Goal: Task Accomplishment & Management: Complete application form

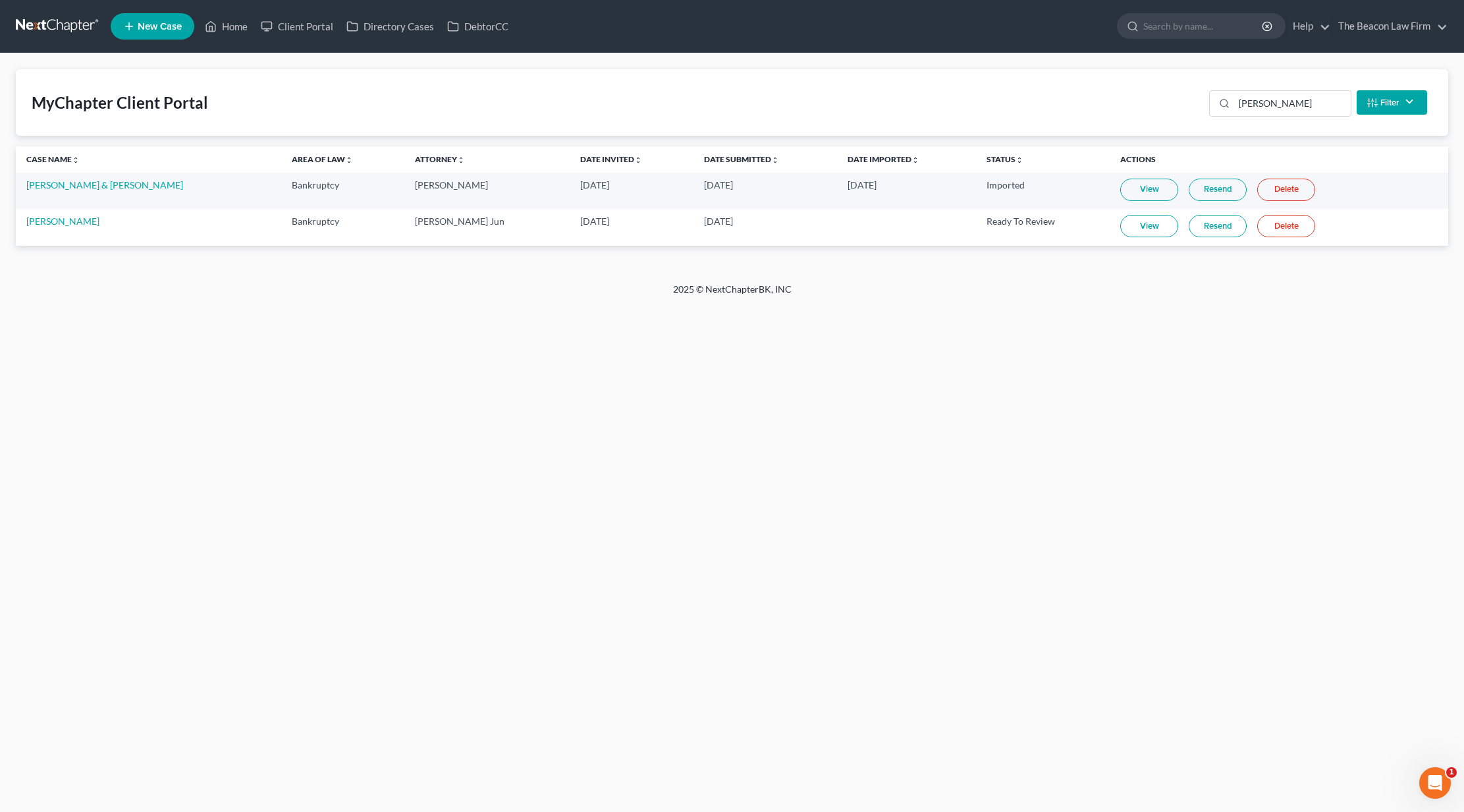
click at [82, 25] on link at bounding box center [57, 26] width 84 height 23
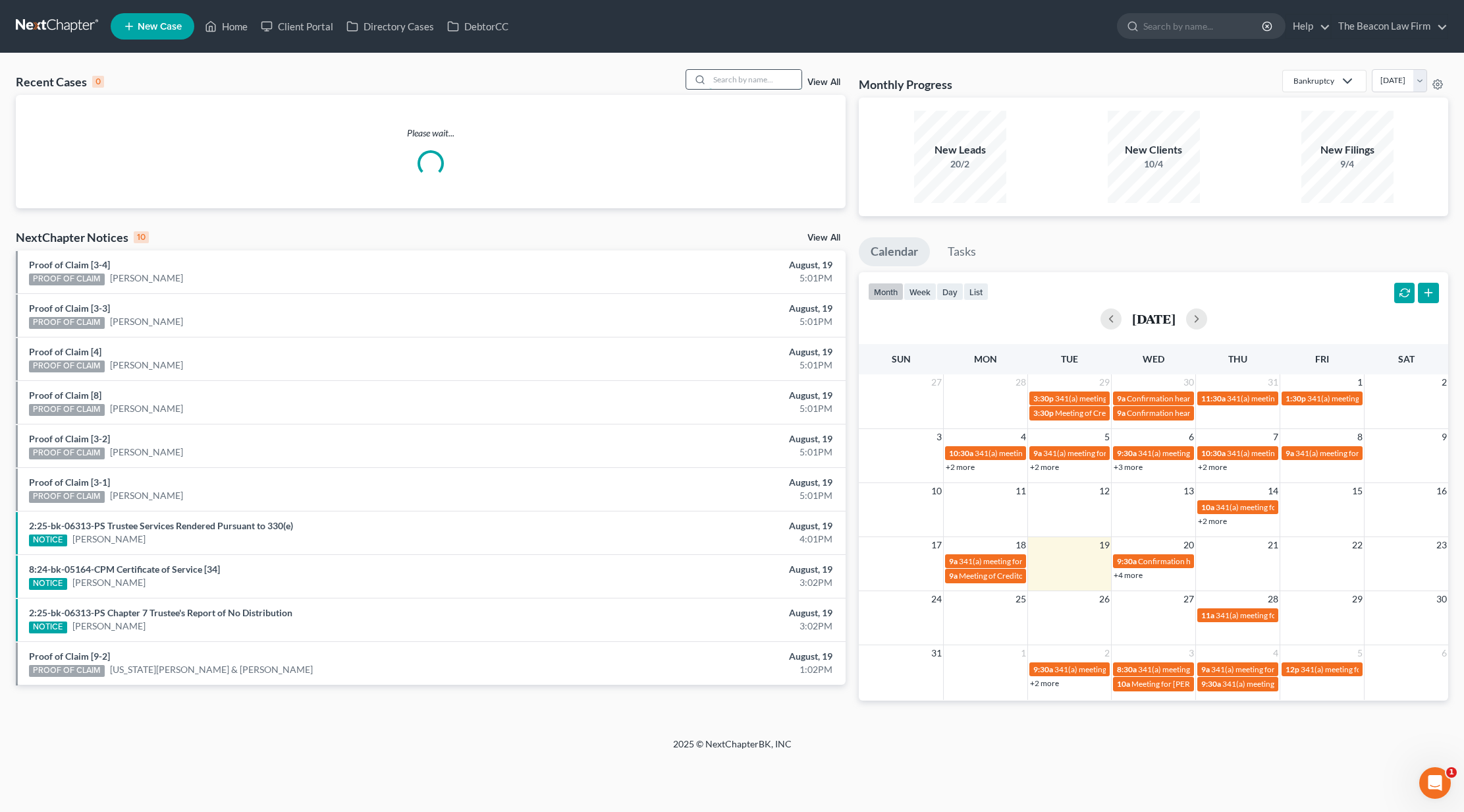
click at [750, 81] on input "search" at bounding box center [755, 80] width 92 height 19
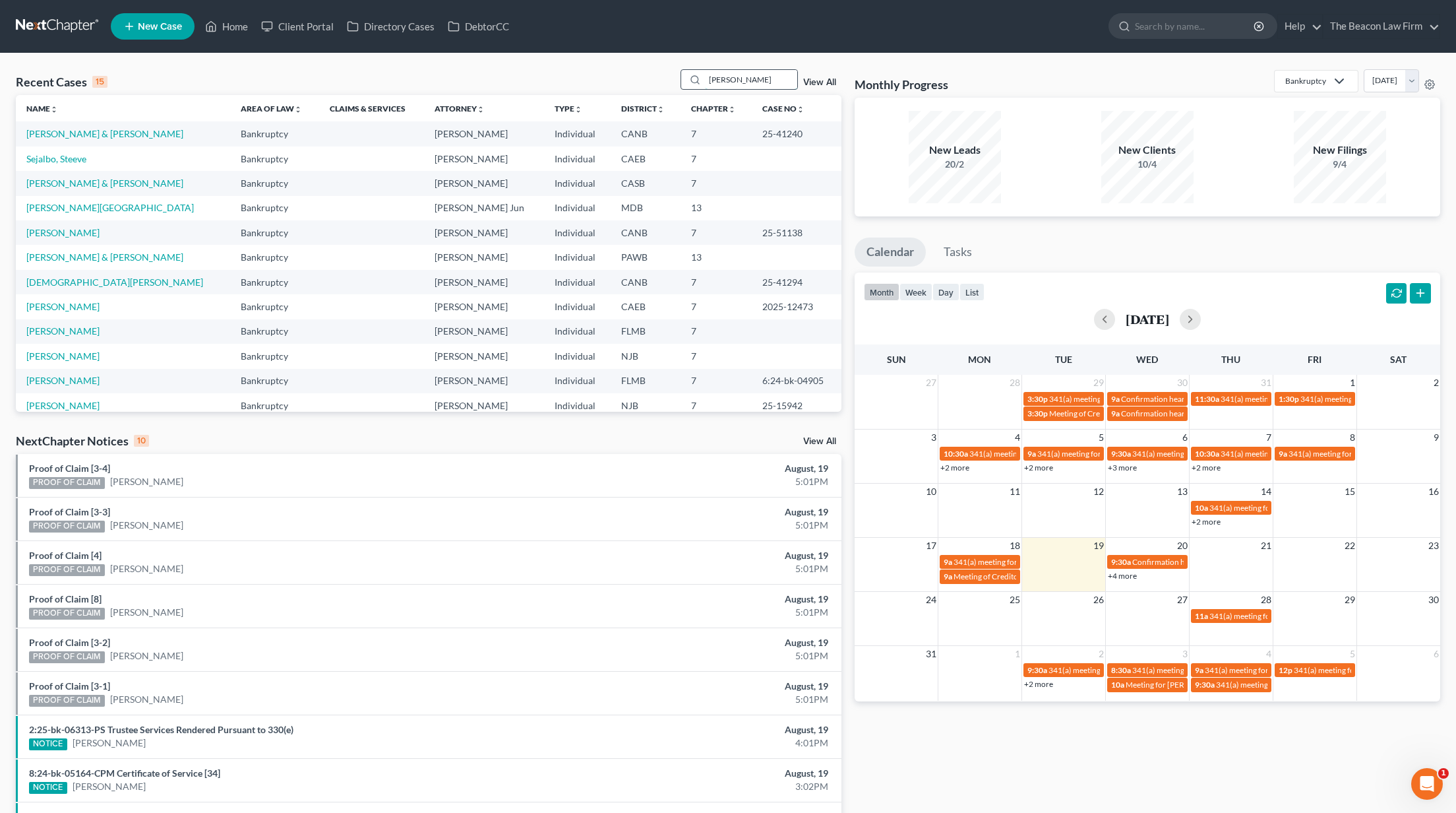
type input "hamilton"
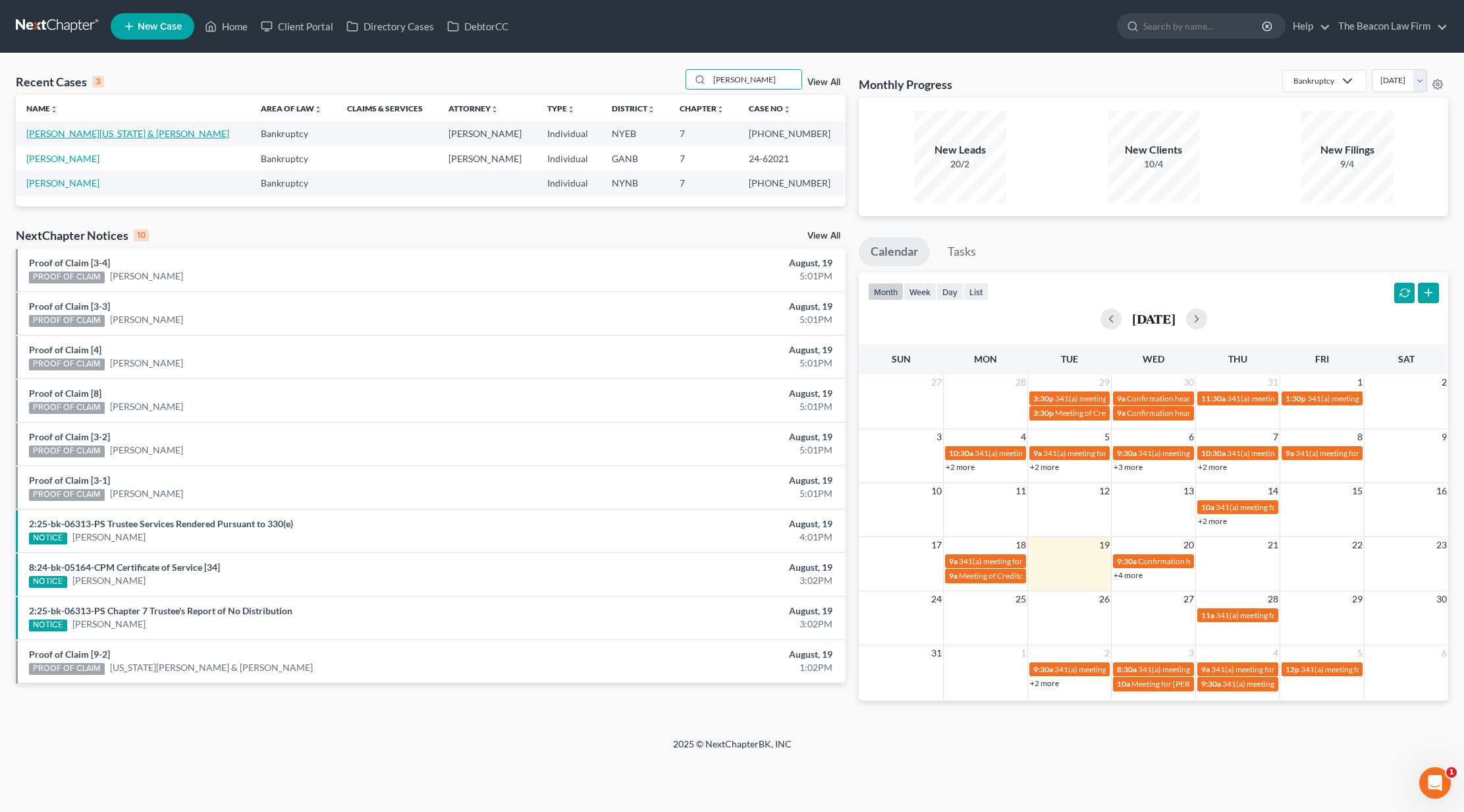
click at [58, 135] on link "[PERSON_NAME][US_STATE] & [PERSON_NAME]" at bounding box center [127, 134] width 203 height 12
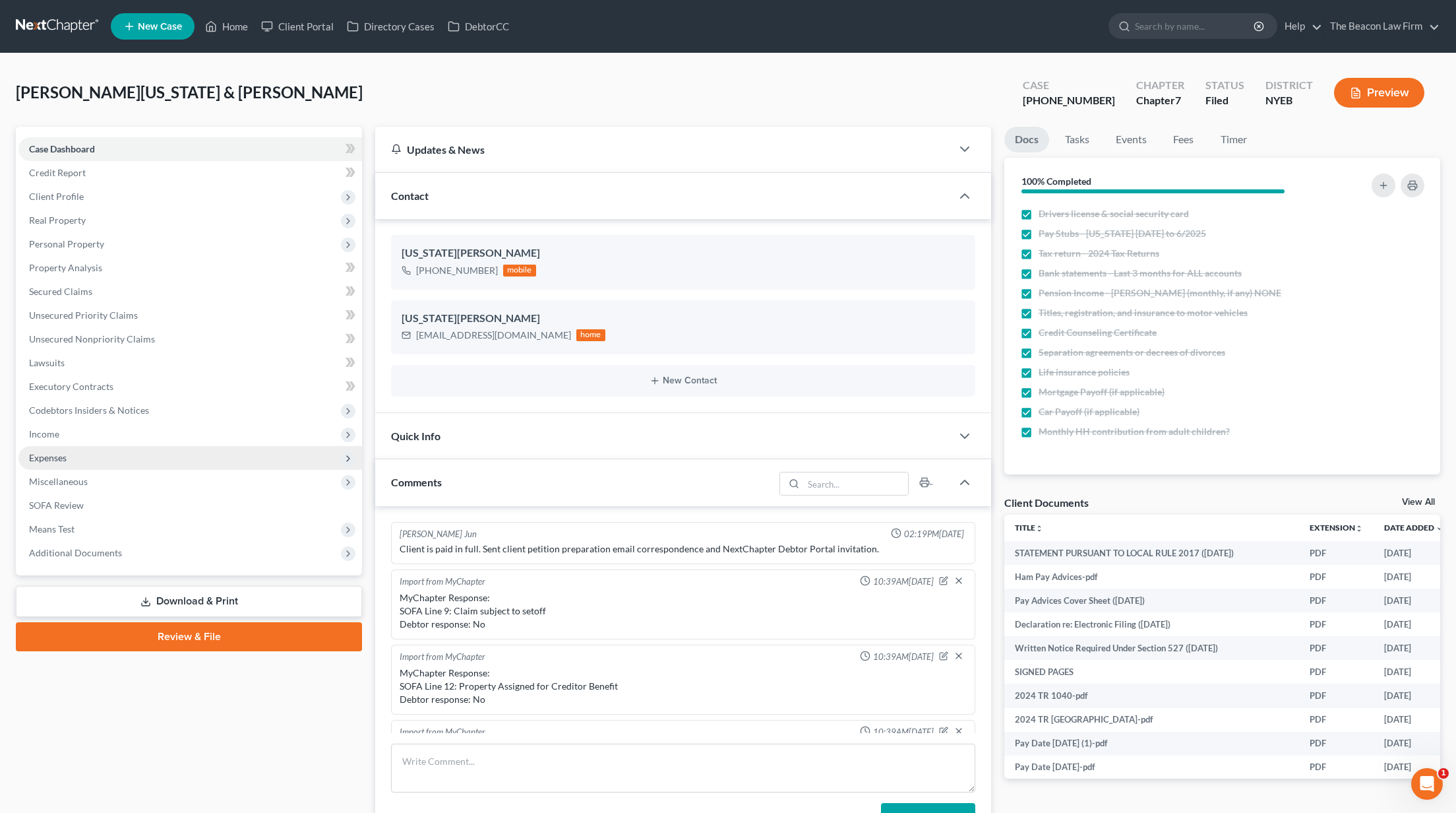
scroll to position [917, 0]
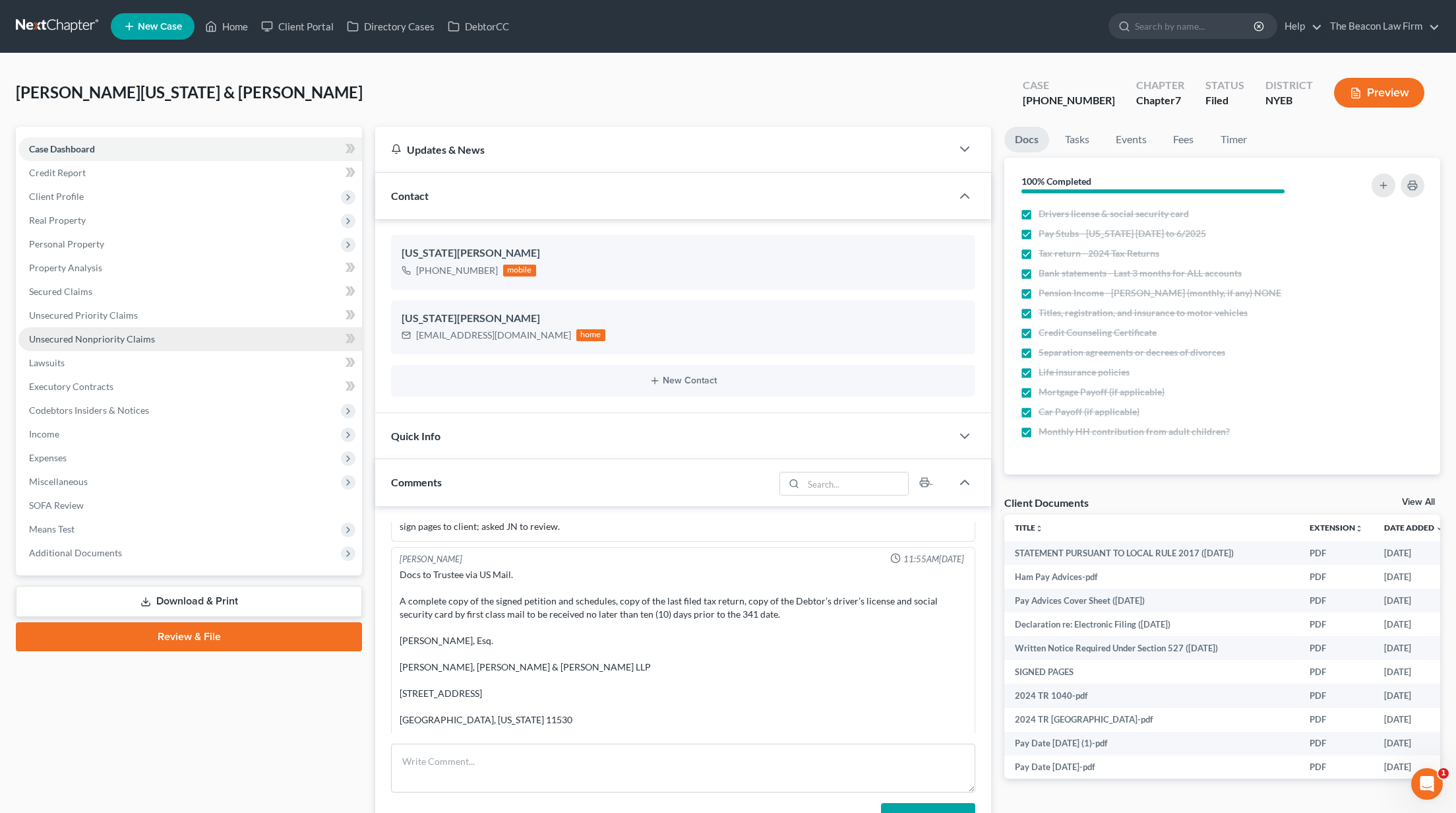
click at [72, 334] on span "Unsecured Nonpriority Claims" at bounding box center [92, 339] width 126 height 12
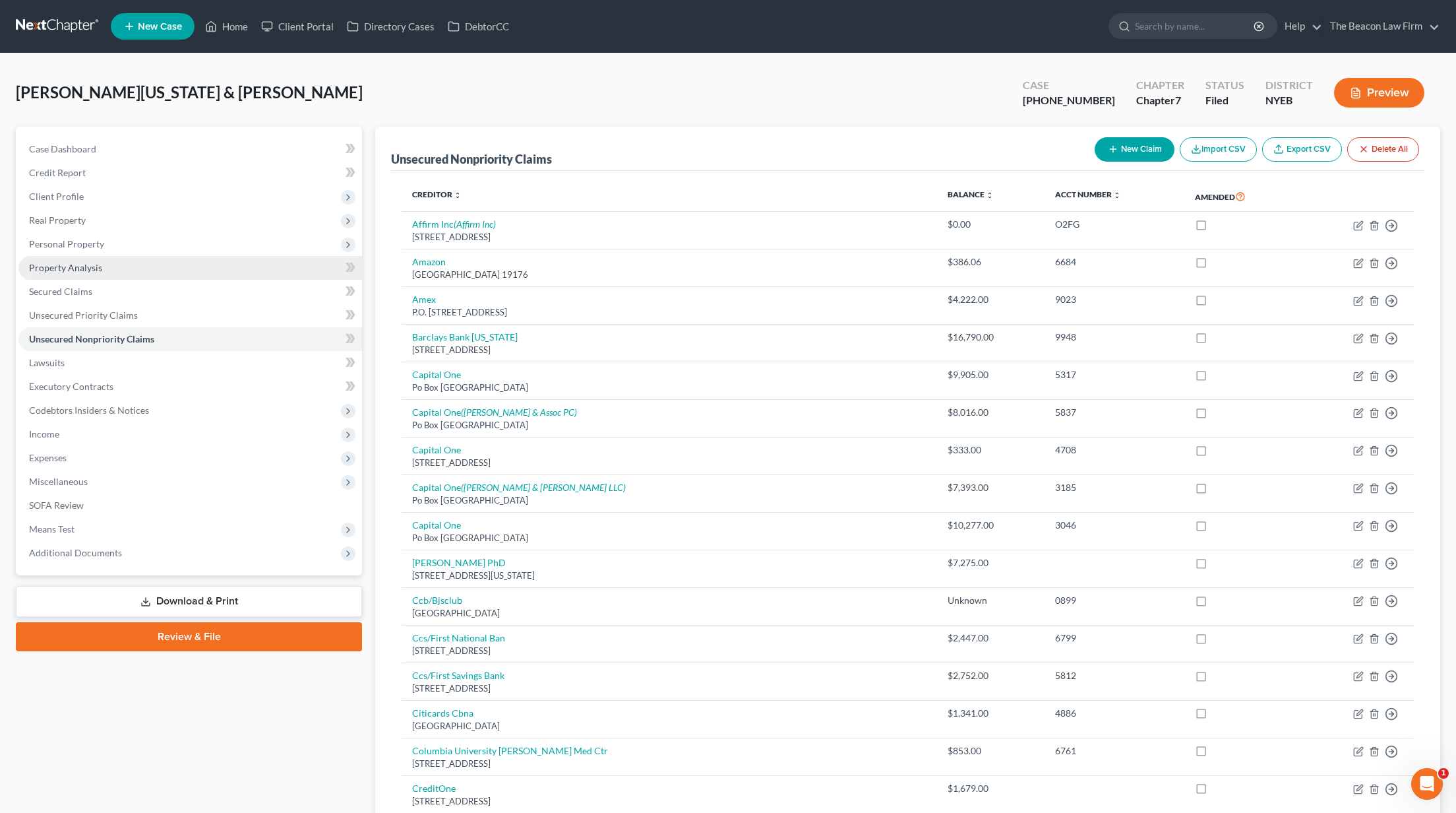
click at [81, 274] on link "Property Analysis" at bounding box center [190, 267] width 344 height 23
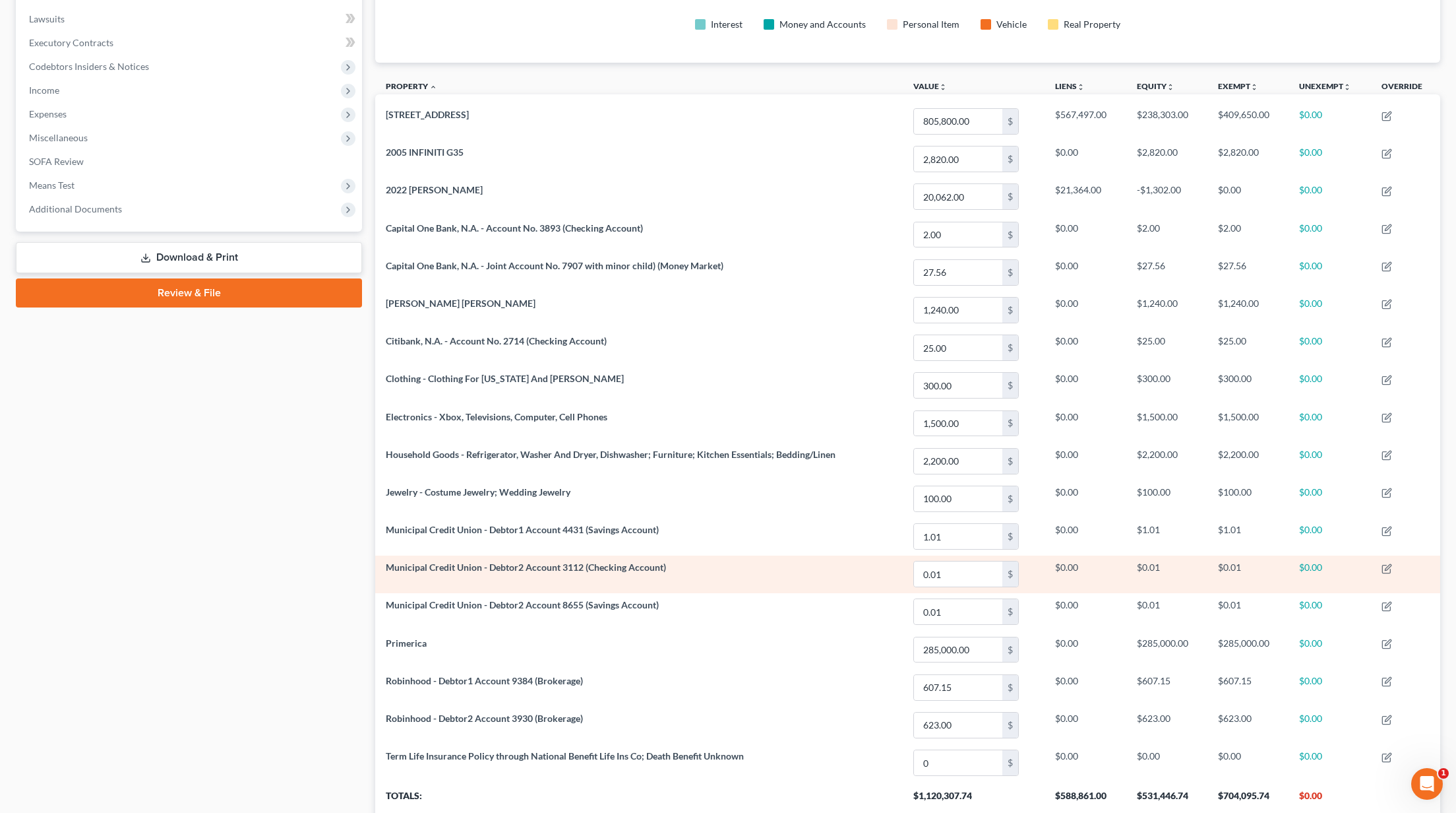
scroll to position [153, 0]
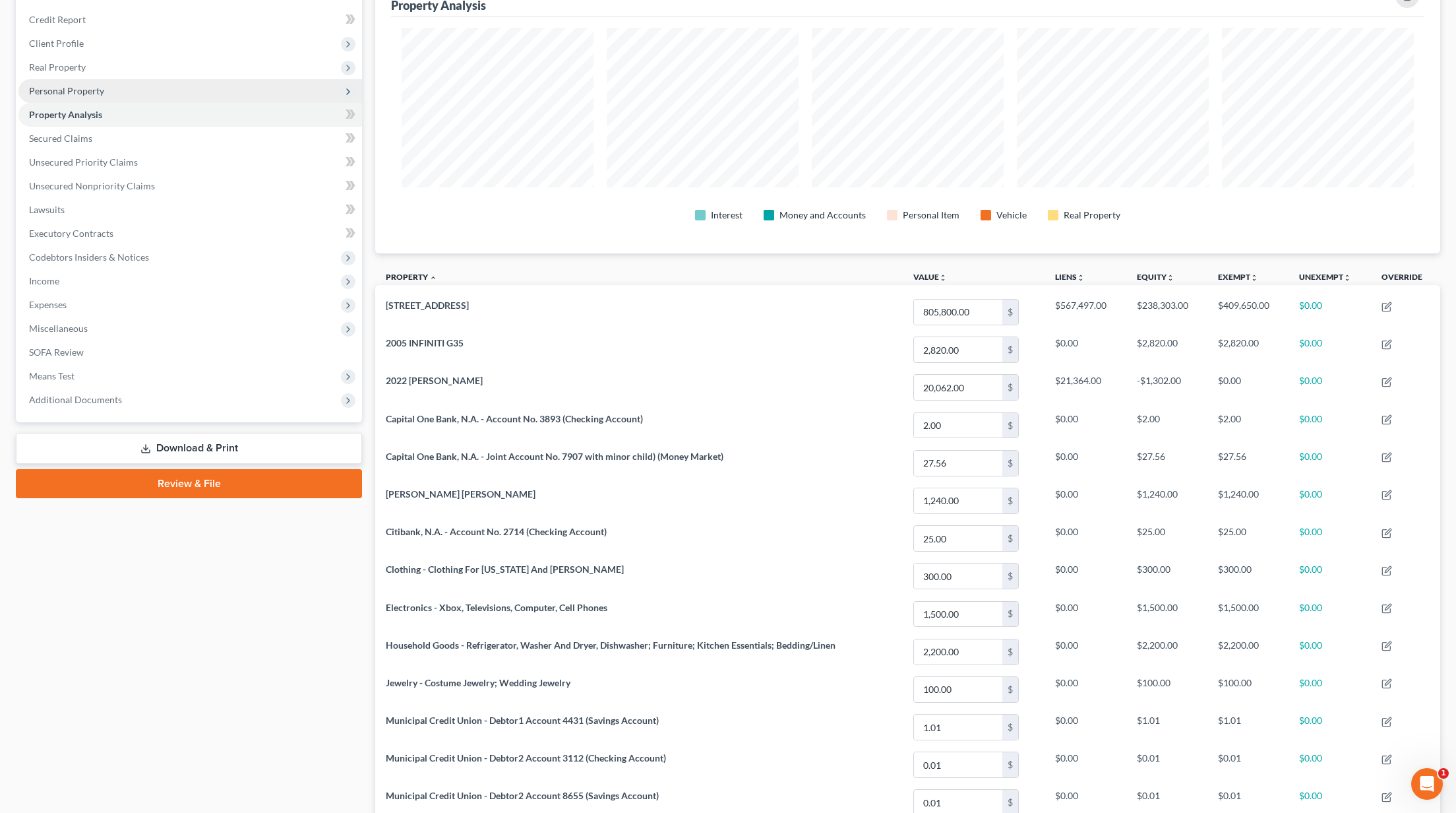
click at [182, 97] on span "Personal Property" at bounding box center [190, 90] width 344 height 23
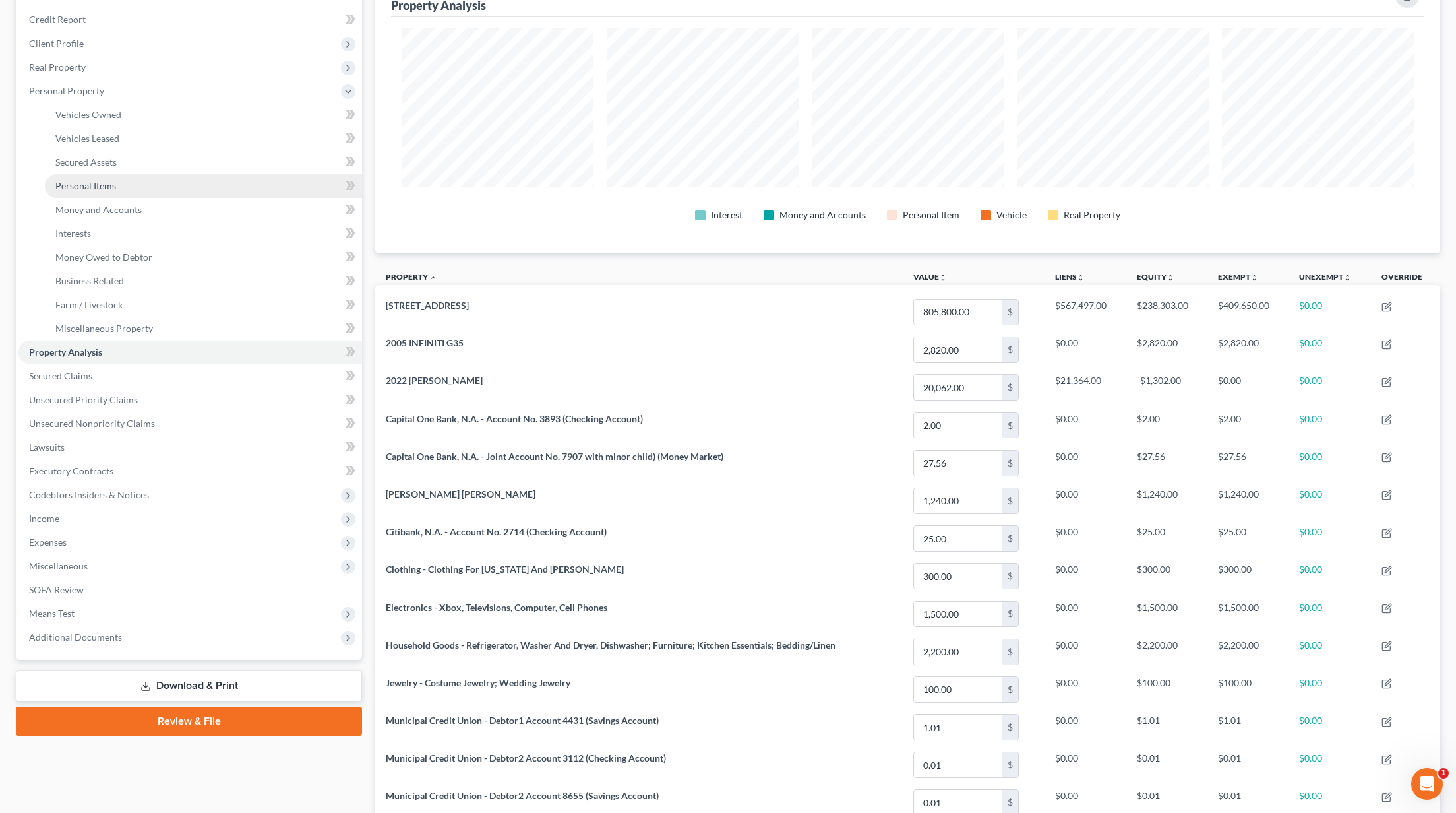
click at [182, 182] on link "Personal Items" at bounding box center [203, 186] width 318 height 23
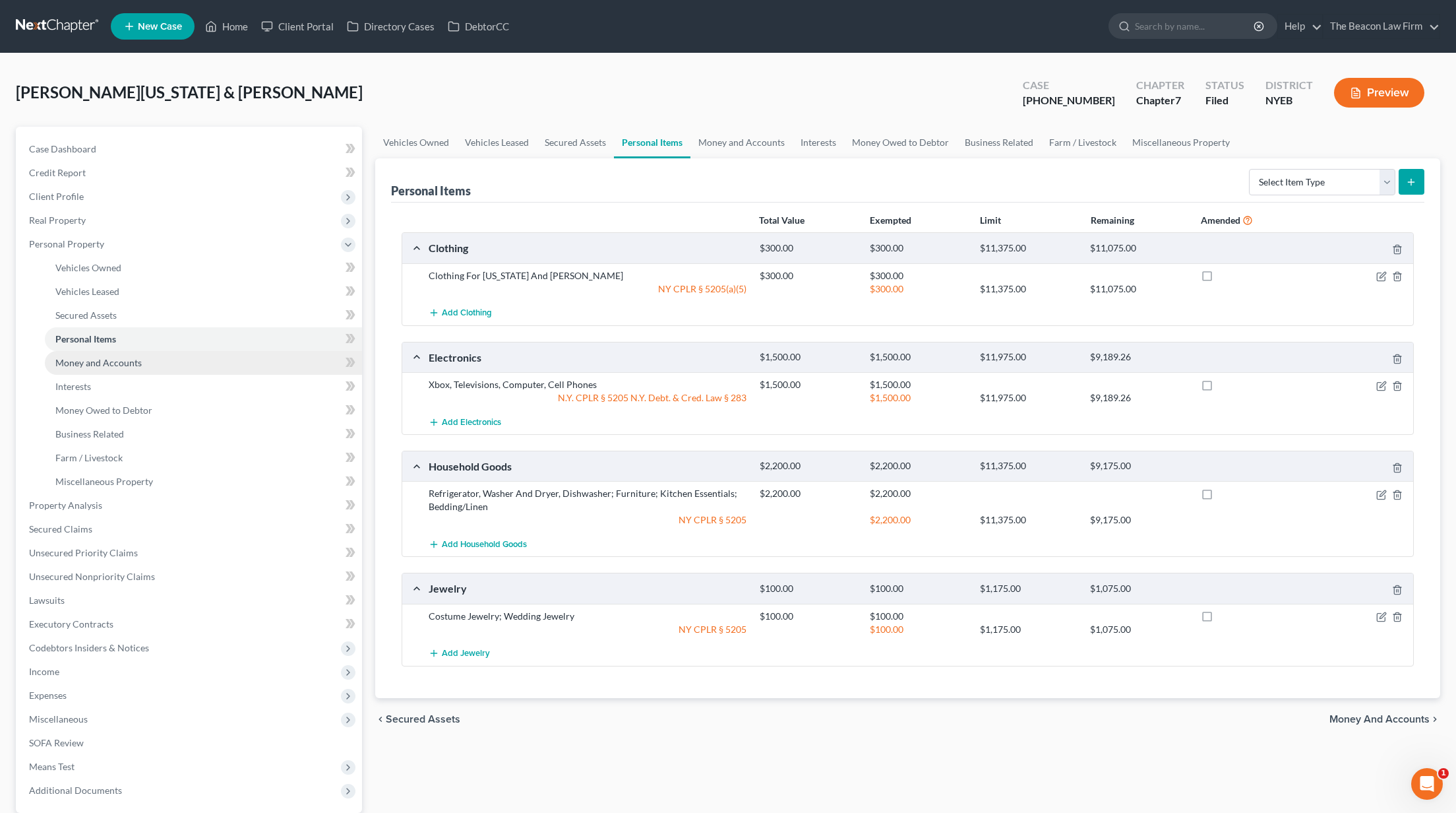
click at [242, 362] on link "Money and Accounts" at bounding box center [203, 362] width 318 height 23
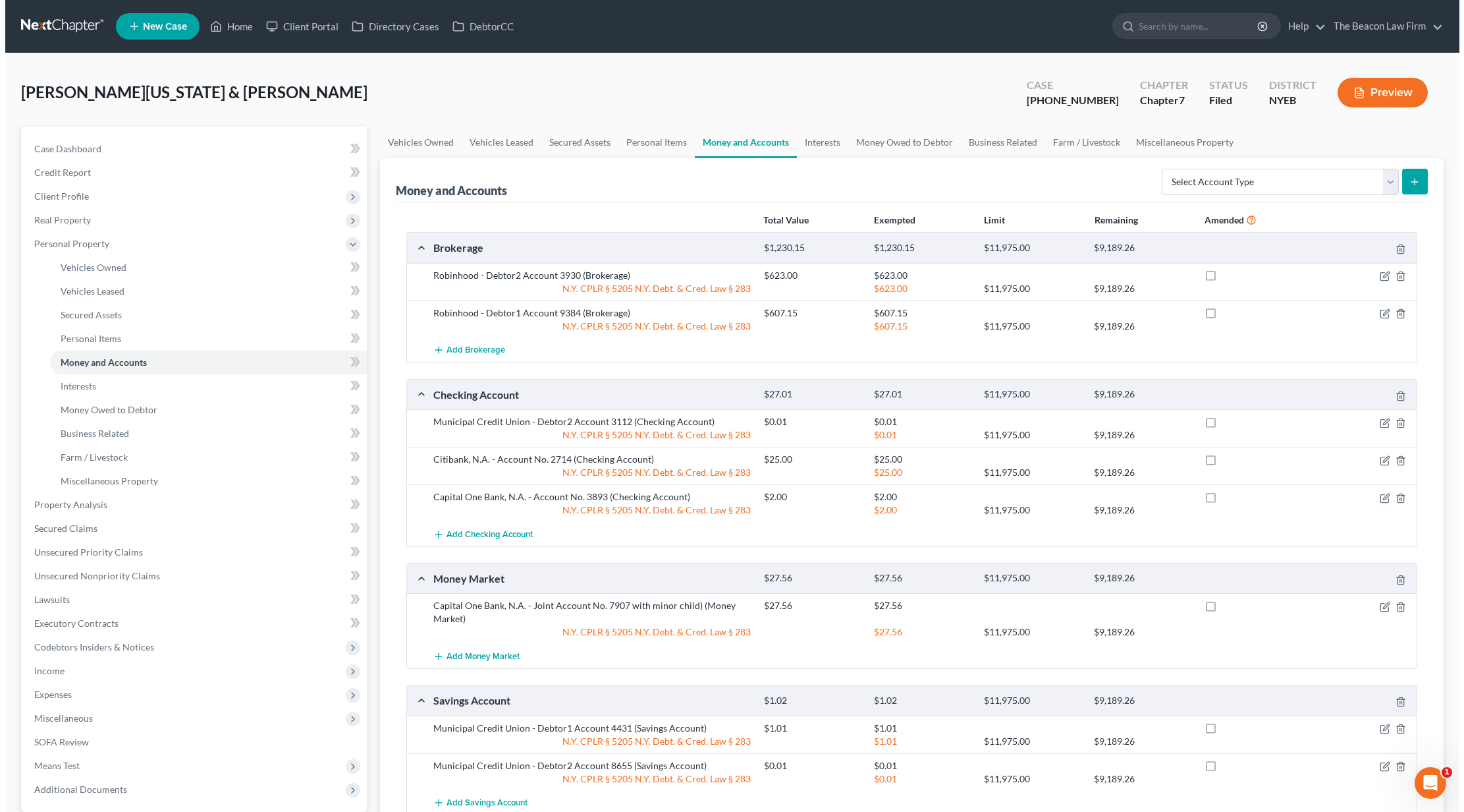
scroll to position [106, 0]
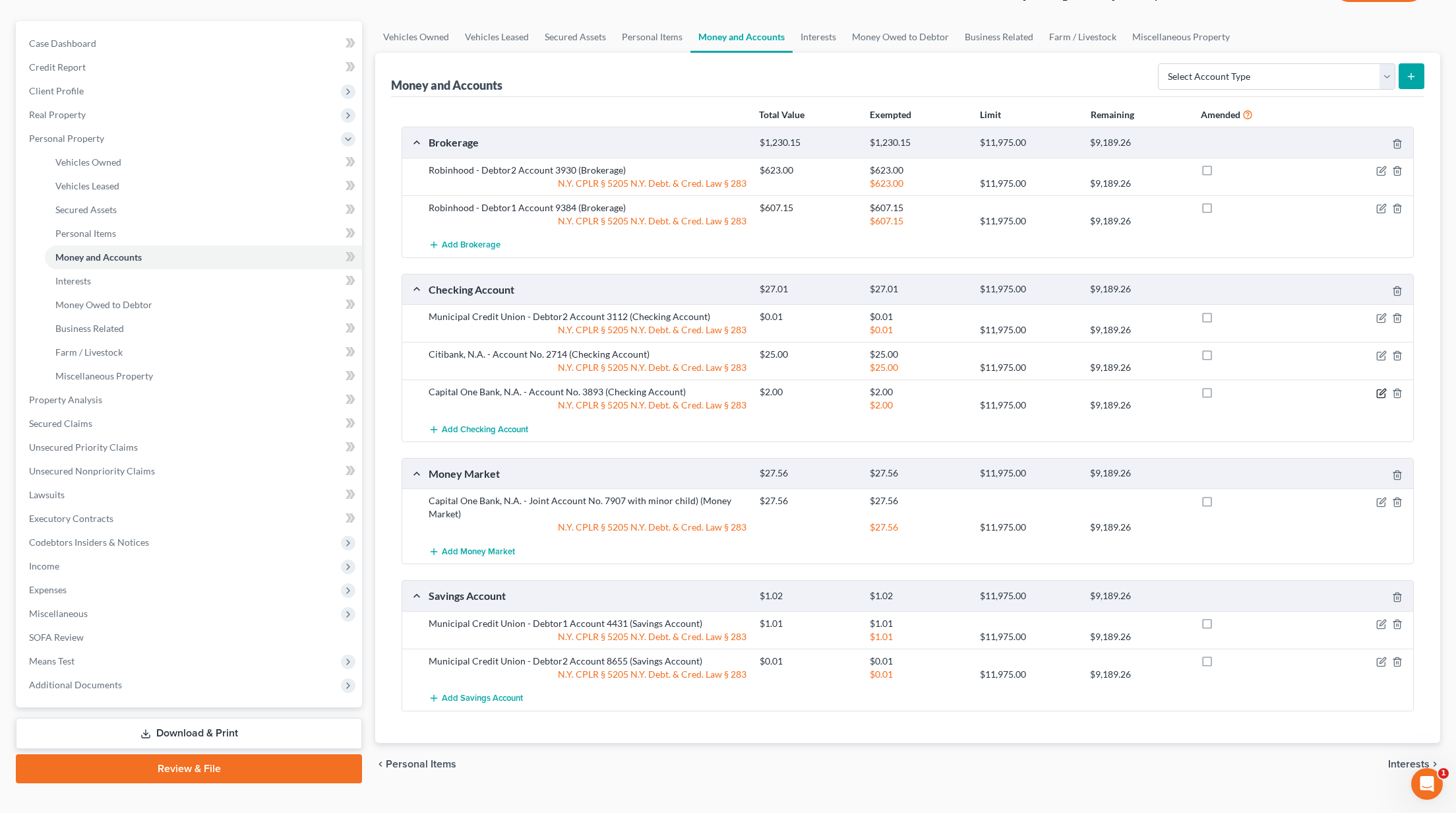
click at [1379, 393] on icon "button" at bounding box center [1381, 392] width 11 height 11
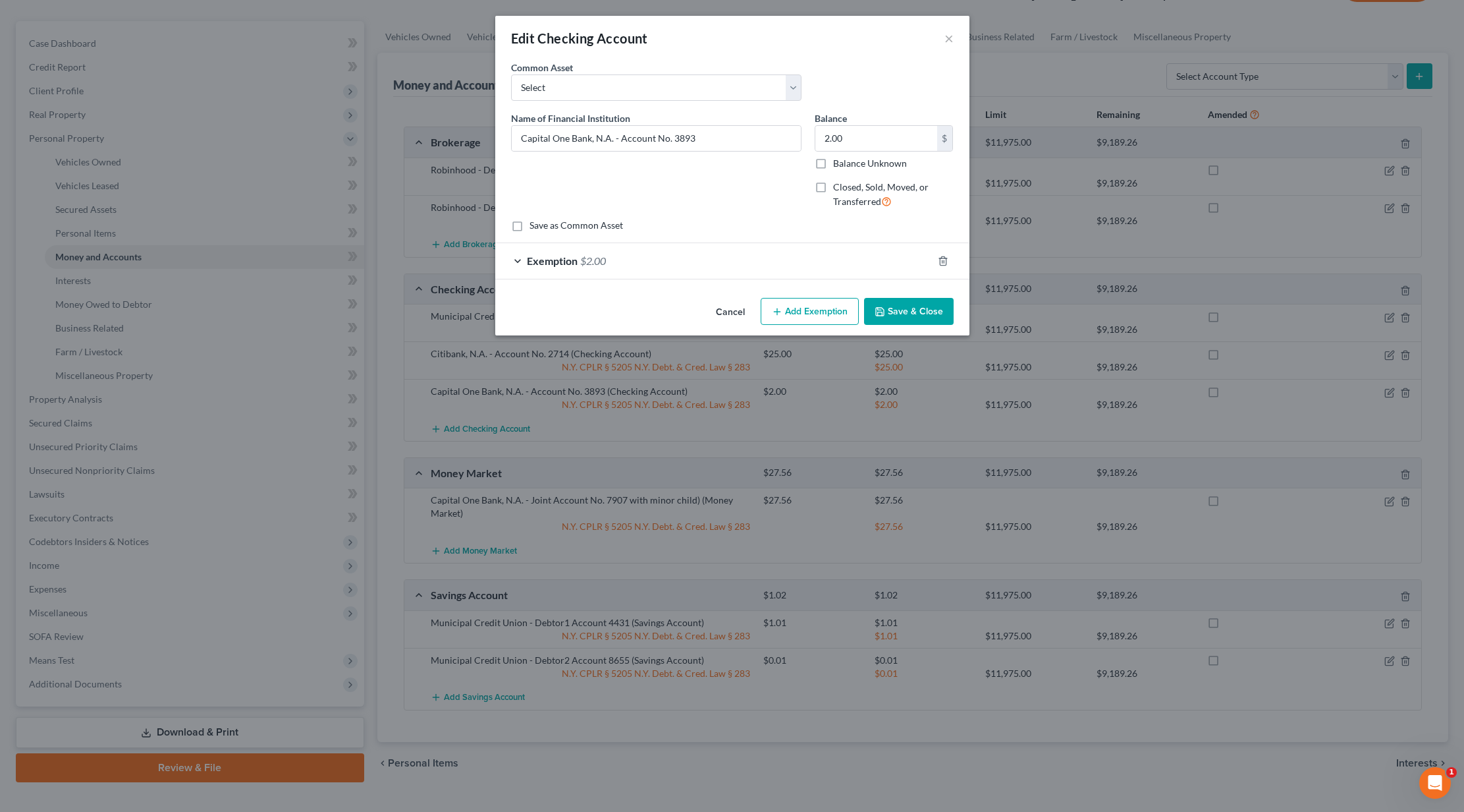
click at [577, 259] on span "Exemption" at bounding box center [552, 260] width 50 height 13
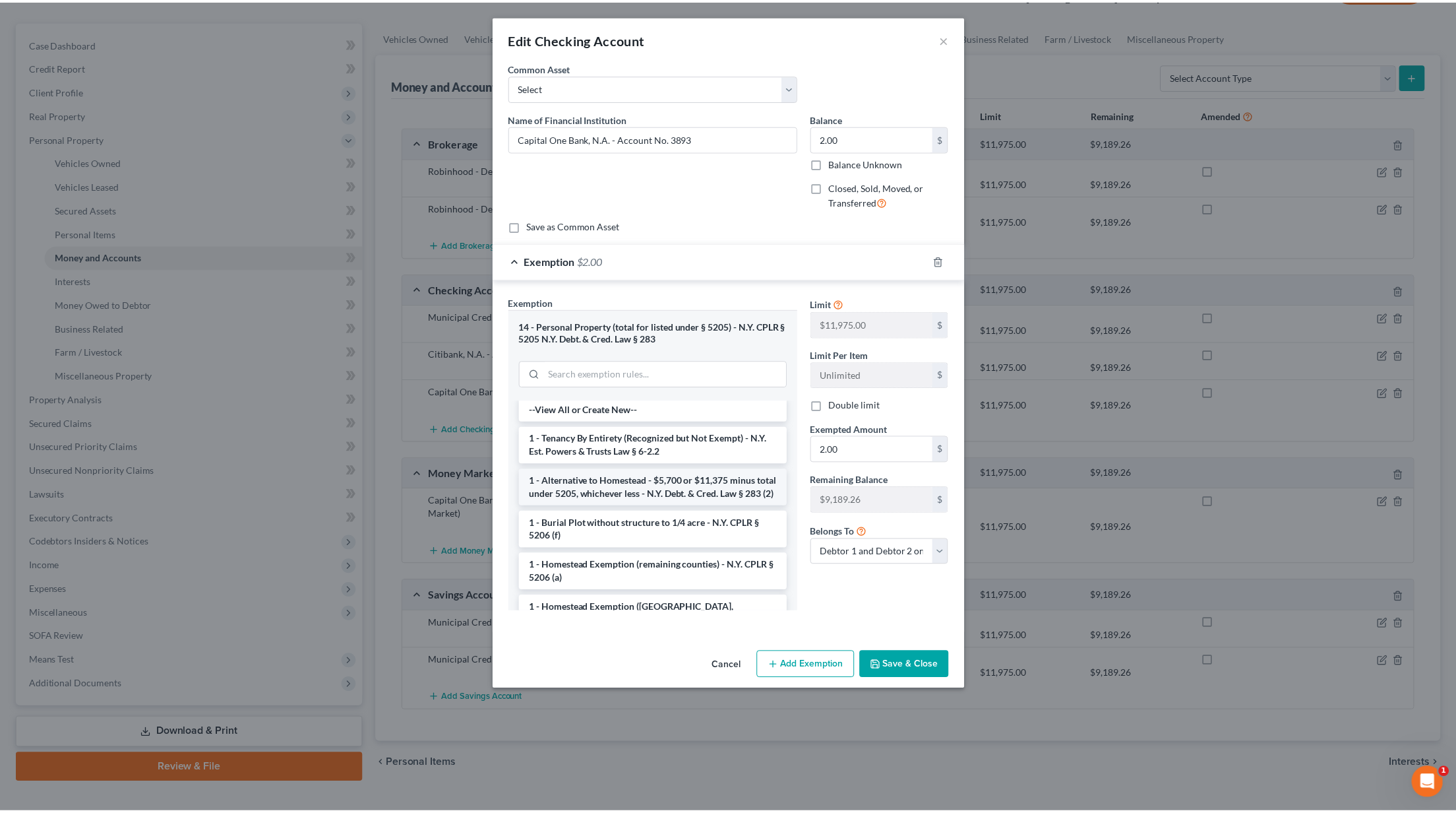
scroll to position [6, 0]
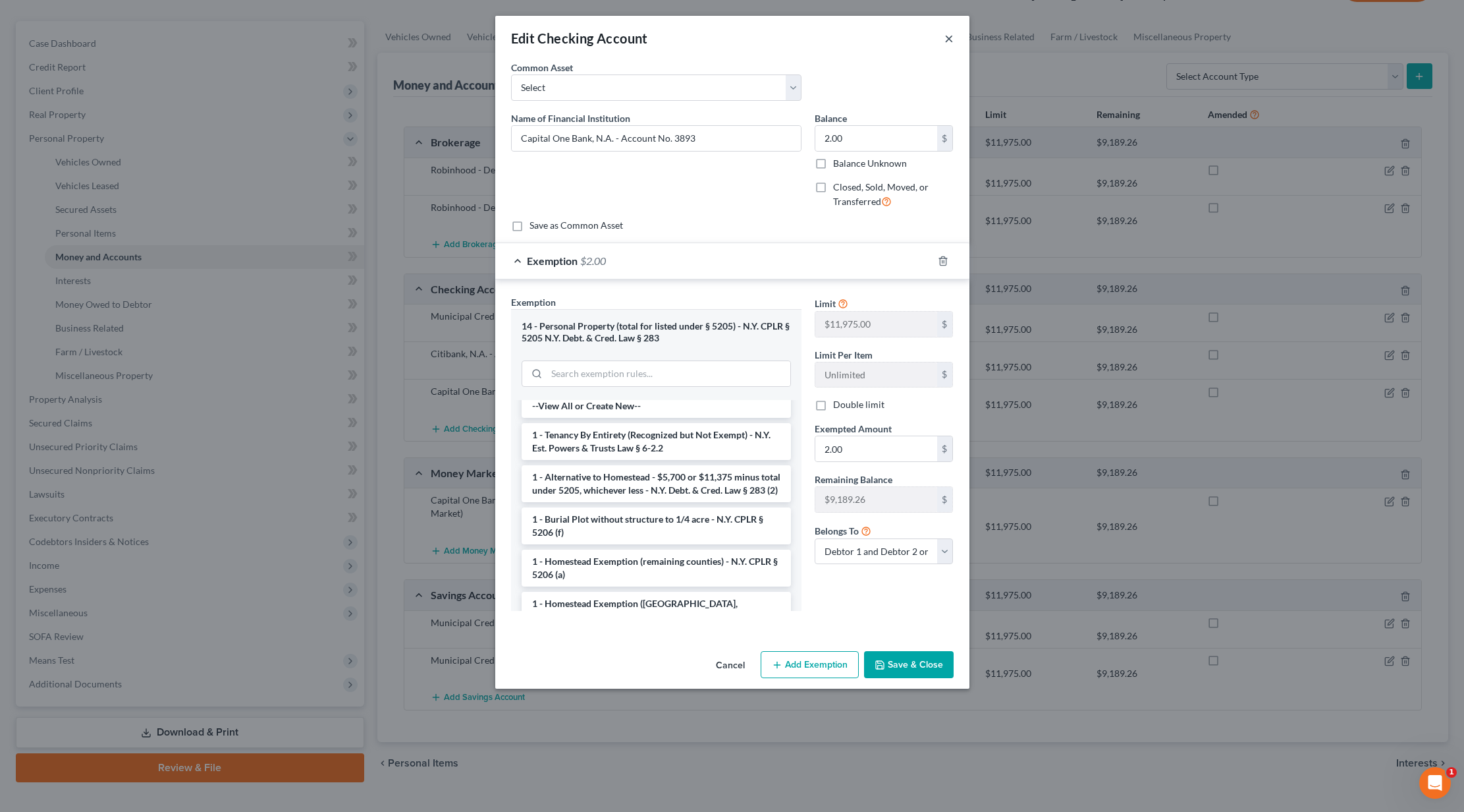
click at [954, 38] on button "×" at bounding box center [950, 38] width 10 height 16
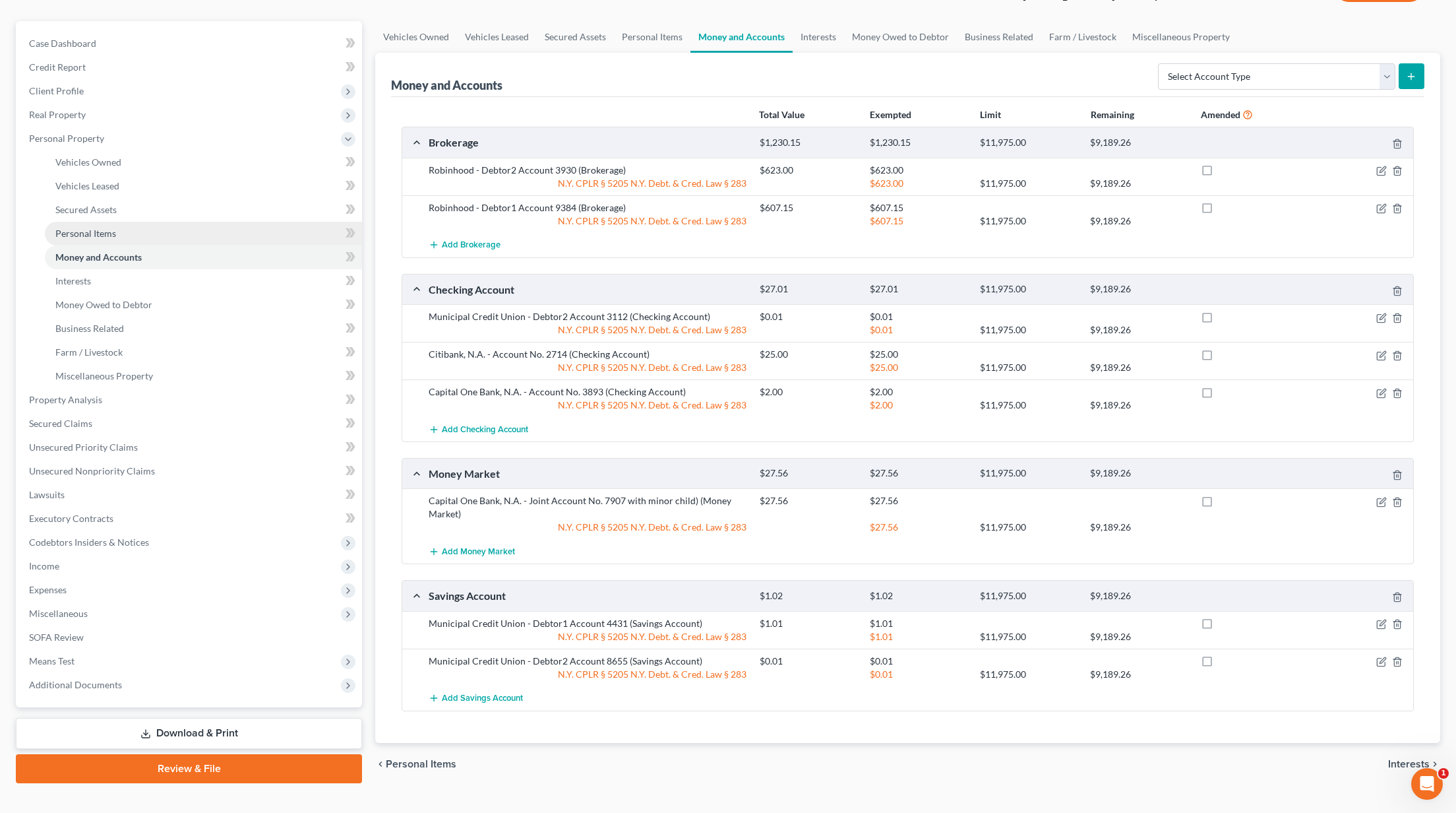
scroll to position [0, 0]
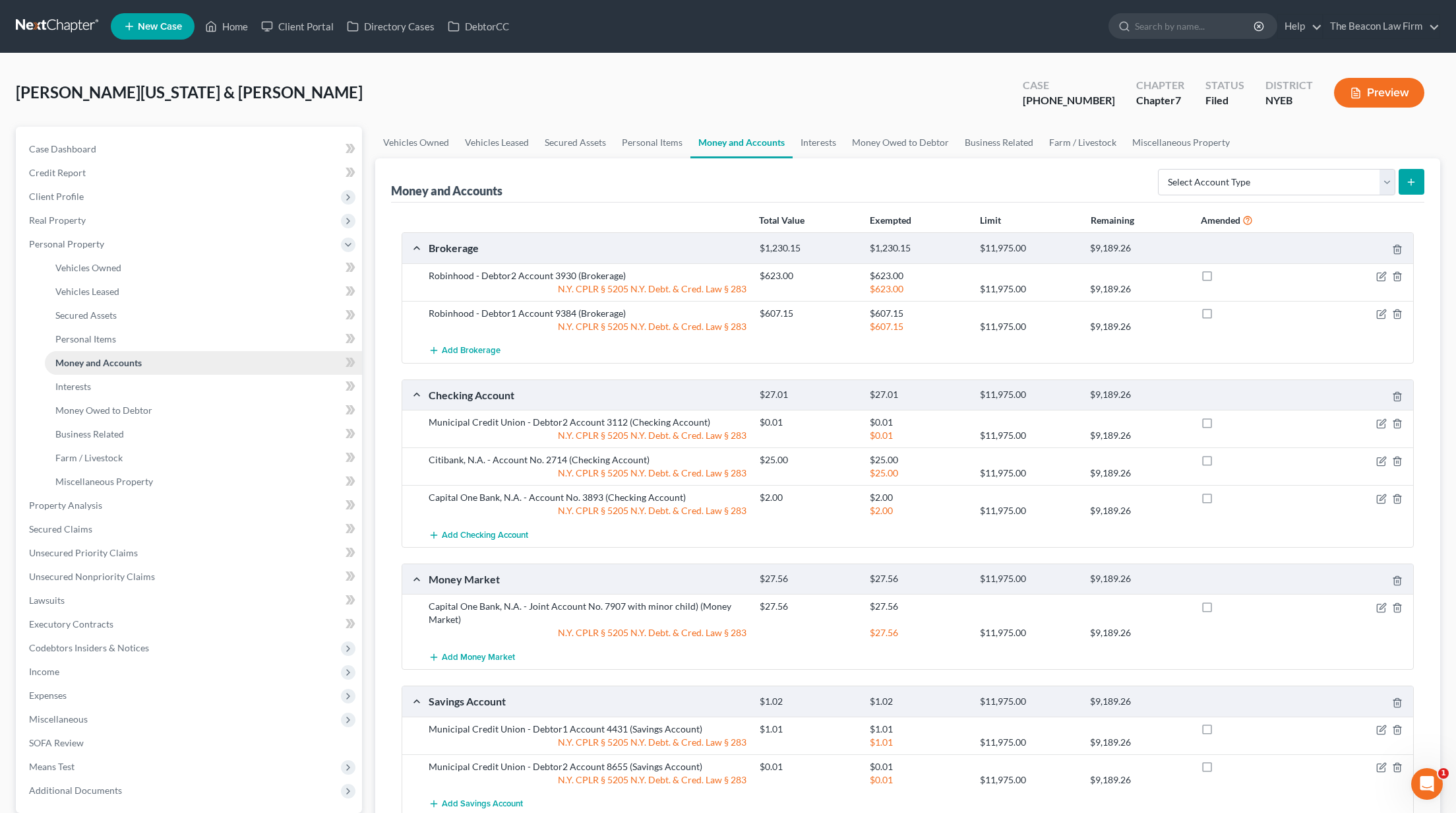
click at [223, 358] on link "Money and Accounts" at bounding box center [203, 362] width 318 height 23
click at [78, 223] on span "Real Property" at bounding box center [57, 220] width 56 height 12
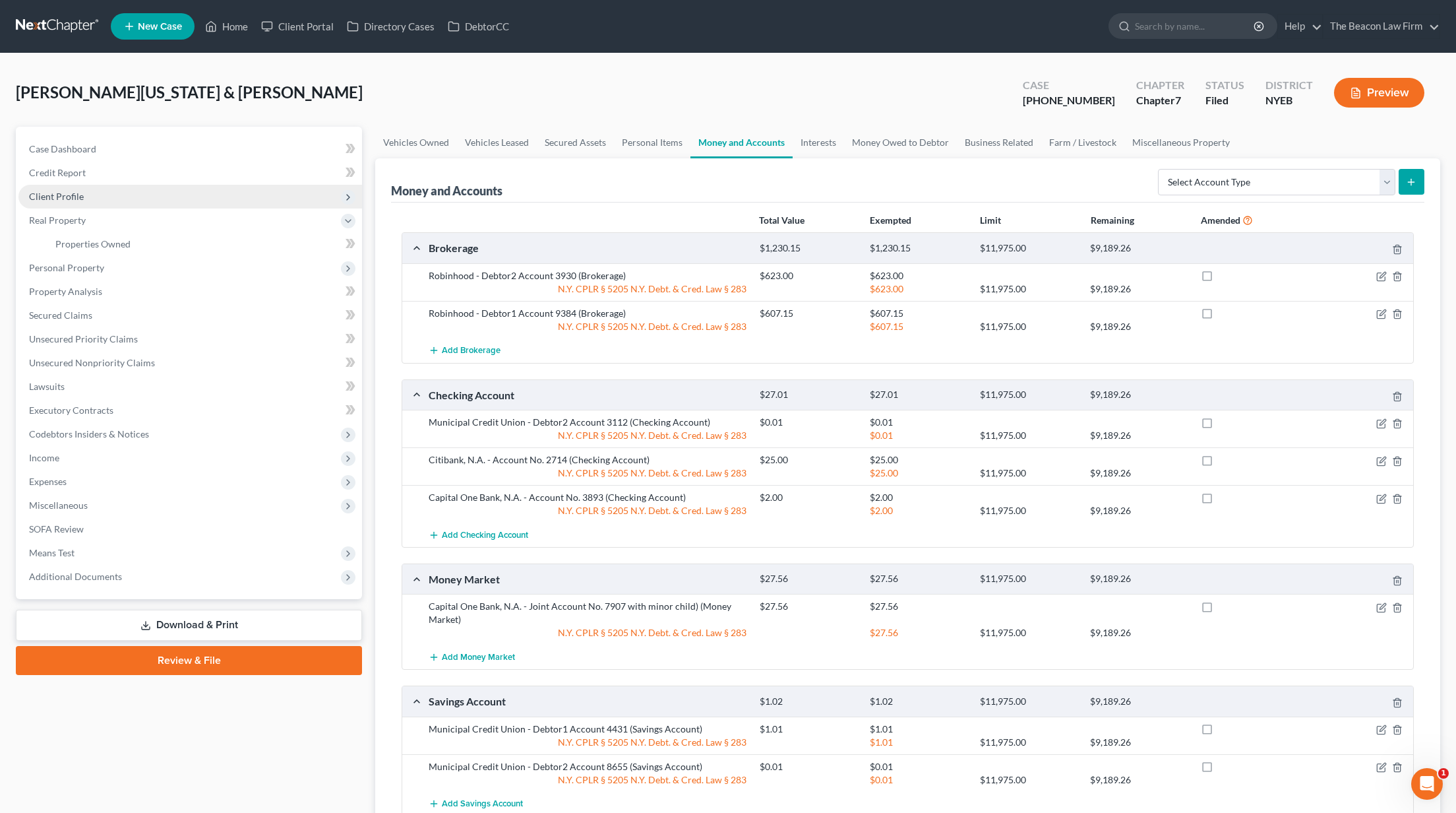
click at [87, 198] on span "Client Profile" at bounding box center [190, 196] width 344 height 23
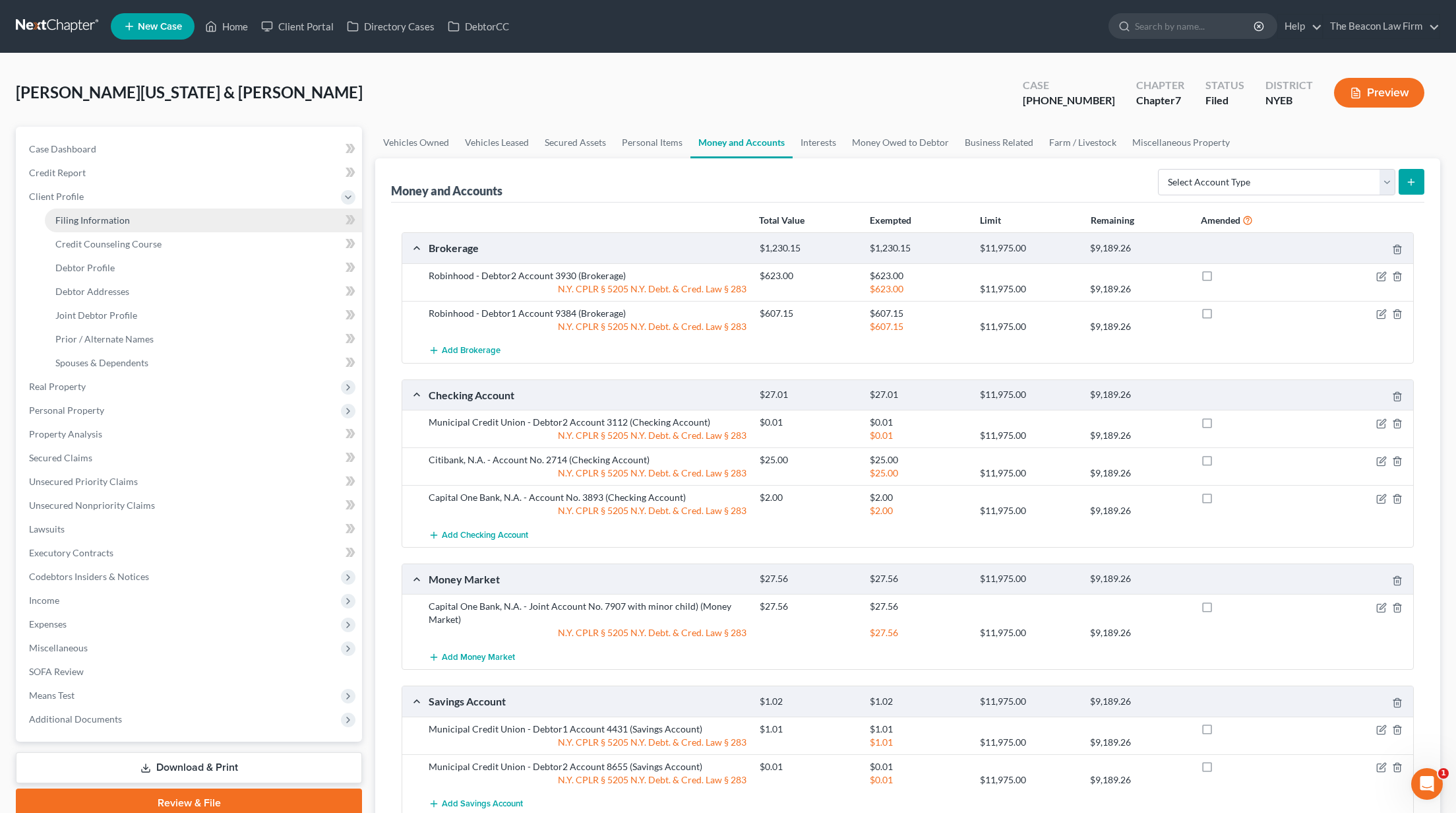
click at [89, 218] on span "Filing Information" at bounding box center [92, 220] width 75 height 12
select select "1"
select select "0"
select select "35"
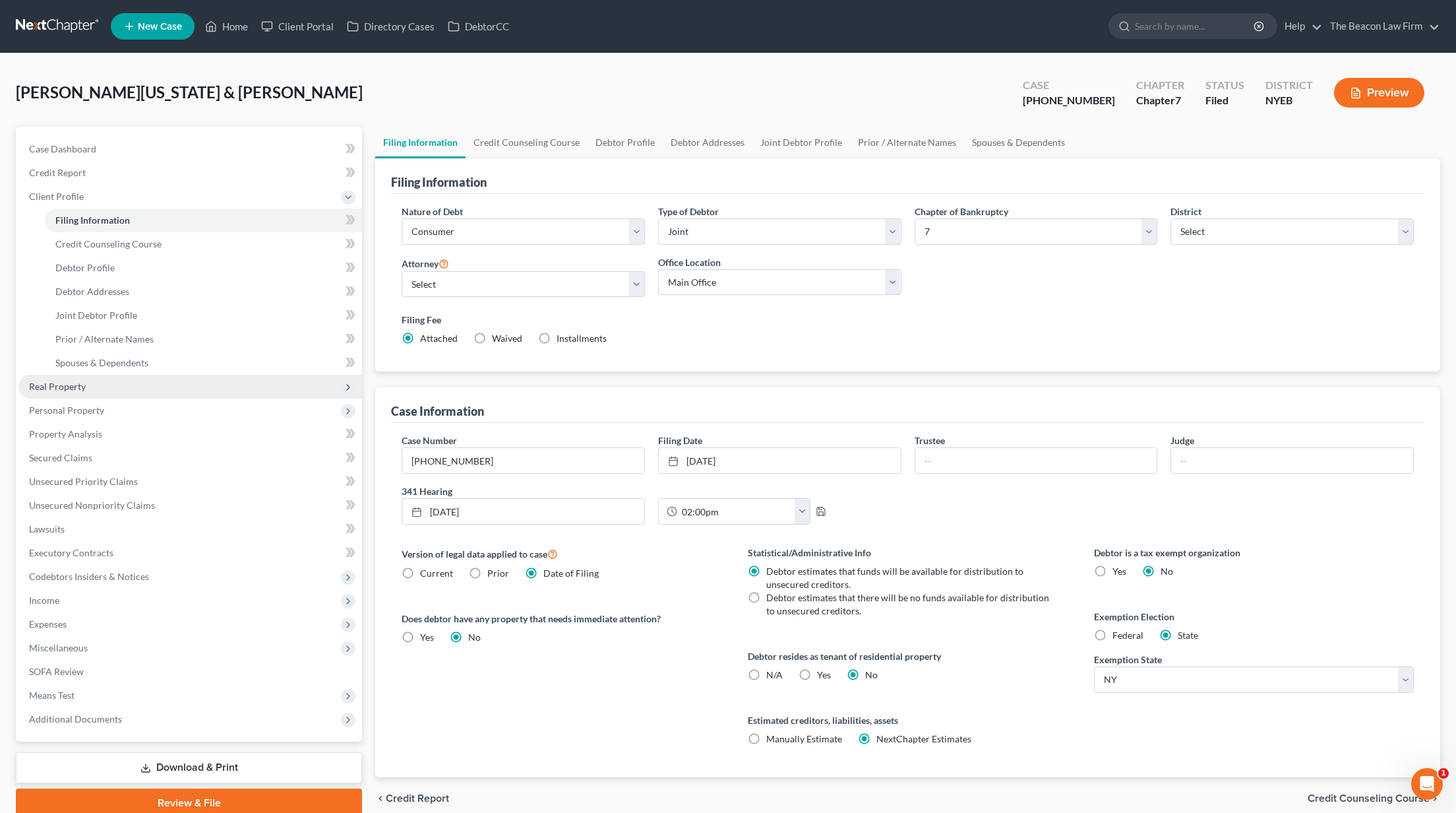
click at [69, 389] on span "Real Property" at bounding box center [57, 387] width 56 height 12
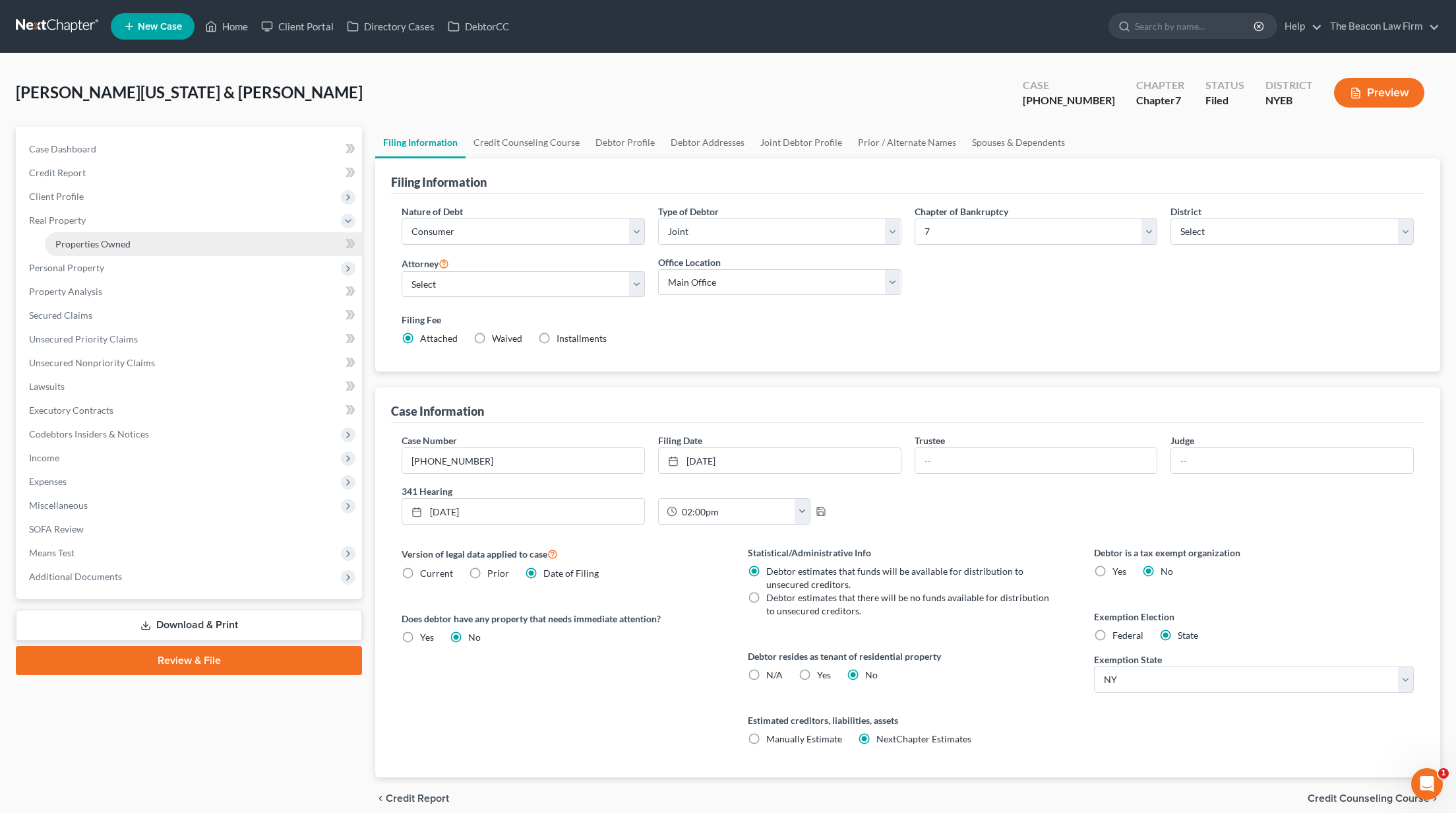
click at [111, 248] on span "Properties Owned" at bounding box center [92, 244] width 75 height 12
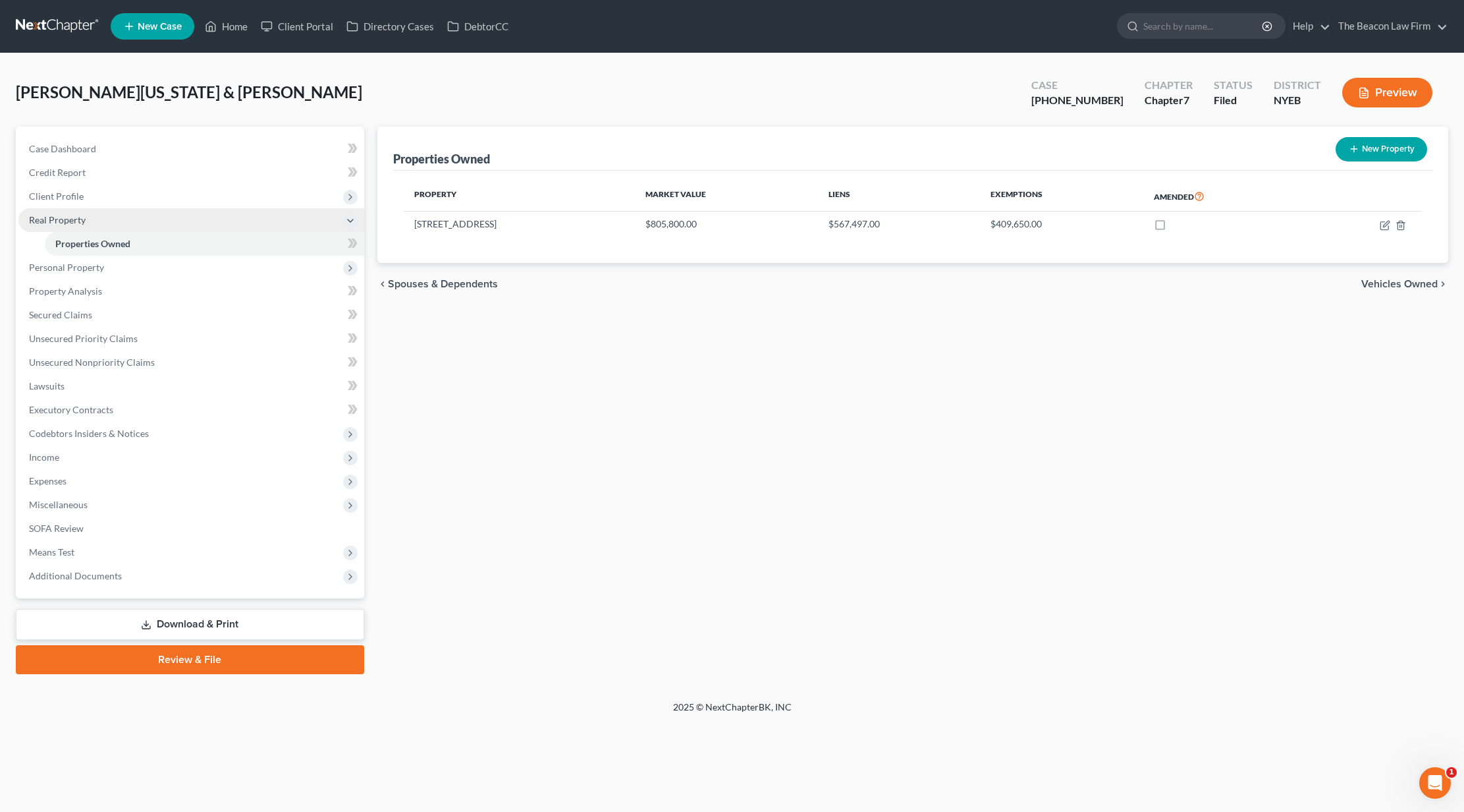
click at [119, 214] on span "Real Property" at bounding box center [191, 220] width 345 height 23
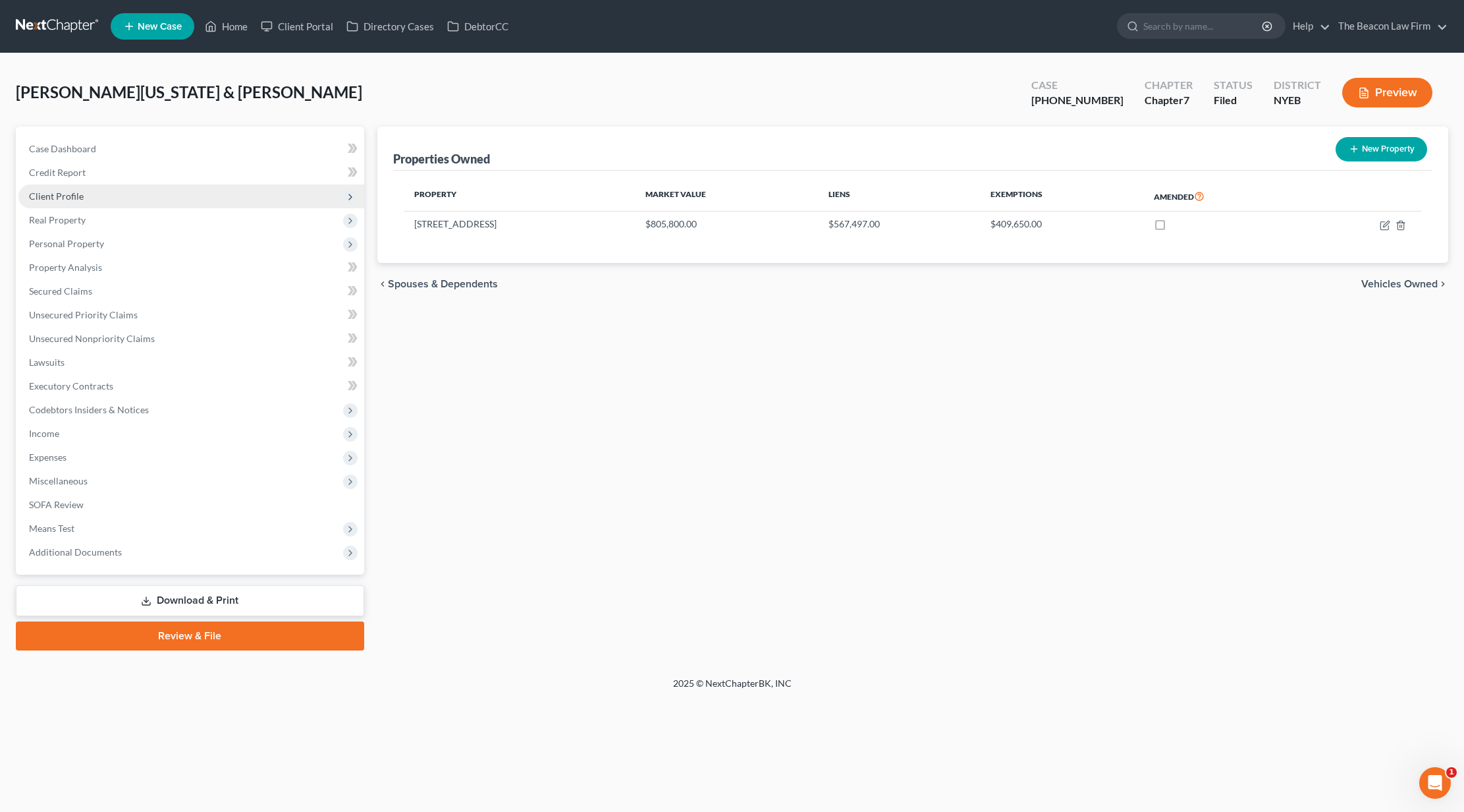
click at [125, 196] on span "Client Profile" at bounding box center [191, 196] width 345 height 23
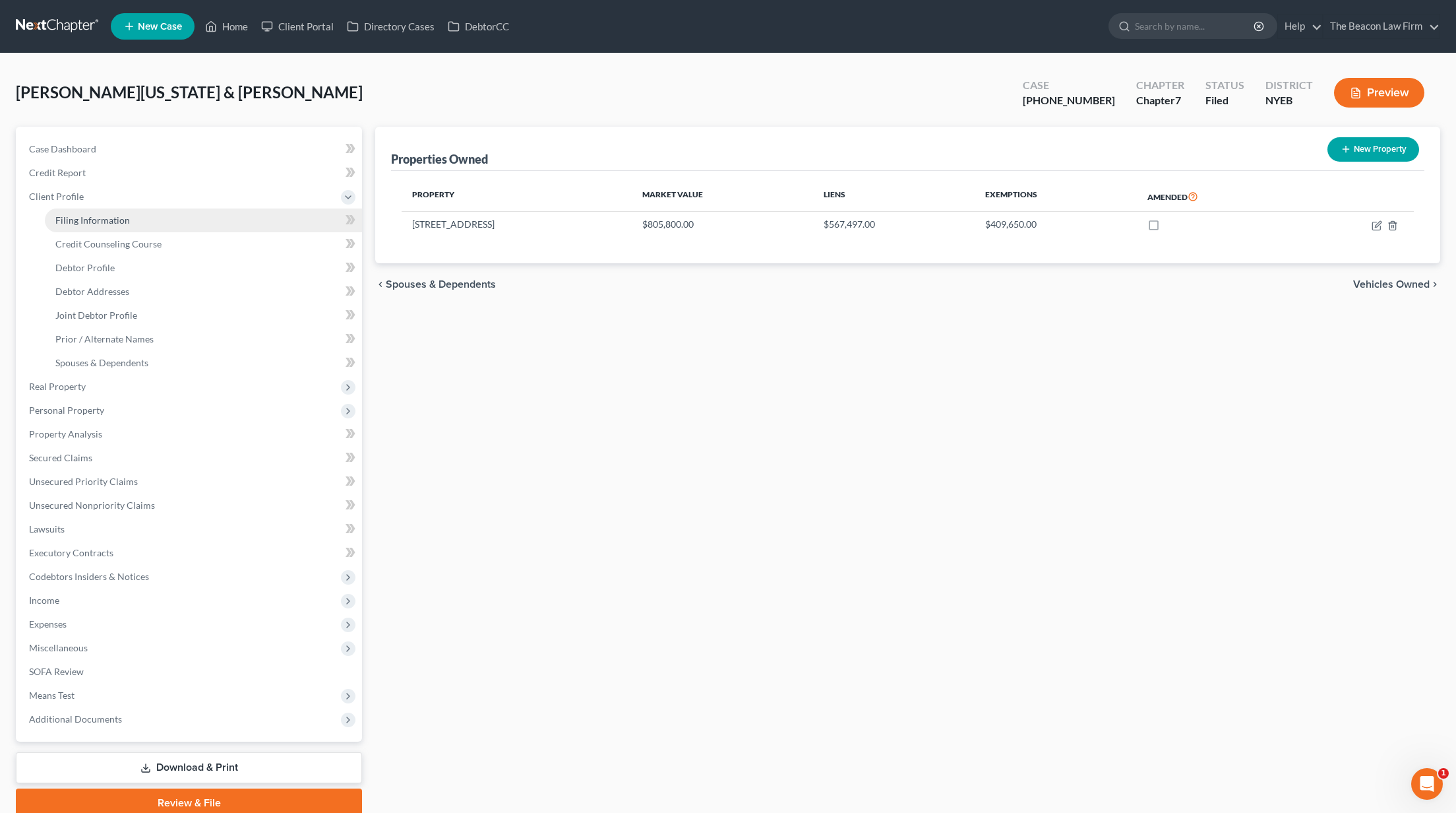
click at [119, 220] on span "Filing Information" at bounding box center [92, 220] width 75 height 12
select select "1"
select select "0"
select select "53"
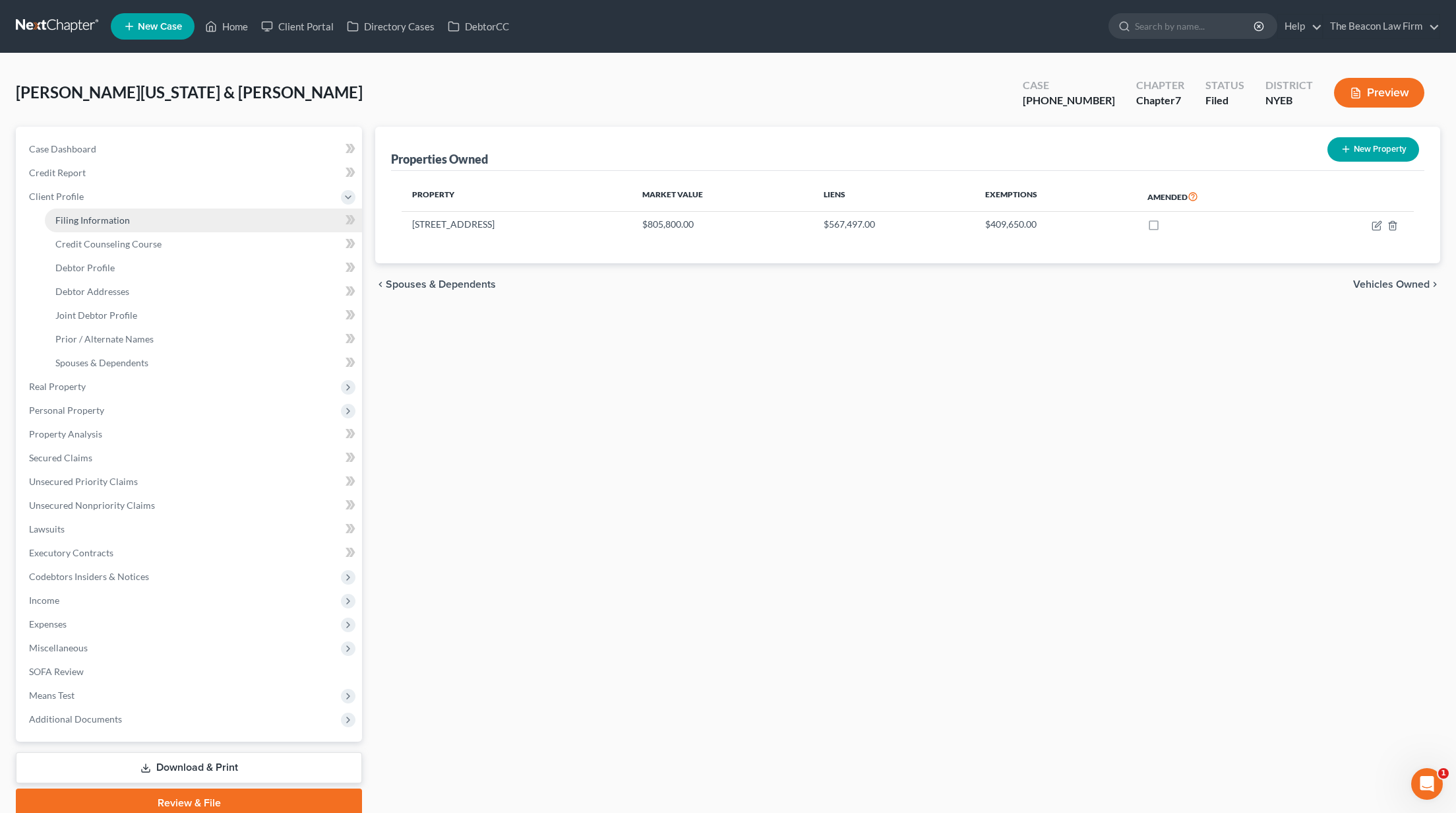
select select "13"
select select "35"
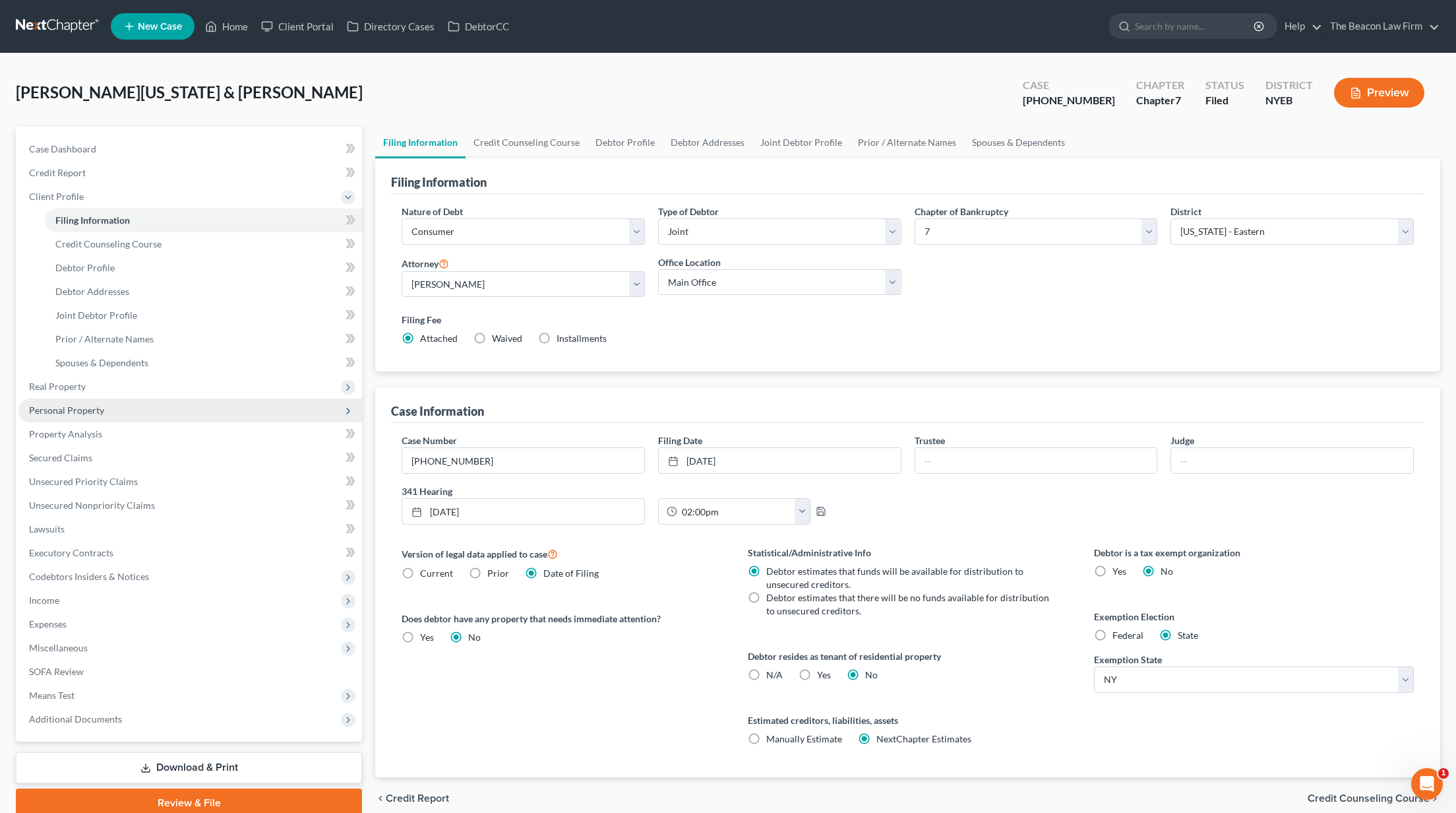
click at [79, 406] on span "Personal Property" at bounding box center [66, 410] width 75 height 12
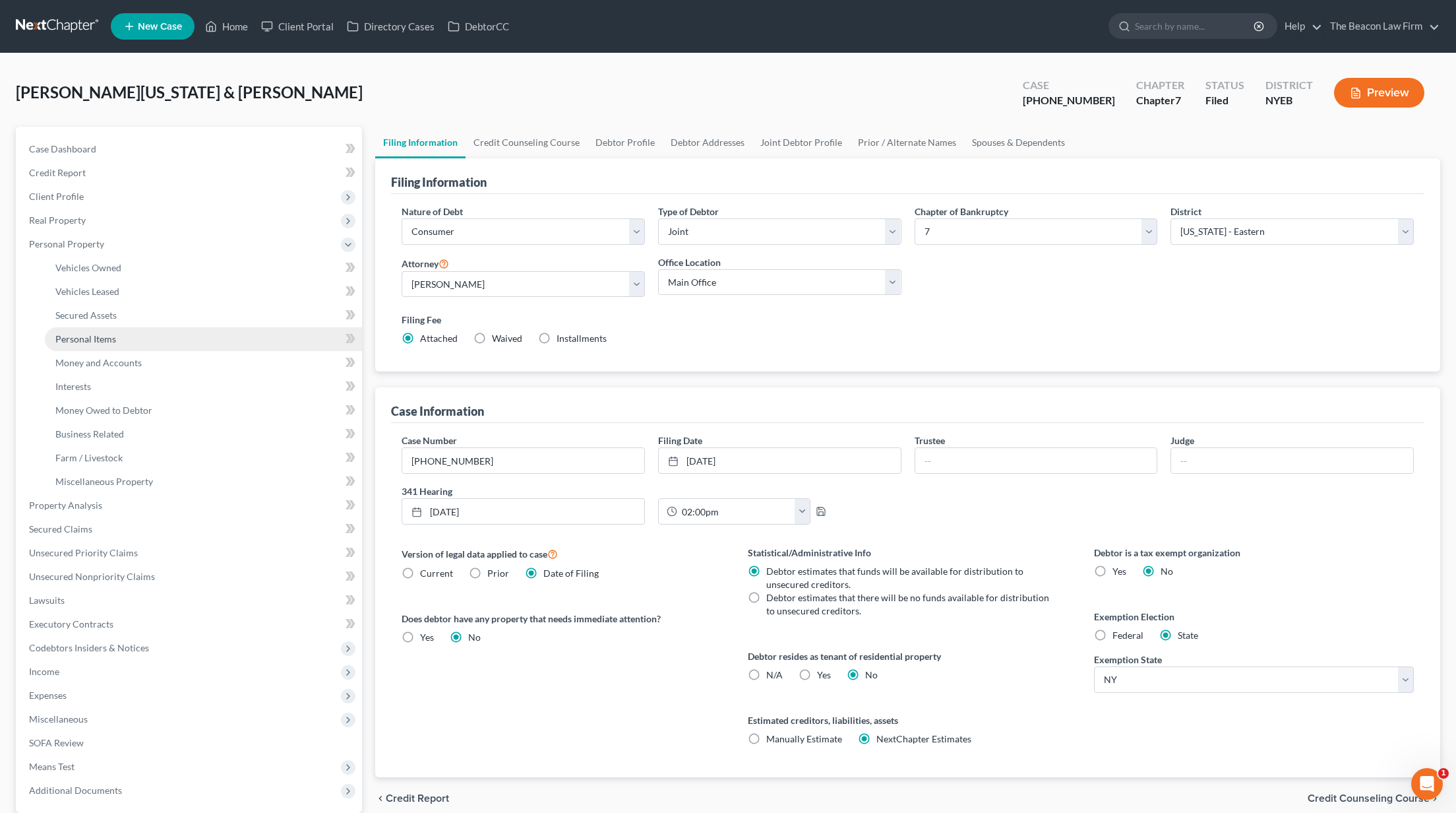
click at [88, 338] on span "Personal Items" at bounding box center [85, 339] width 60 height 12
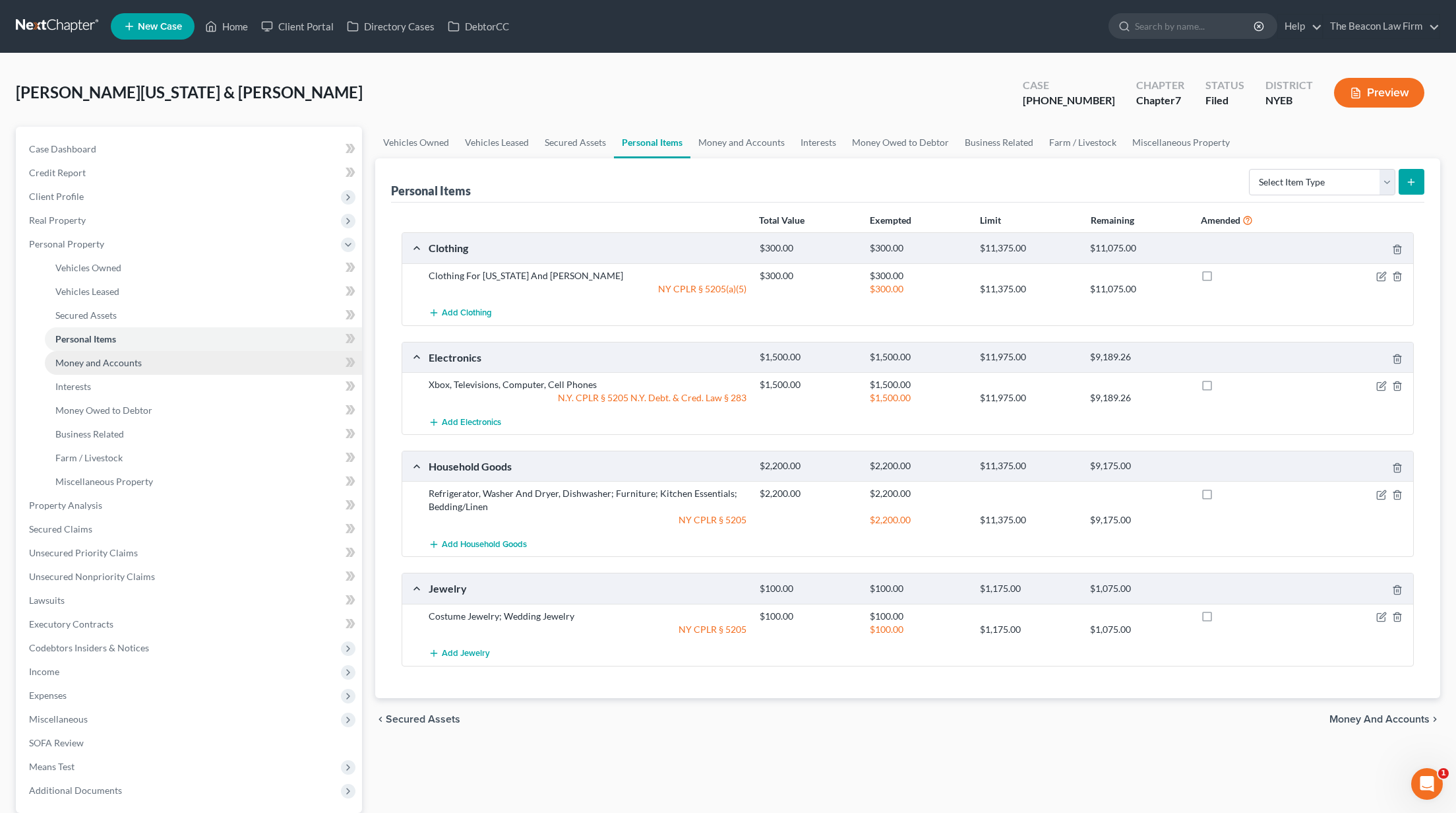
click at [93, 362] on span "Money and Accounts" at bounding box center [98, 362] width 86 height 12
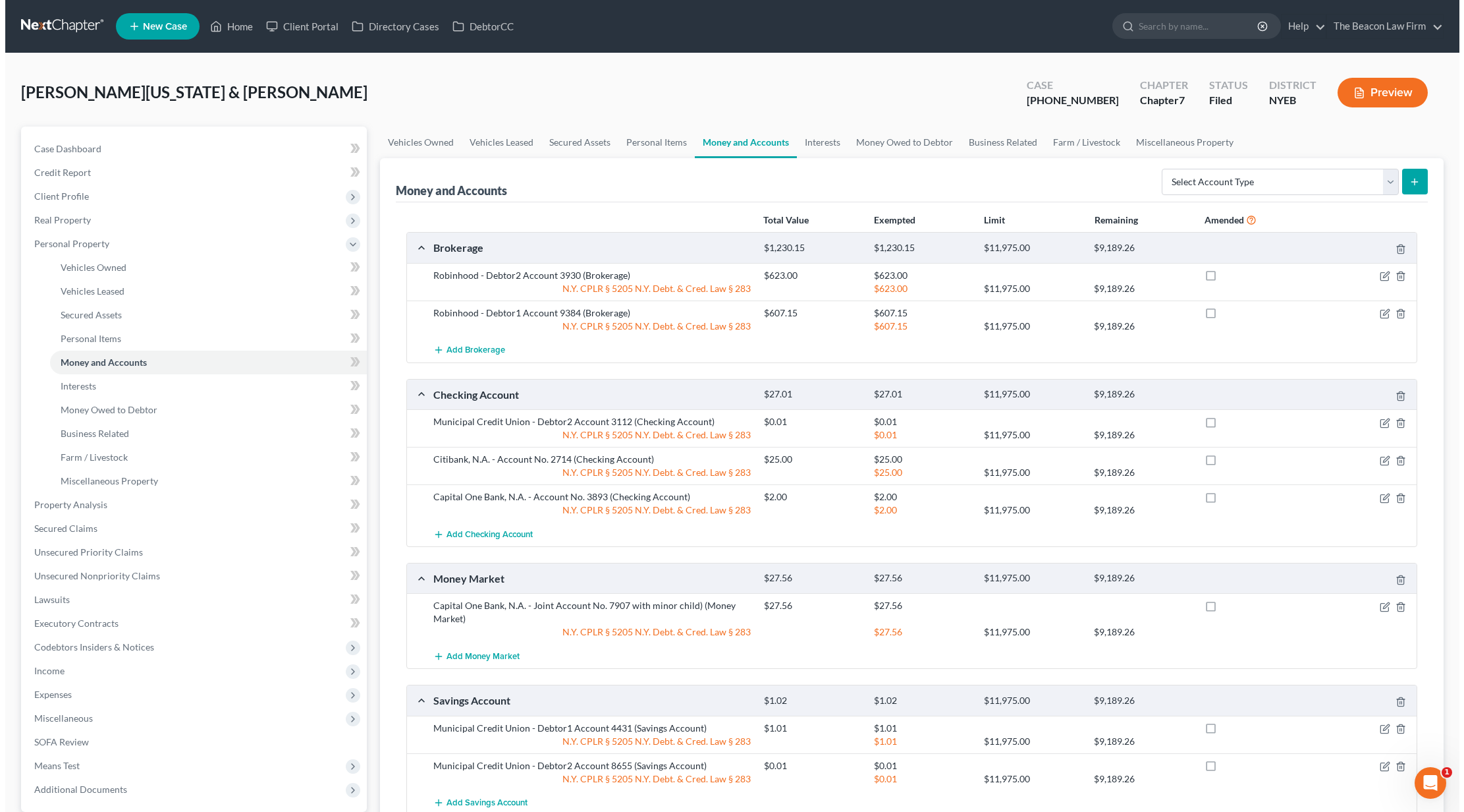
scroll to position [3, 0]
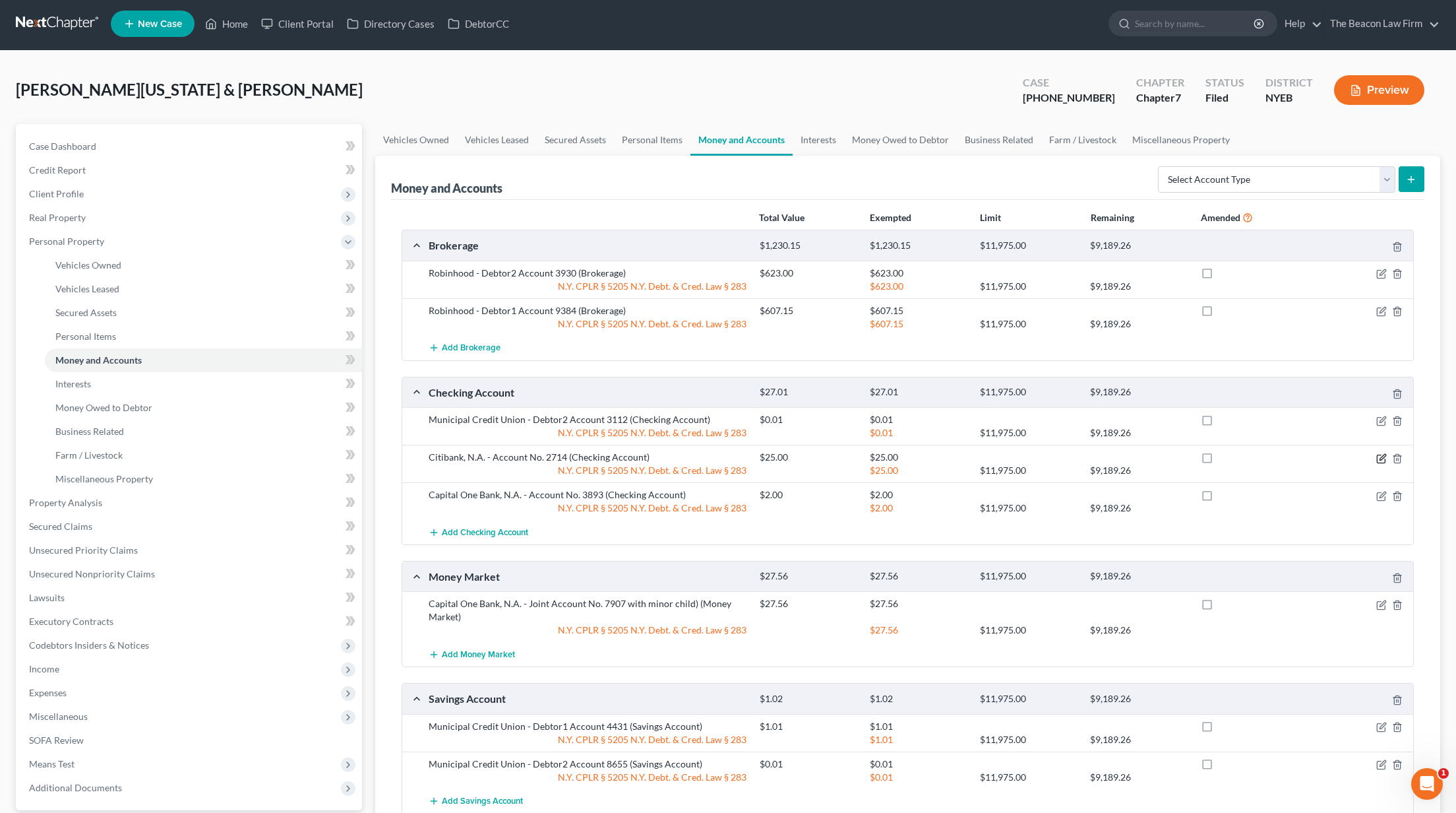
click at [1382, 455] on icon "button" at bounding box center [1381, 457] width 11 height 11
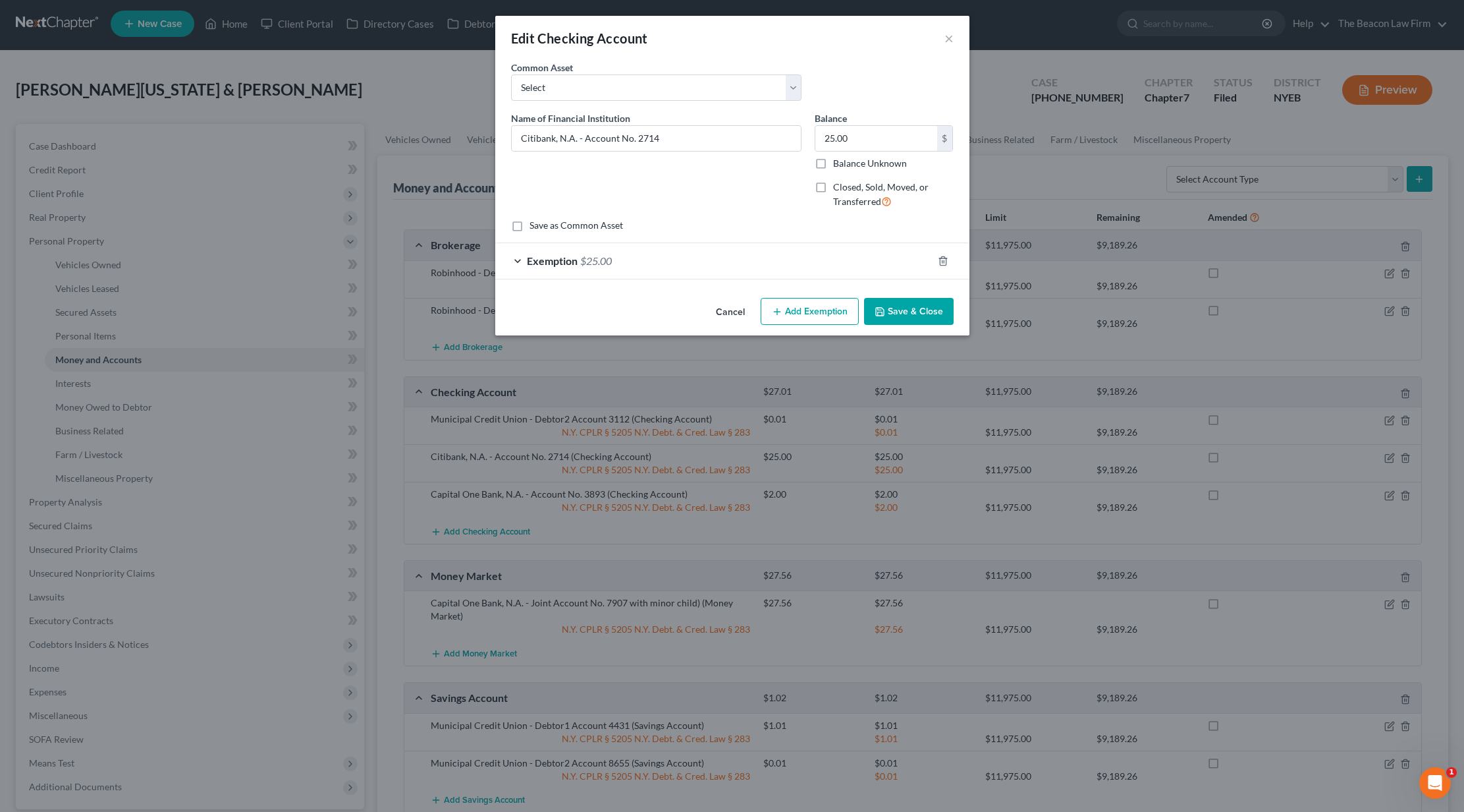
click at [598, 256] on span "$25.00" at bounding box center [596, 260] width 32 height 13
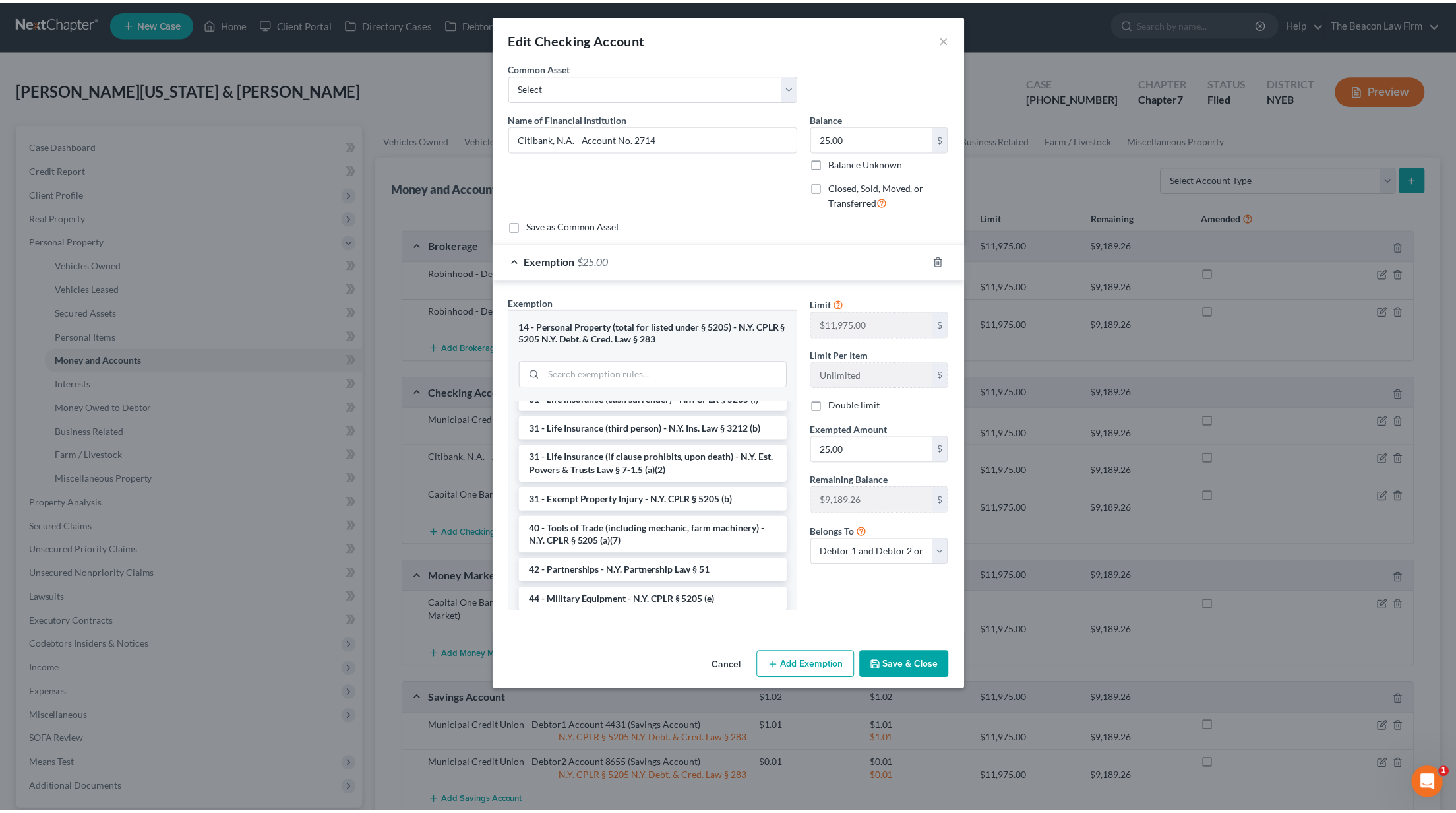
scroll to position [2129, 0]
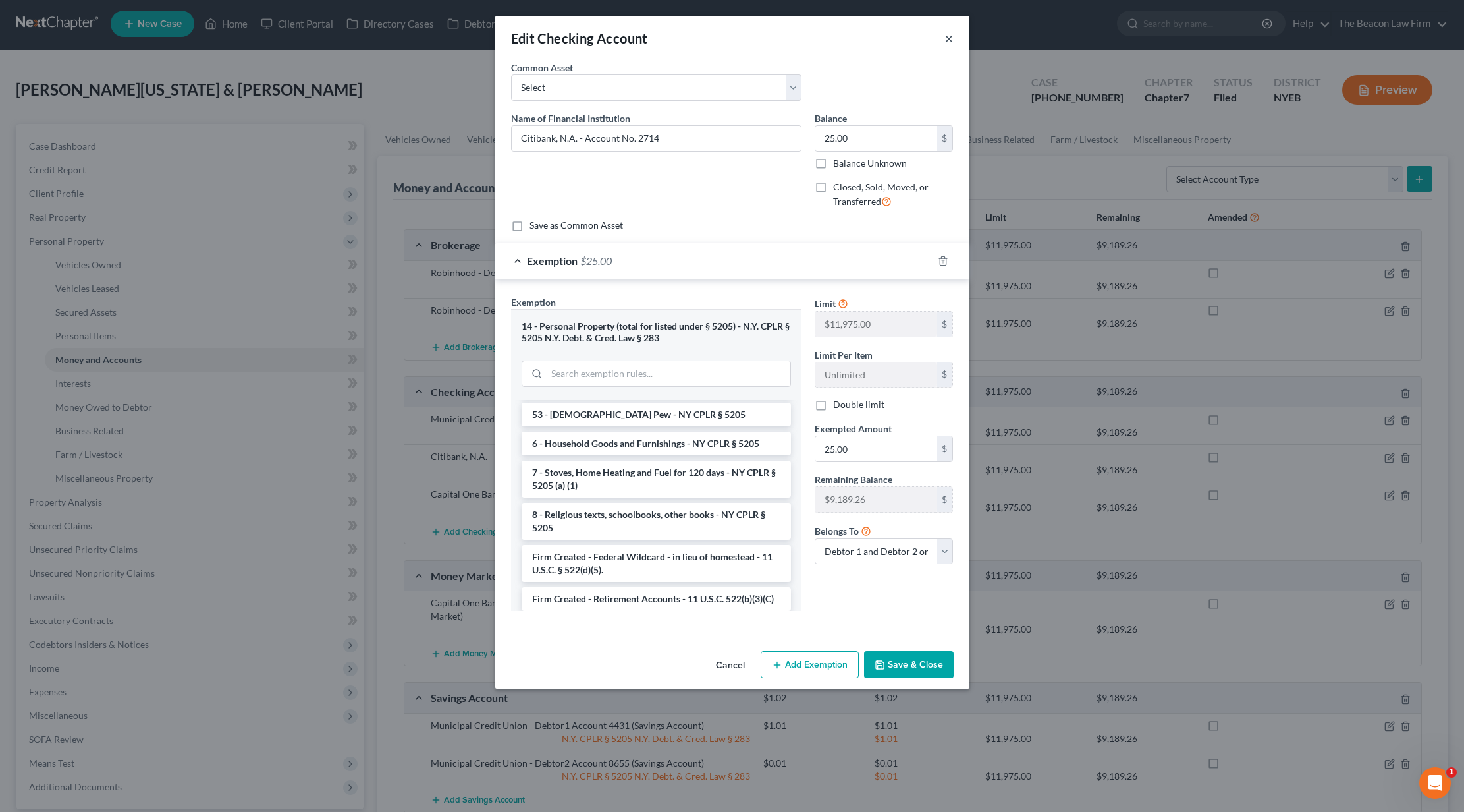
click at [947, 37] on button "×" at bounding box center [950, 38] width 10 height 16
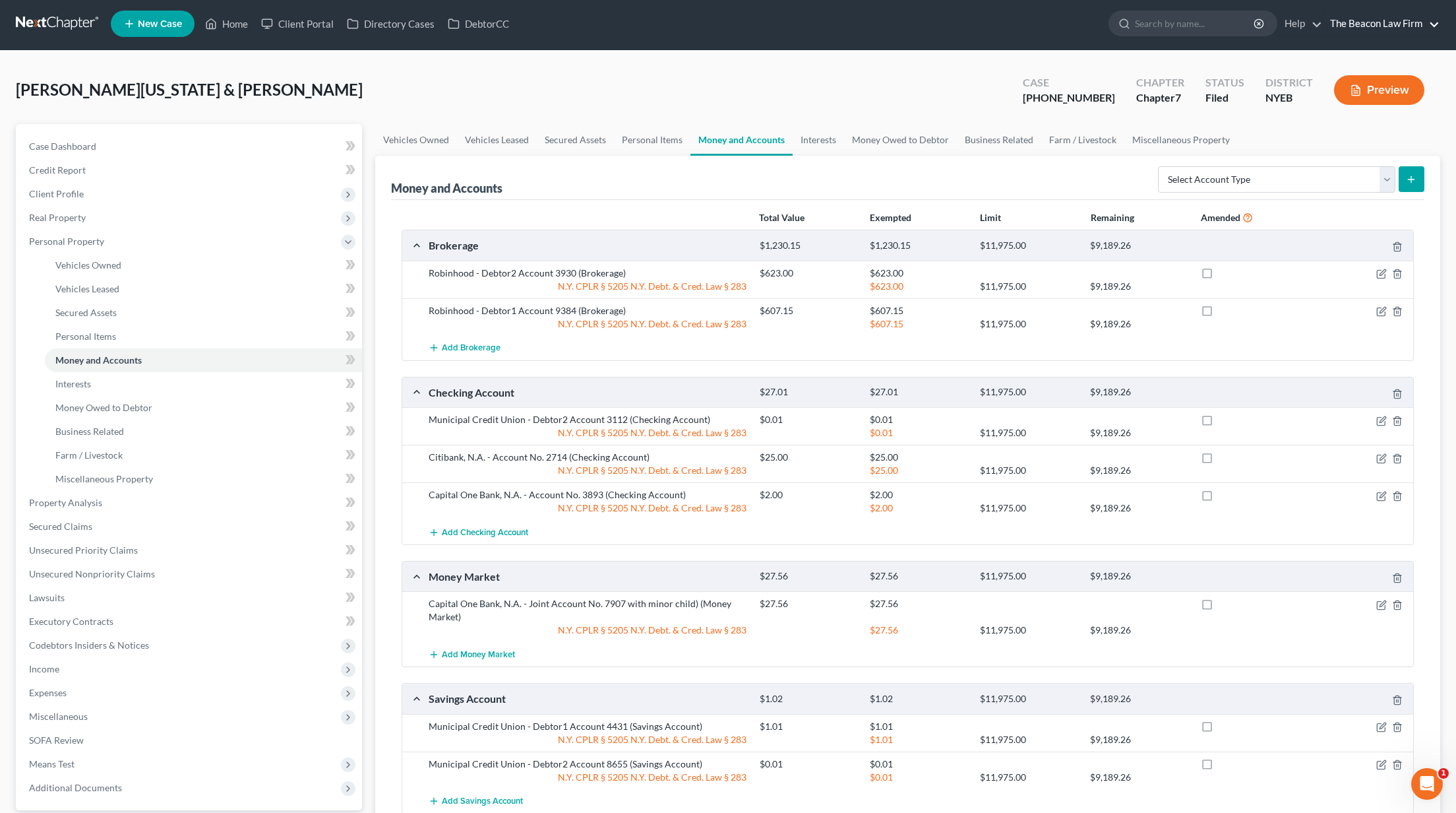
click at [1364, 28] on link "The Beacon Law Firm" at bounding box center [1382, 23] width 117 height 23
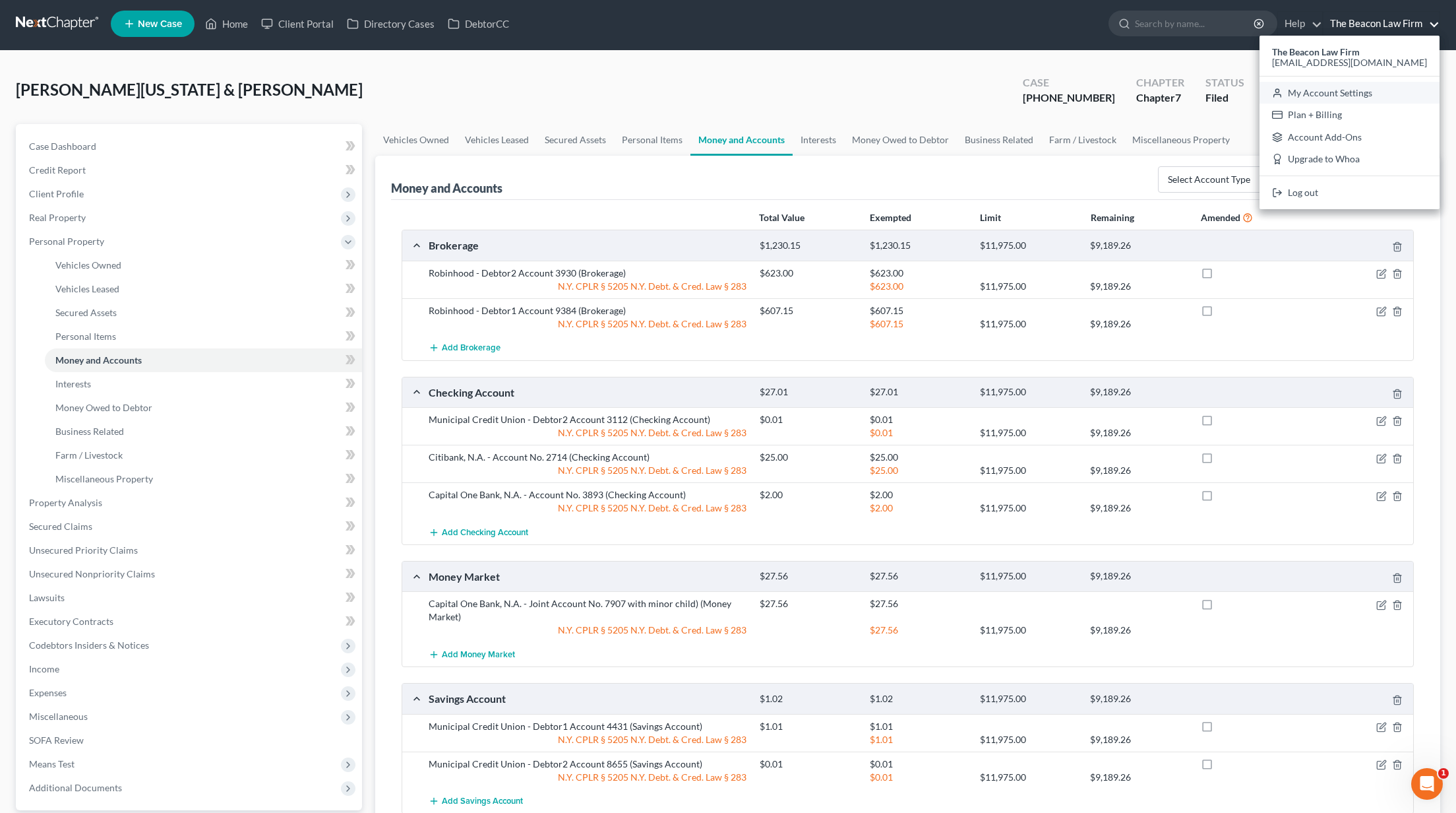
click at [1366, 89] on link "My Account Settings" at bounding box center [1349, 92] width 180 height 22
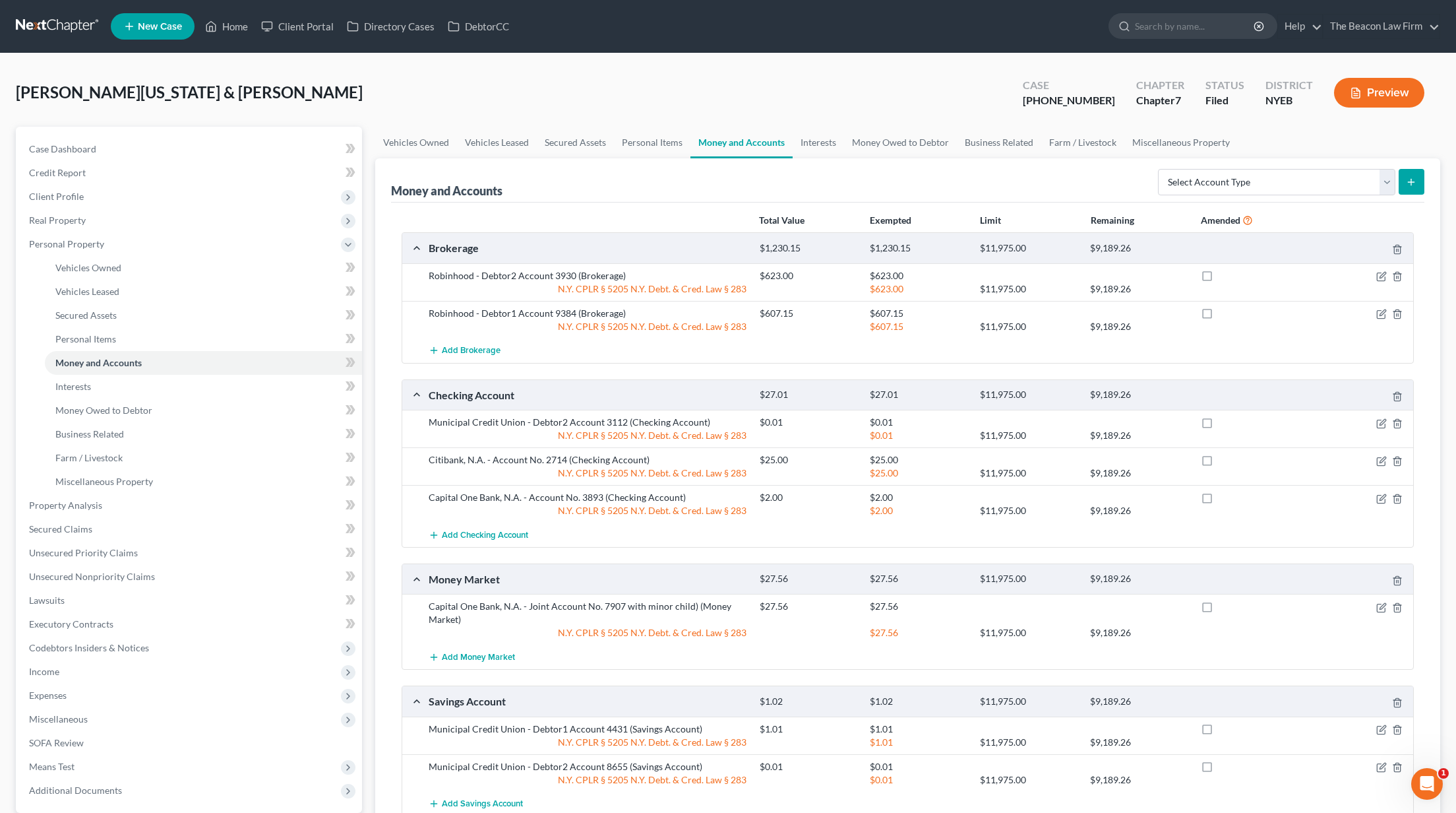
select select "15"
select select "24"
select select "9"
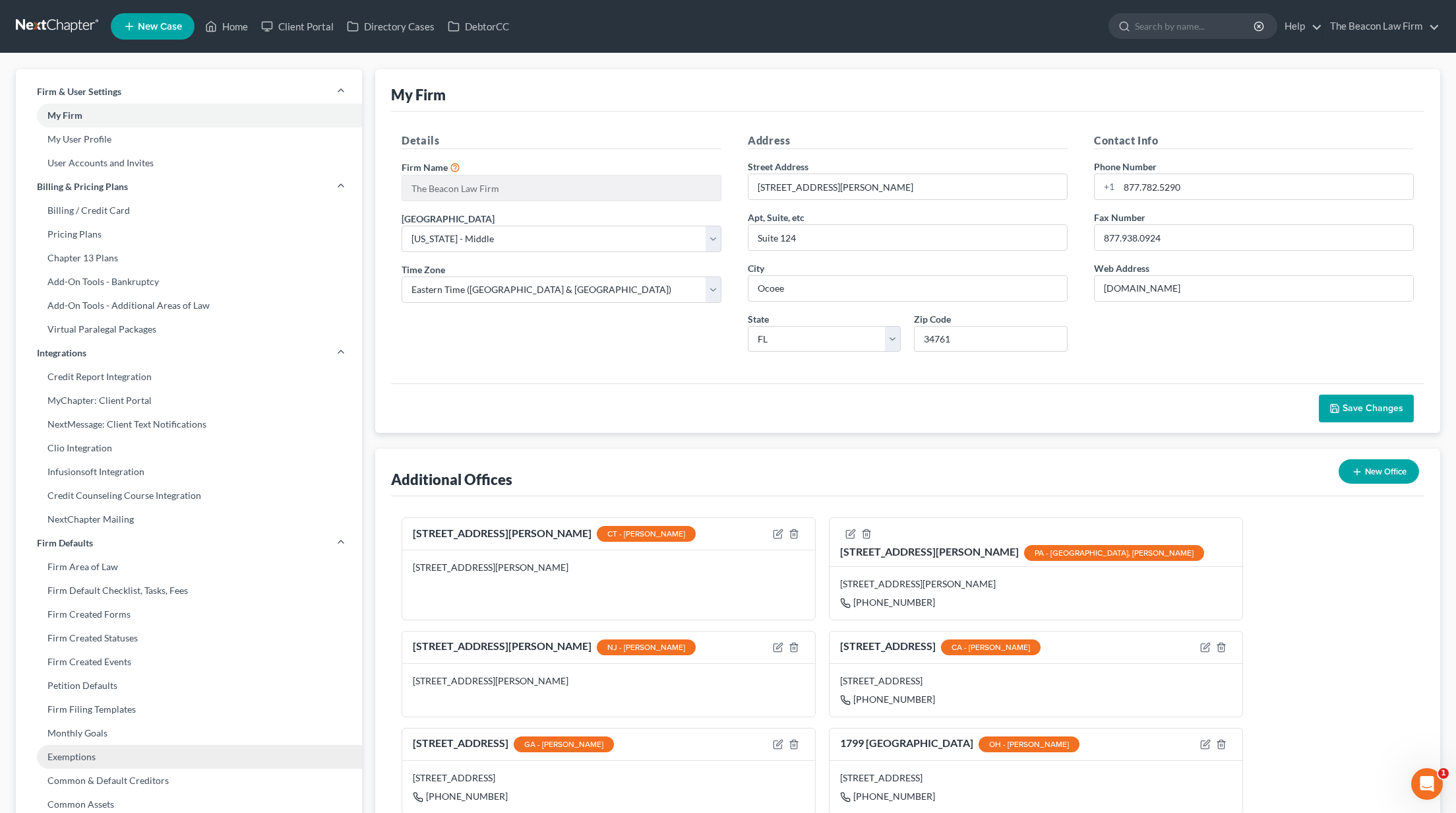
drag, startPoint x: 87, startPoint y: 755, endPoint x: 151, endPoint y: 762, distance: 64.4
click at [88, 756] on link "Exemptions" at bounding box center [188, 757] width 346 height 23
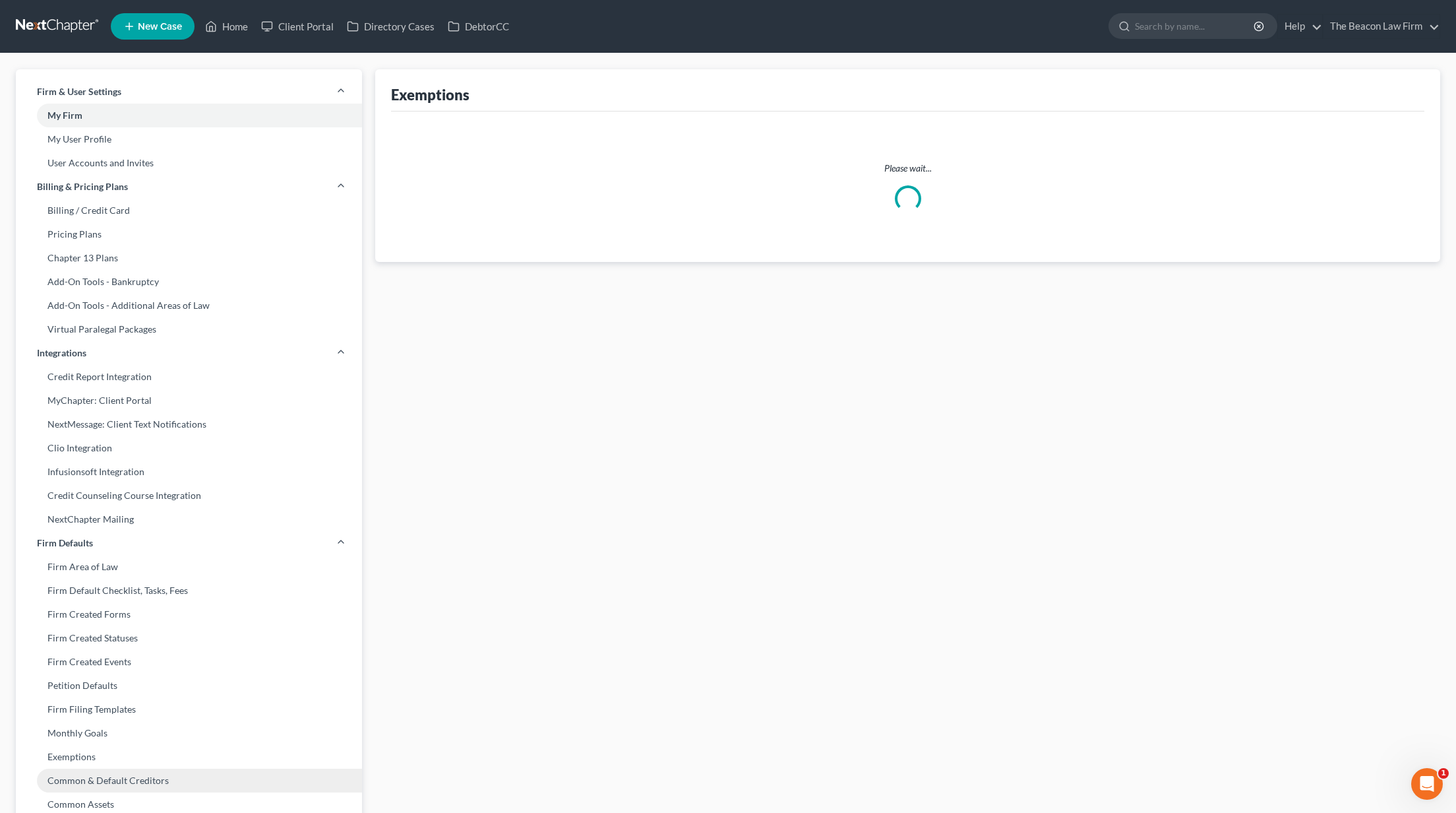
select select "0"
select select "36"
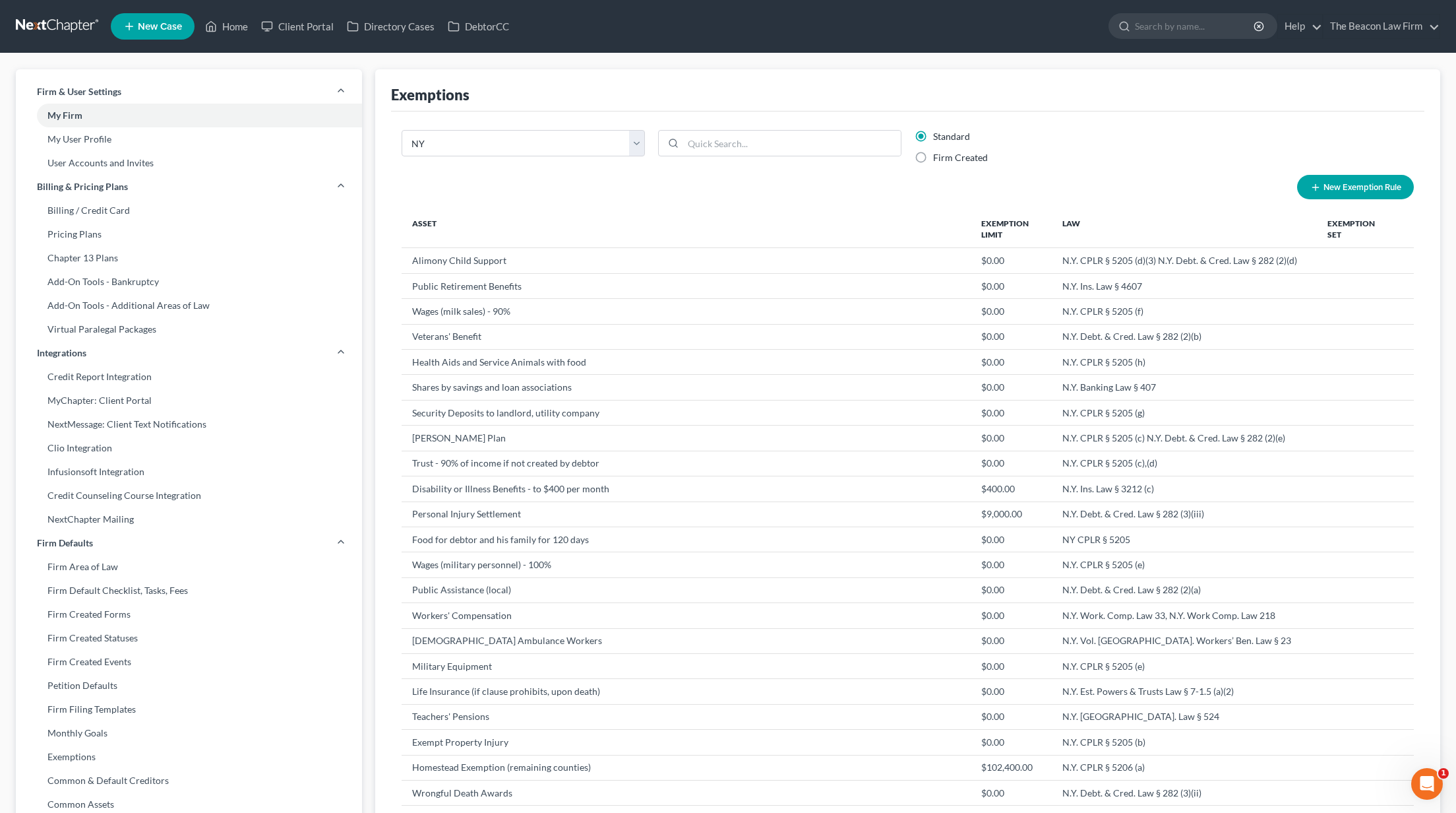
click at [51, 17] on link at bounding box center [57, 26] width 85 height 23
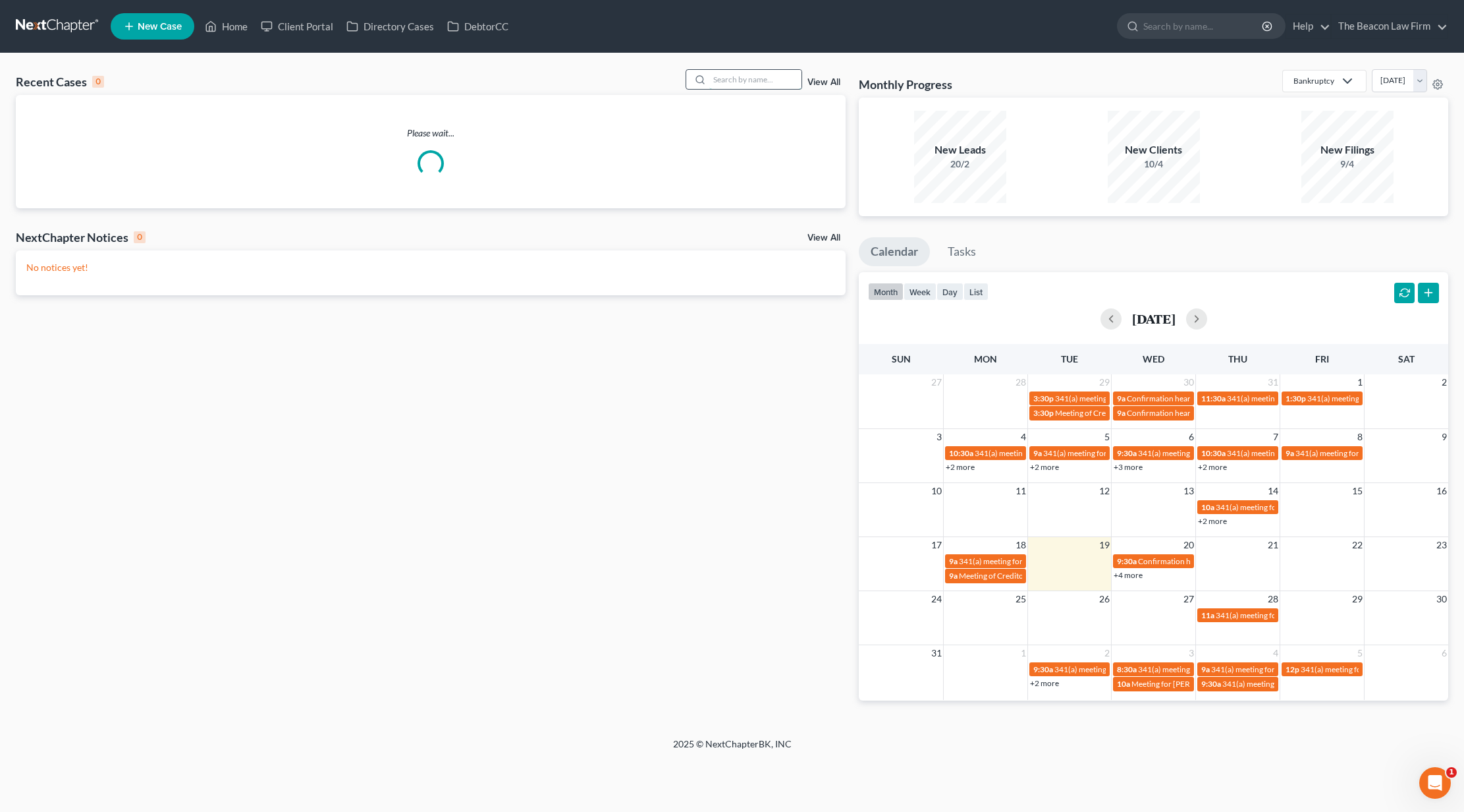
click at [733, 83] on input "search" at bounding box center [755, 80] width 92 height 19
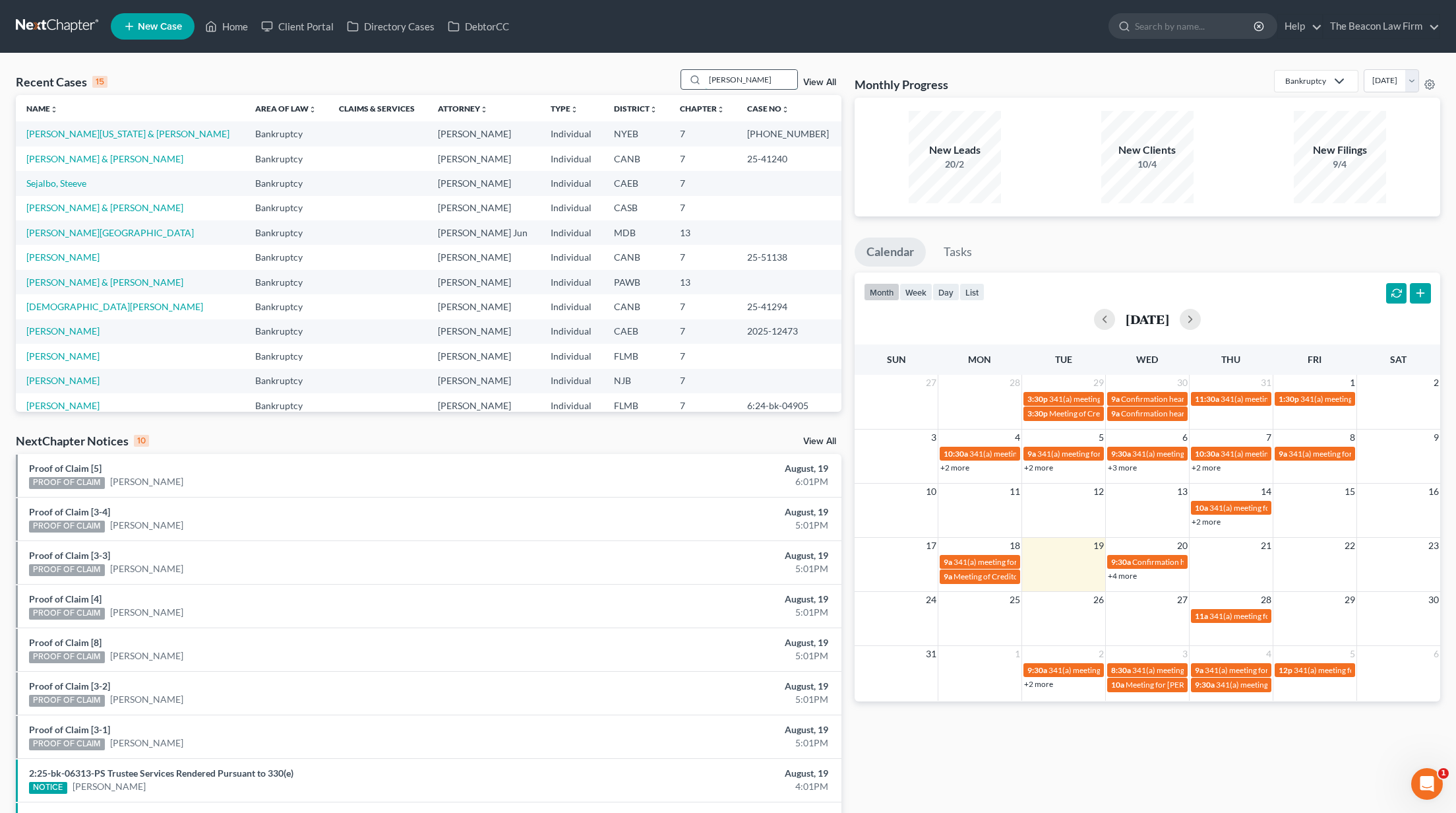
type input "[PERSON_NAME]"
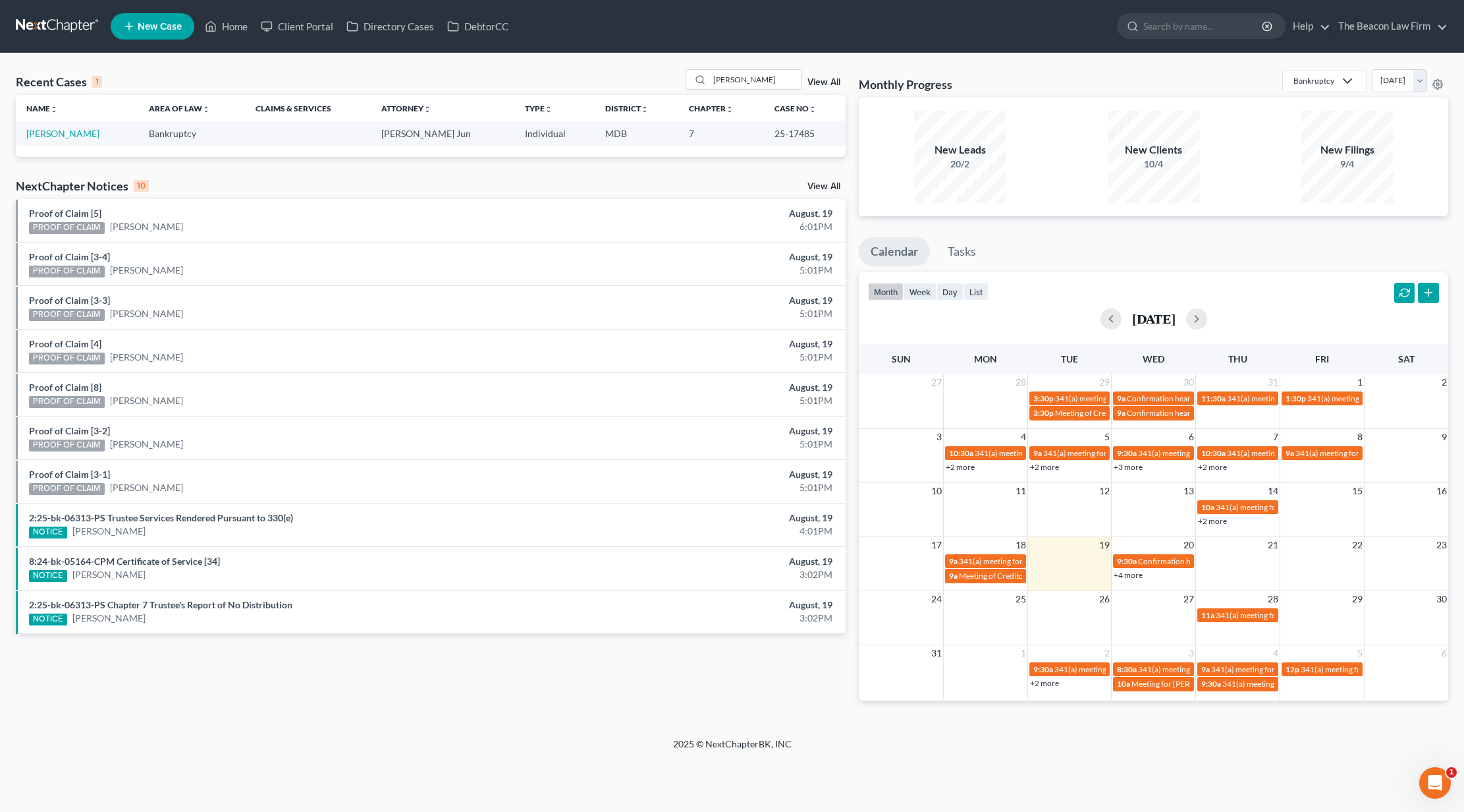
click at [54, 127] on td "[PERSON_NAME]" at bounding box center [77, 133] width 122 height 24
click at [54, 135] on link "[PERSON_NAME]" at bounding box center [62, 134] width 73 height 12
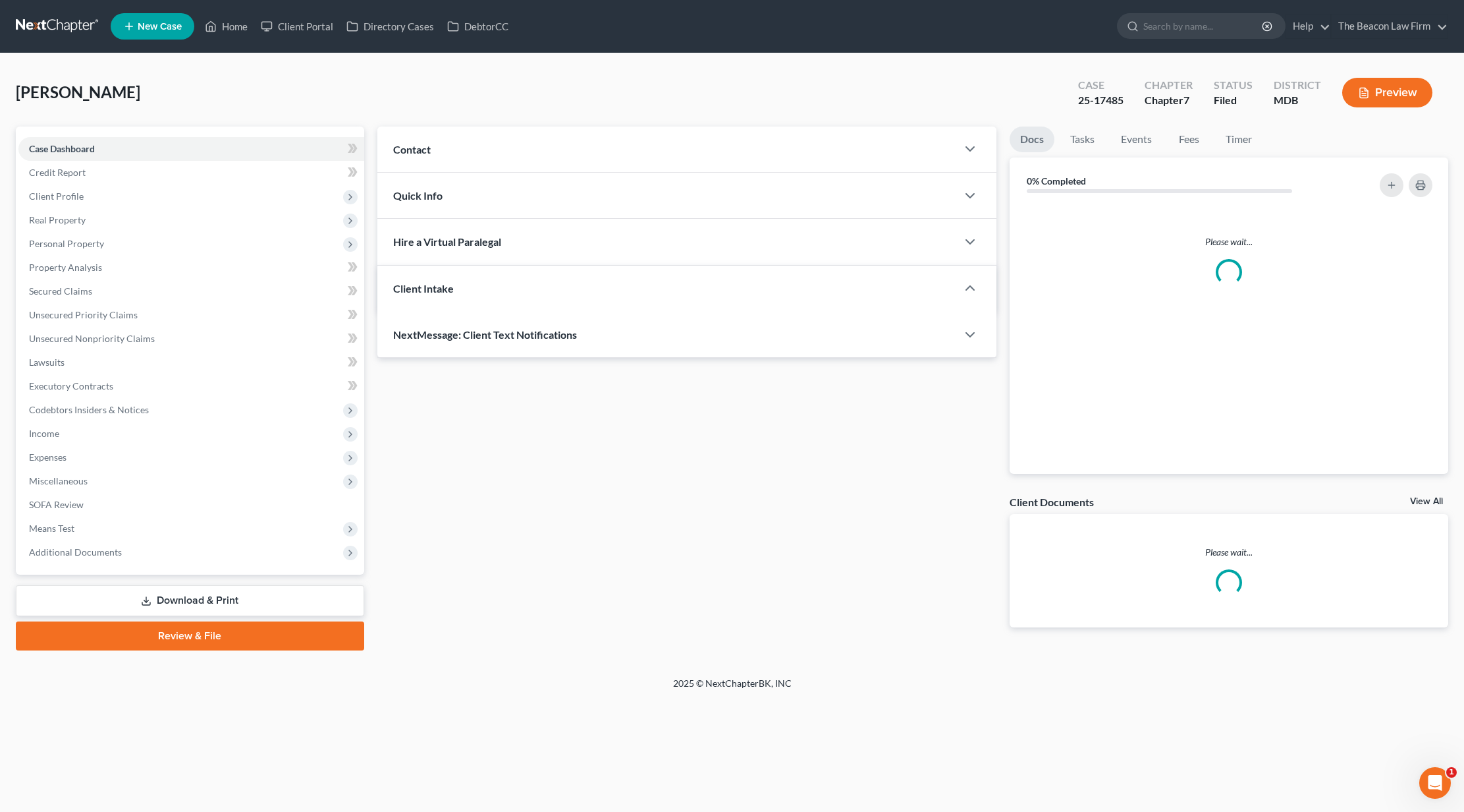
click at [76, 132] on div "Case Dashboard Payments Invoices Payments Payments Credit Report Client Profile…" at bounding box center [189, 350] width 348 height 448
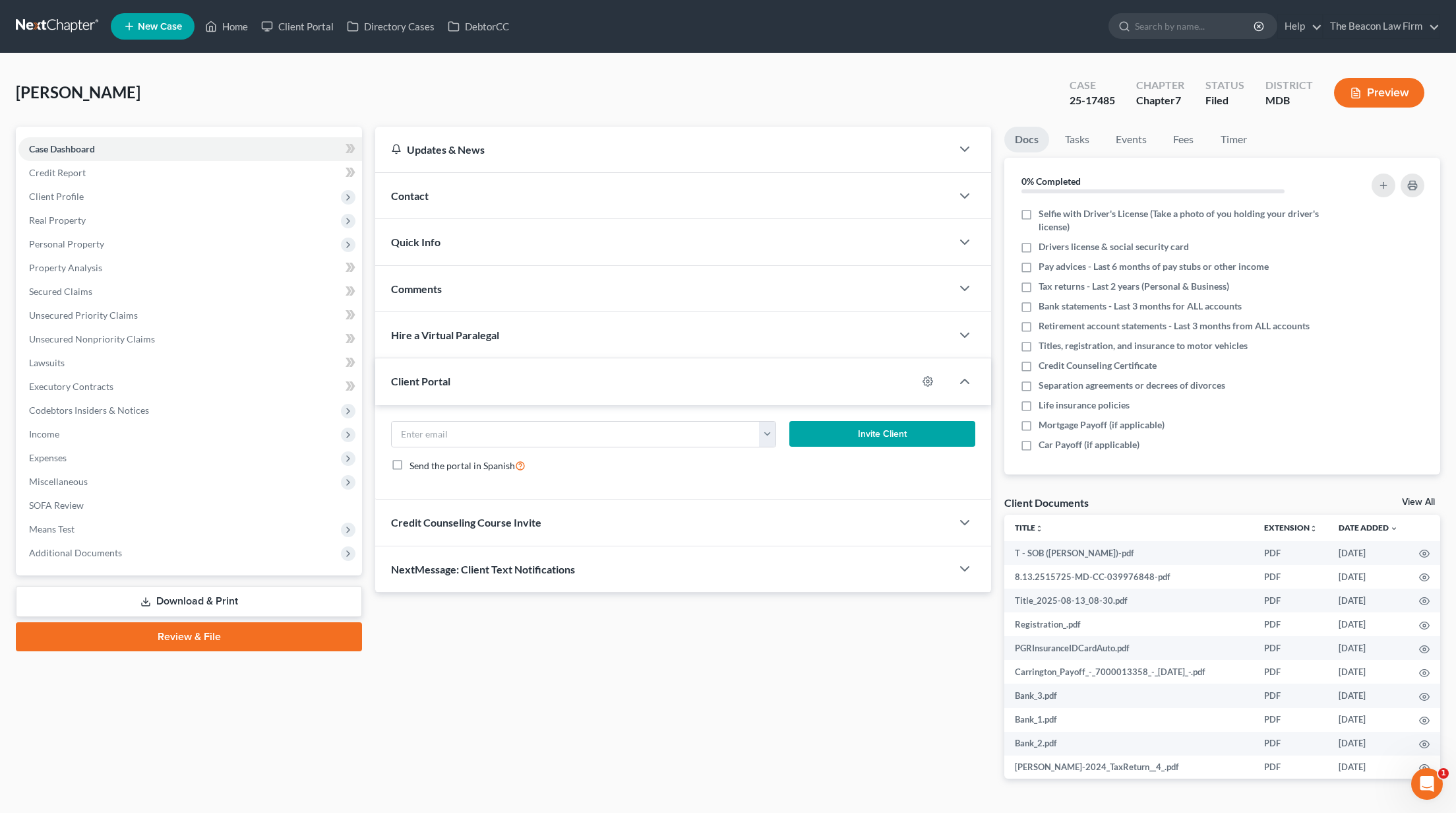
drag, startPoint x: 225, startPoint y: 563, endPoint x: 240, endPoint y: 564, distance: 15.0
click at [226, 563] on span "Additional Documents" at bounding box center [190, 553] width 344 height 23
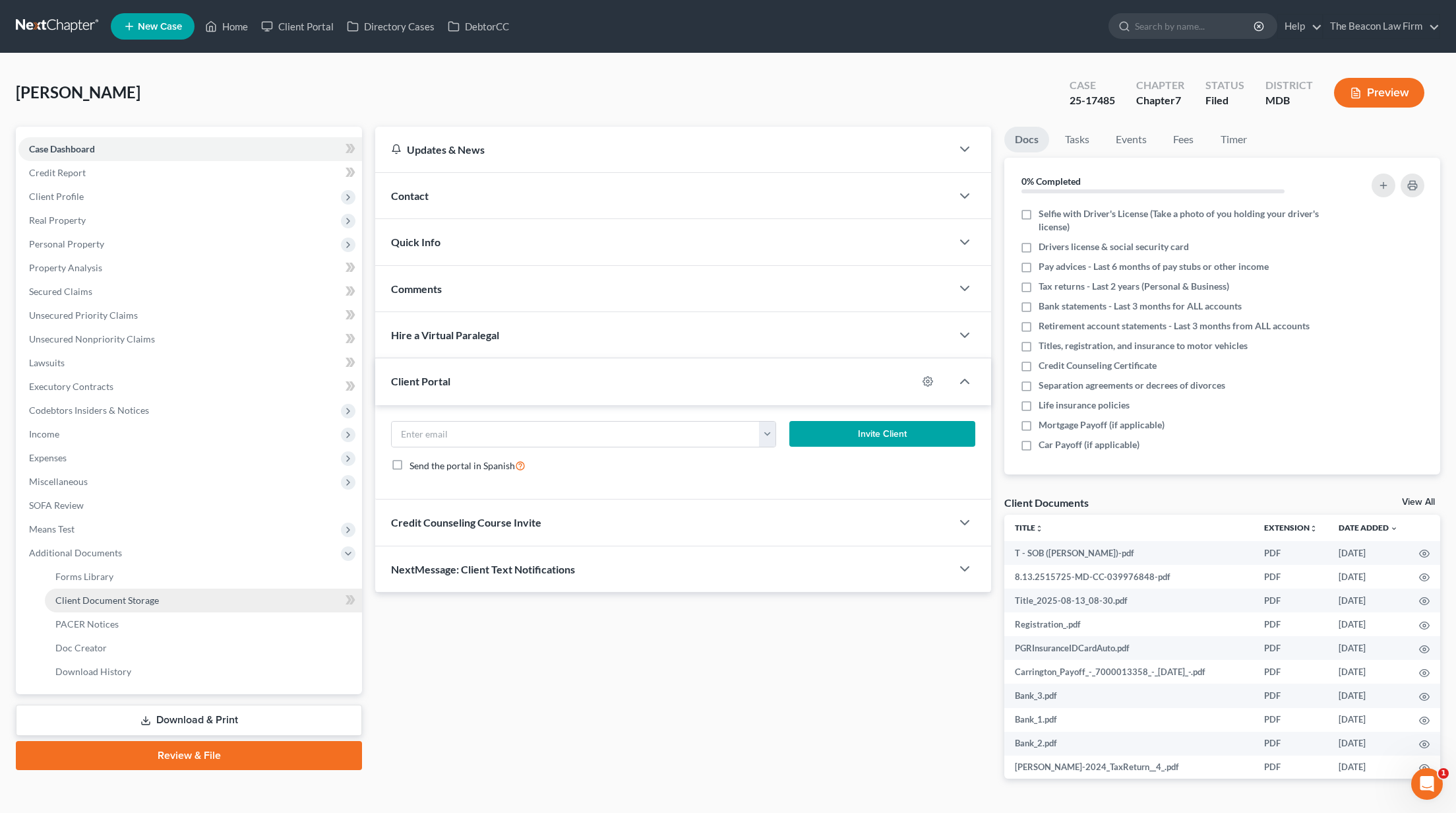
click at [209, 594] on link "Client Document Storage" at bounding box center [203, 600] width 318 height 23
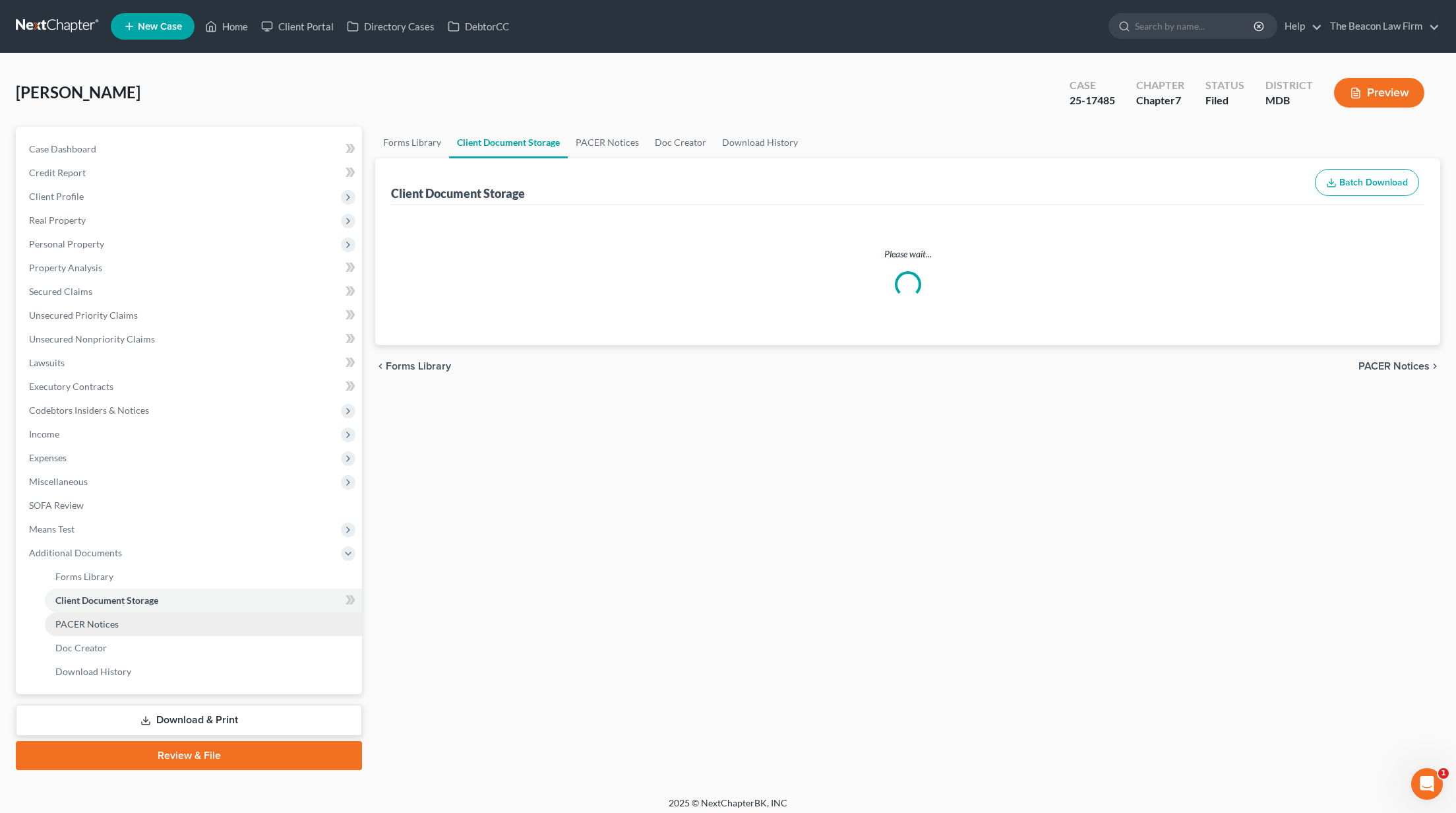
select select "14"
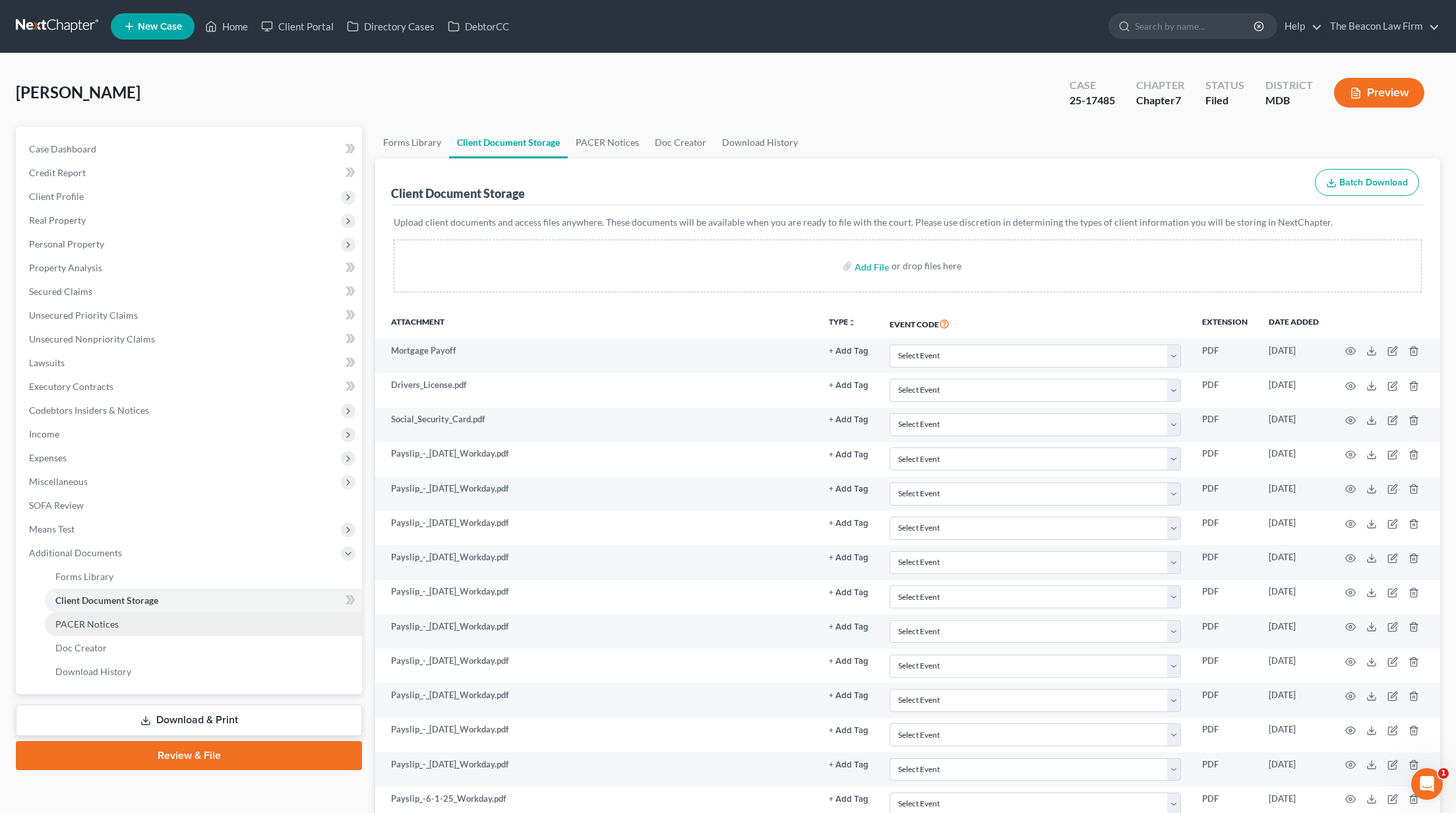
click at [194, 629] on link "PACER Notices" at bounding box center [203, 624] width 318 height 23
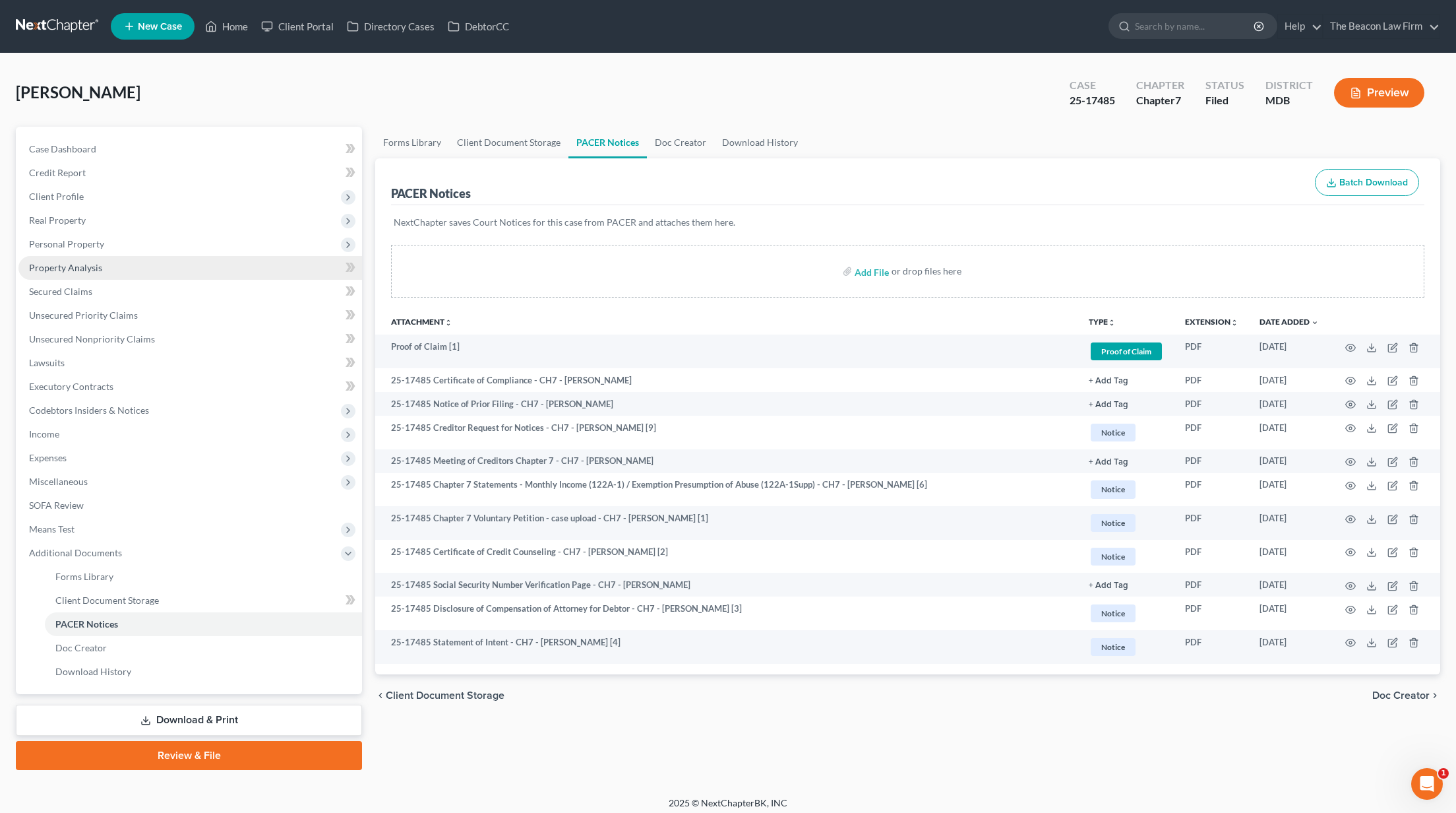
click at [63, 266] on span "Property Analysis" at bounding box center [65, 268] width 73 height 12
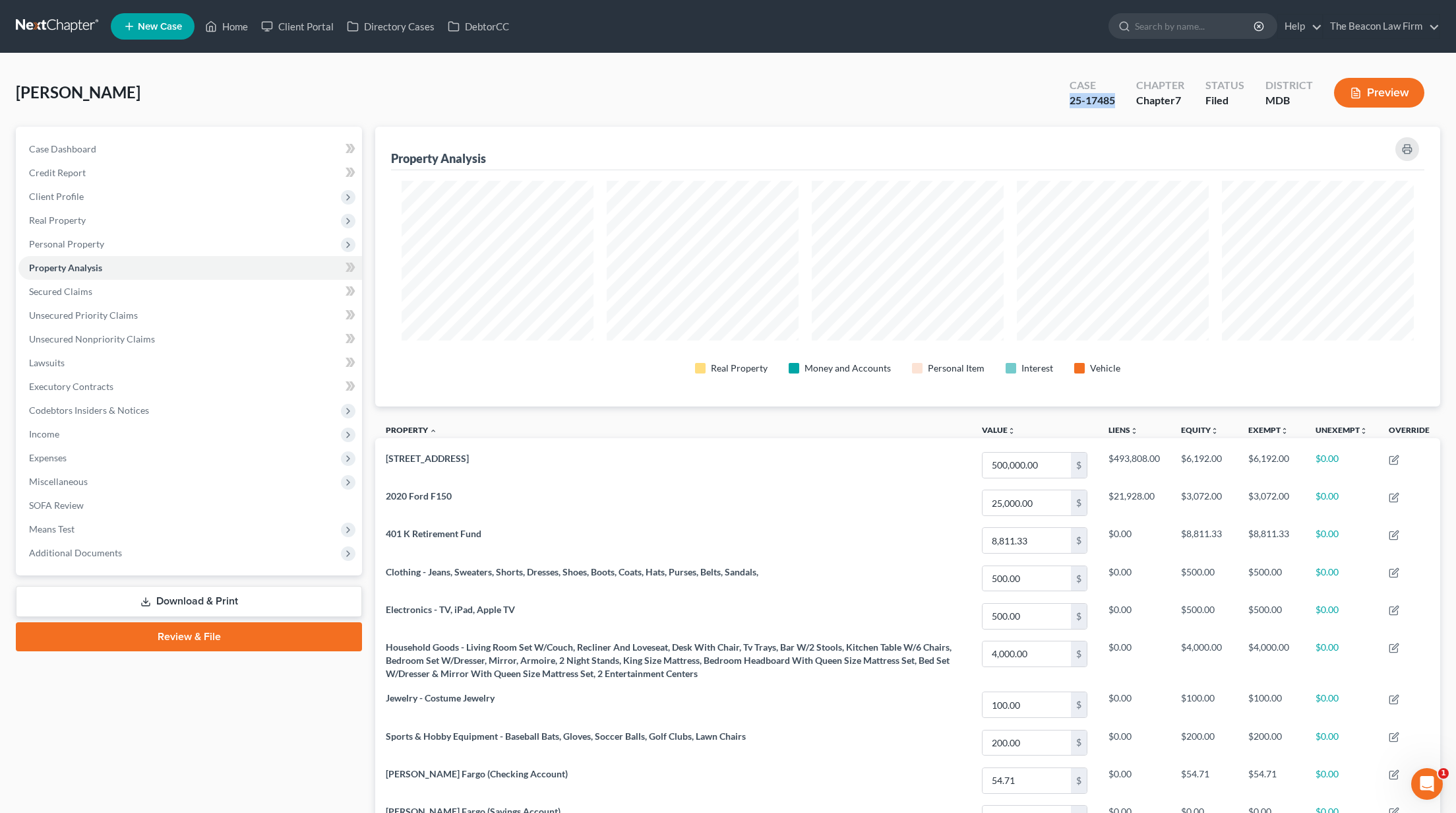
drag, startPoint x: 1118, startPoint y: 98, endPoint x: 1056, endPoint y: 97, distance: 62.0
click at [1056, 97] on div "Case 25-17485 Chapter Chapter 7 Status Filed District MDB Preview" at bounding box center [1247, 92] width 387 height 47
copy div "25-17485"
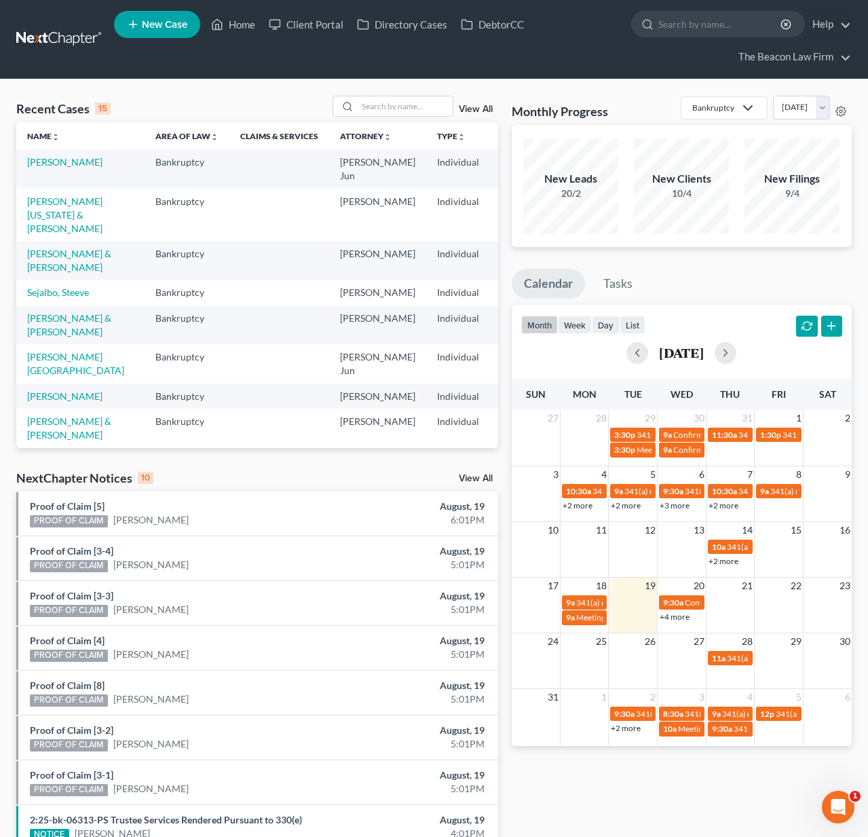
click at [490, 124] on th "District unfold_more expand_more expand_less" at bounding box center [523, 135] width 67 height 27
click at [436, 109] on input "search" at bounding box center [405, 106] width 95 height 20
type input "Scott gordon"
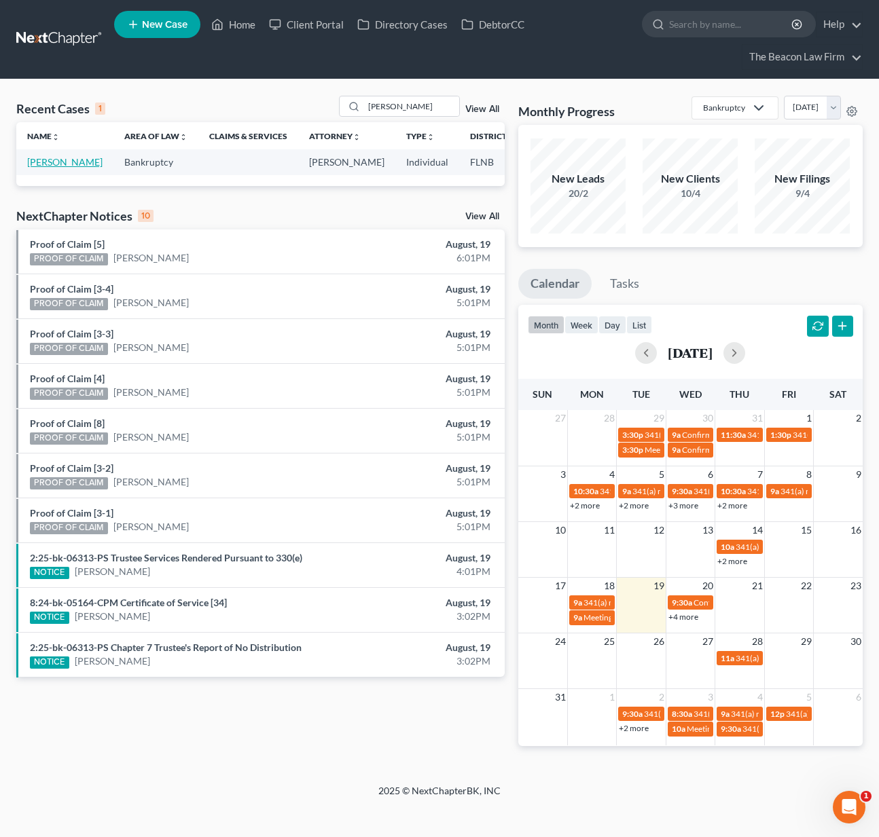
click at [43, 168] on link "Gordon, Scott" at bounding box center [64, 162] width 75 height 12
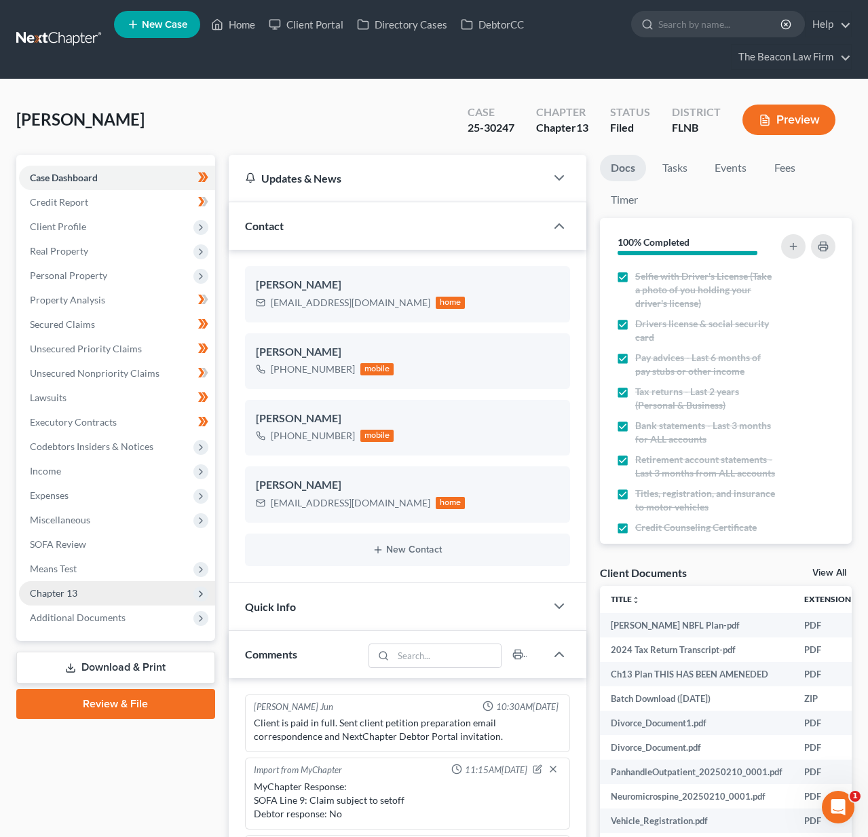
scroll to position [304, 0]
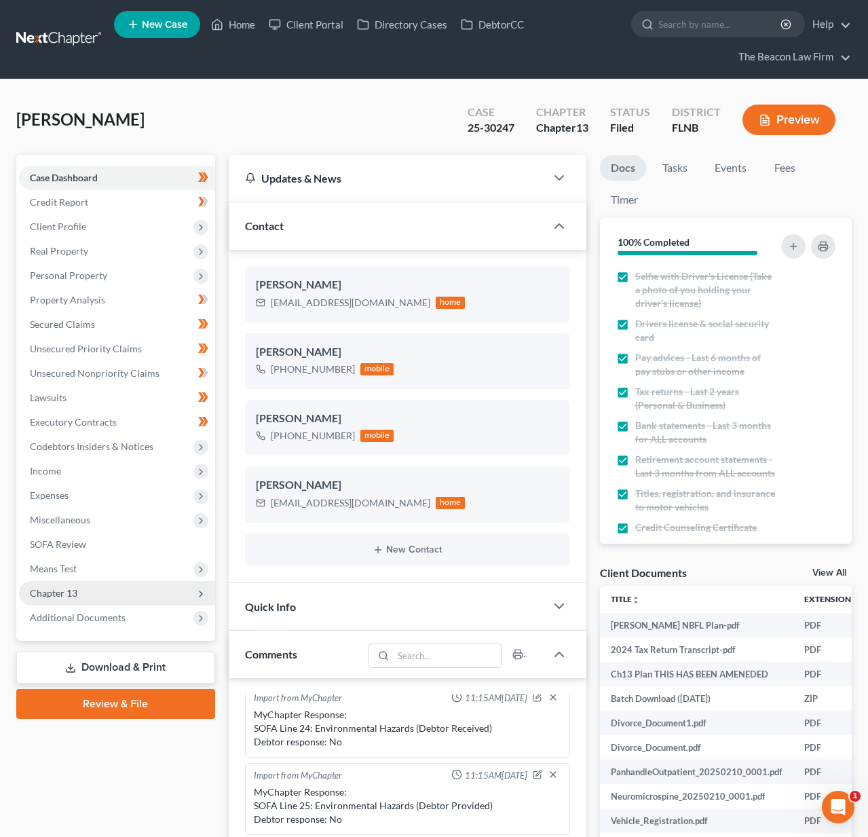
click at [92, 593] on span "Chapter 13" at bounding box center [117, 593] width 196 height 24
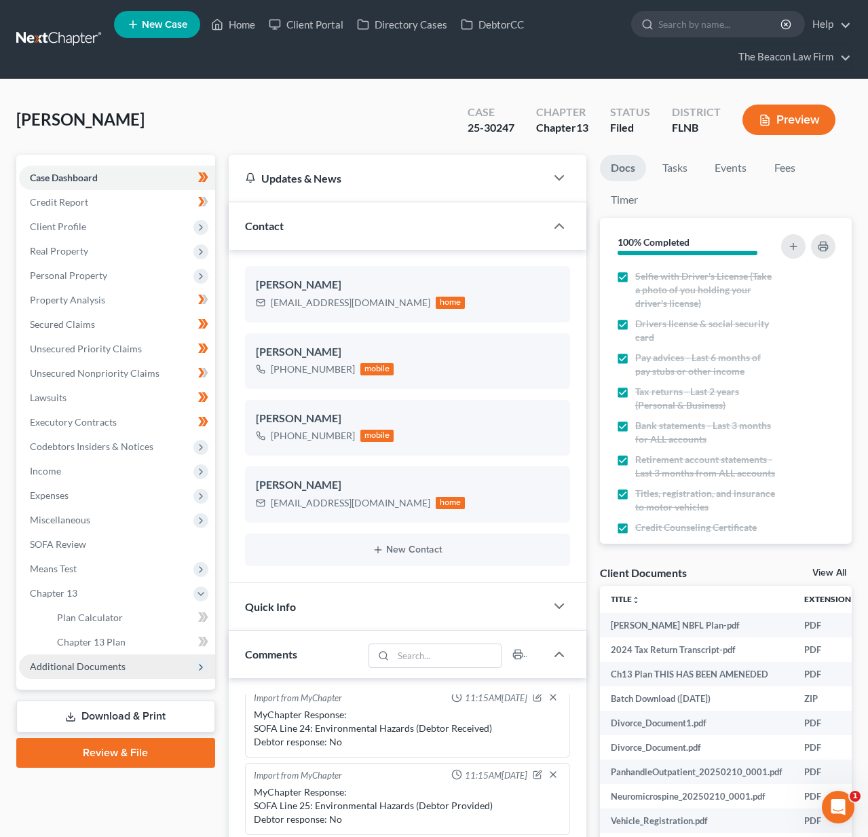
click at [103, 671] on span "Additional Documents" at bounding box center [78, 667] width 96 height 12
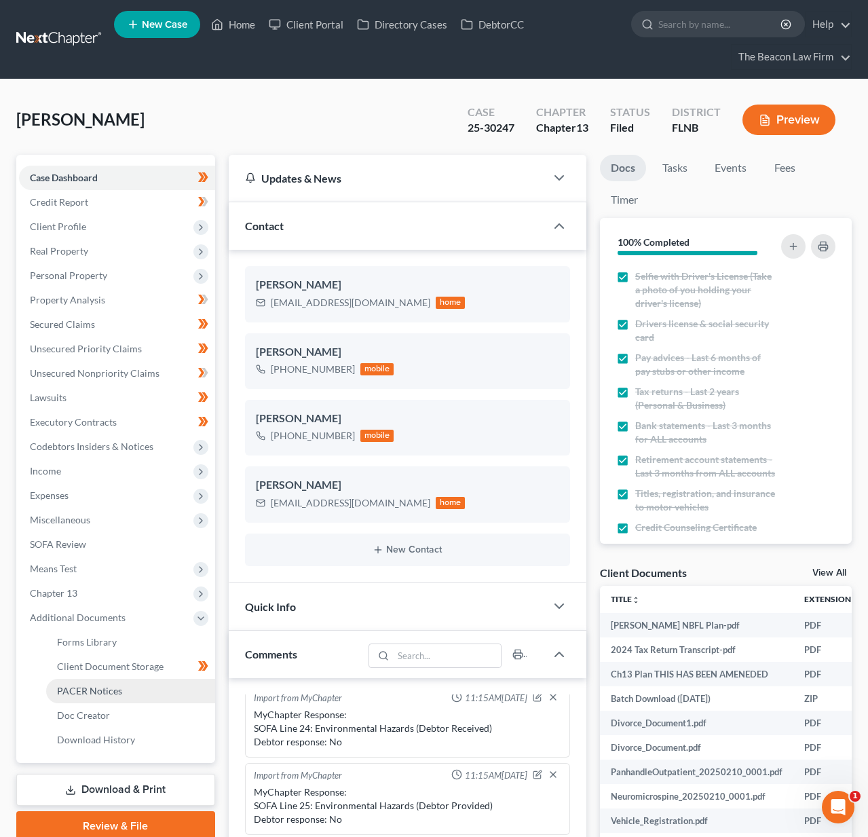
click at [111, 693] on span "PACER Notices" at bounding box center [89, 691] width 65 height 12
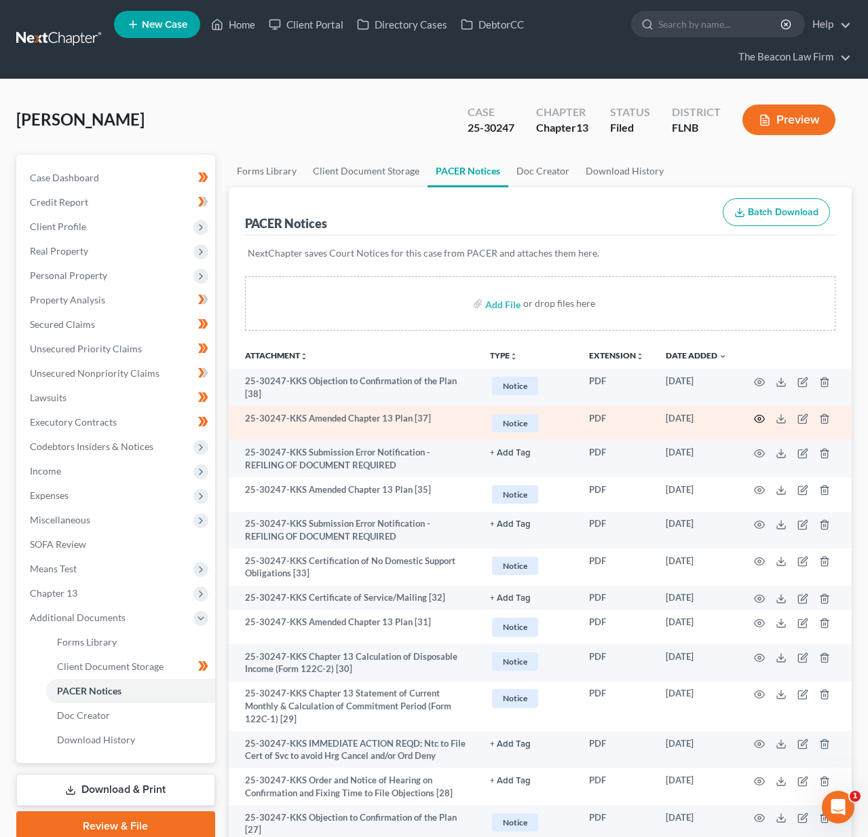
click at [758, 418] on circle "button" at bounding box center [759, 419] width 3 height 3
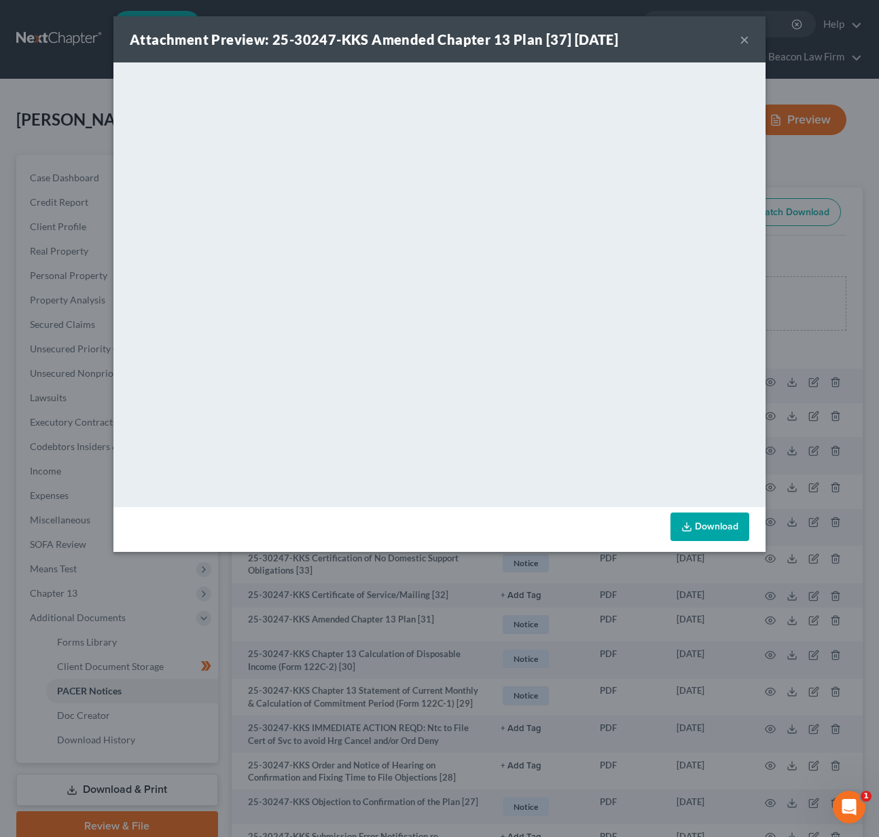
click at [740, 44] on button "×" at bounding box center [744, 39] width 10 height 16
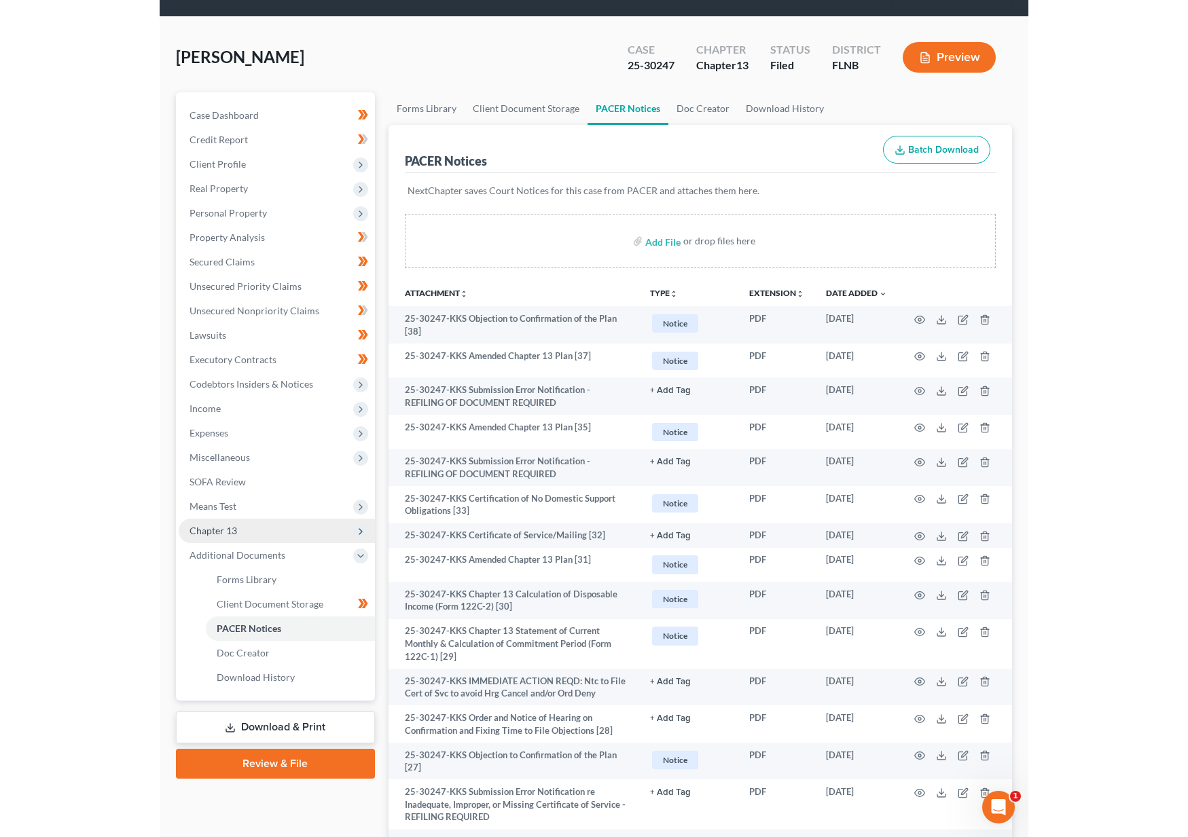
scroll to position [164, 0]
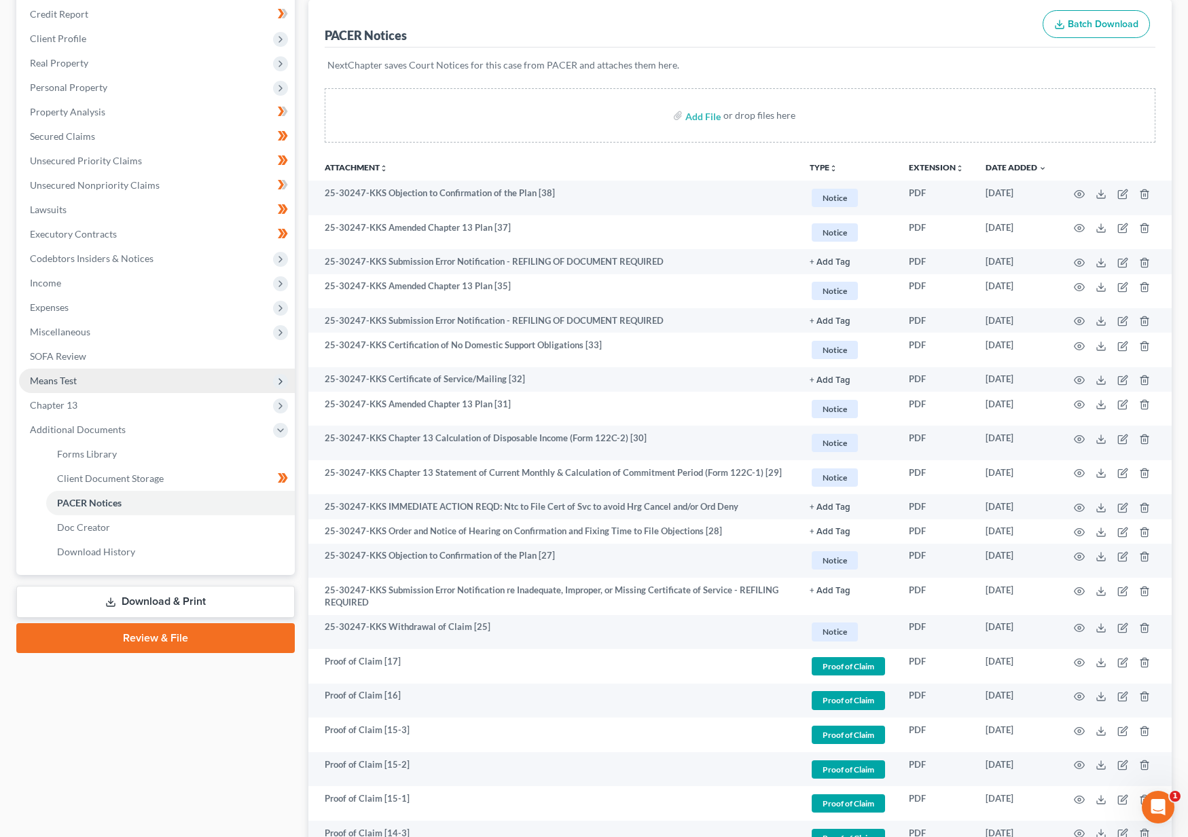
click at [69, 385] on span "Means Test" at bounding box center [53, 381] width 47 height 12
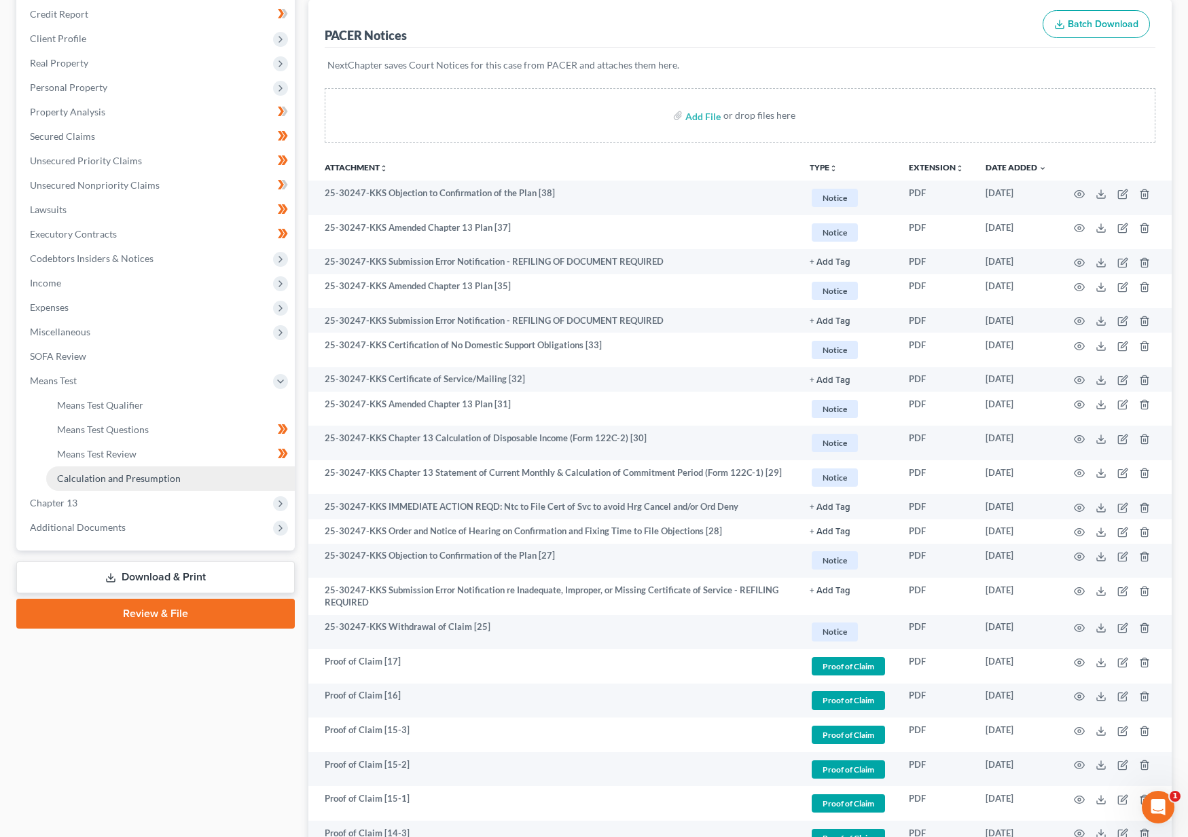
click at [103, 481] on span "Calculation and Presumption" at bounding box center [119, 479] width 124 height 12
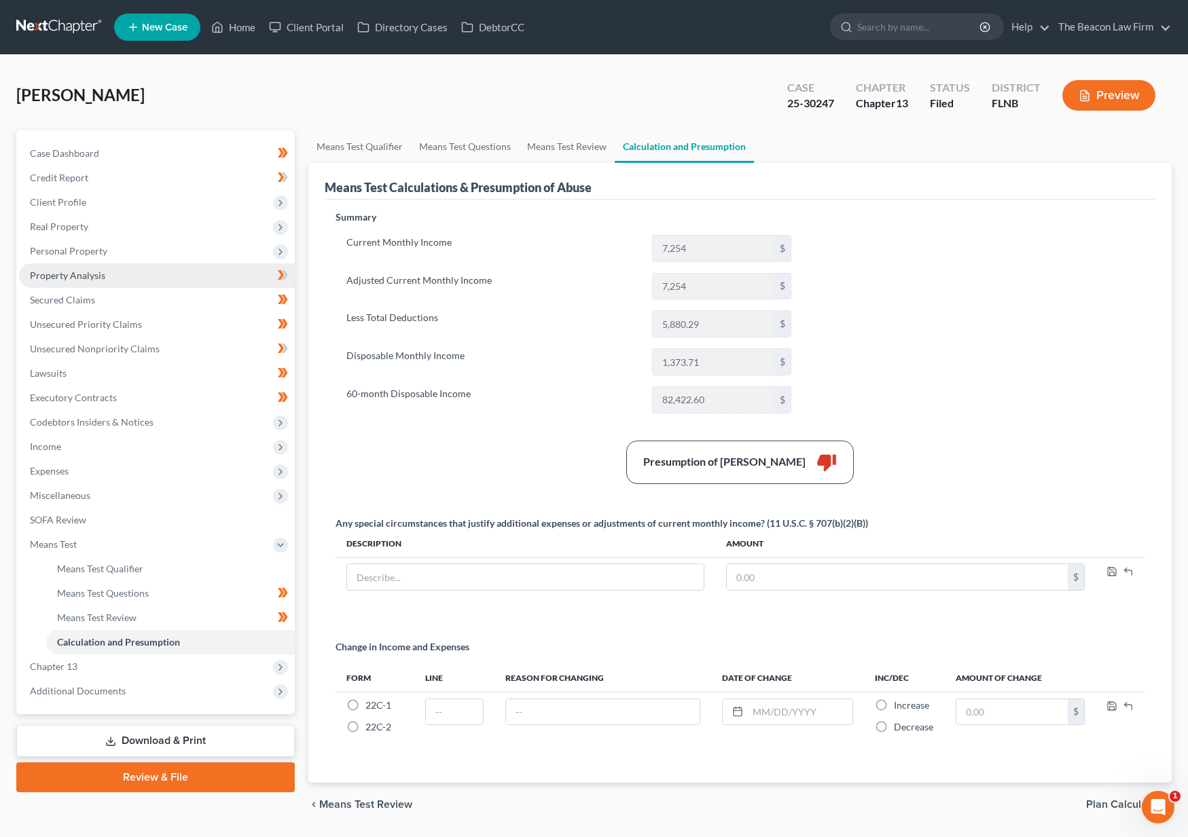
click at [68, 278] on span "Property Analysis" at bounding box center [67, 276] width 75 height 12
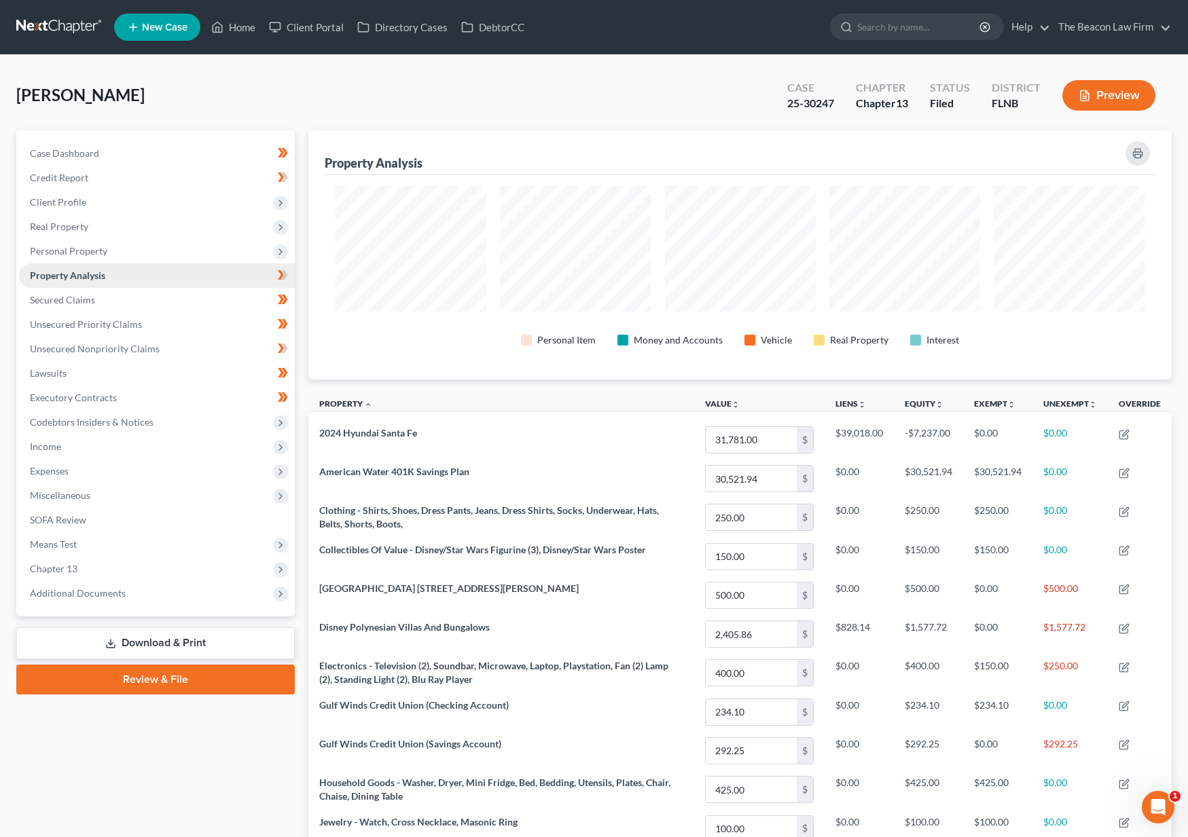
scroll to position [249, 863]
click at [72, 308] on link "Secured Claims" at bounding box center [157, 300] width 276 height 24
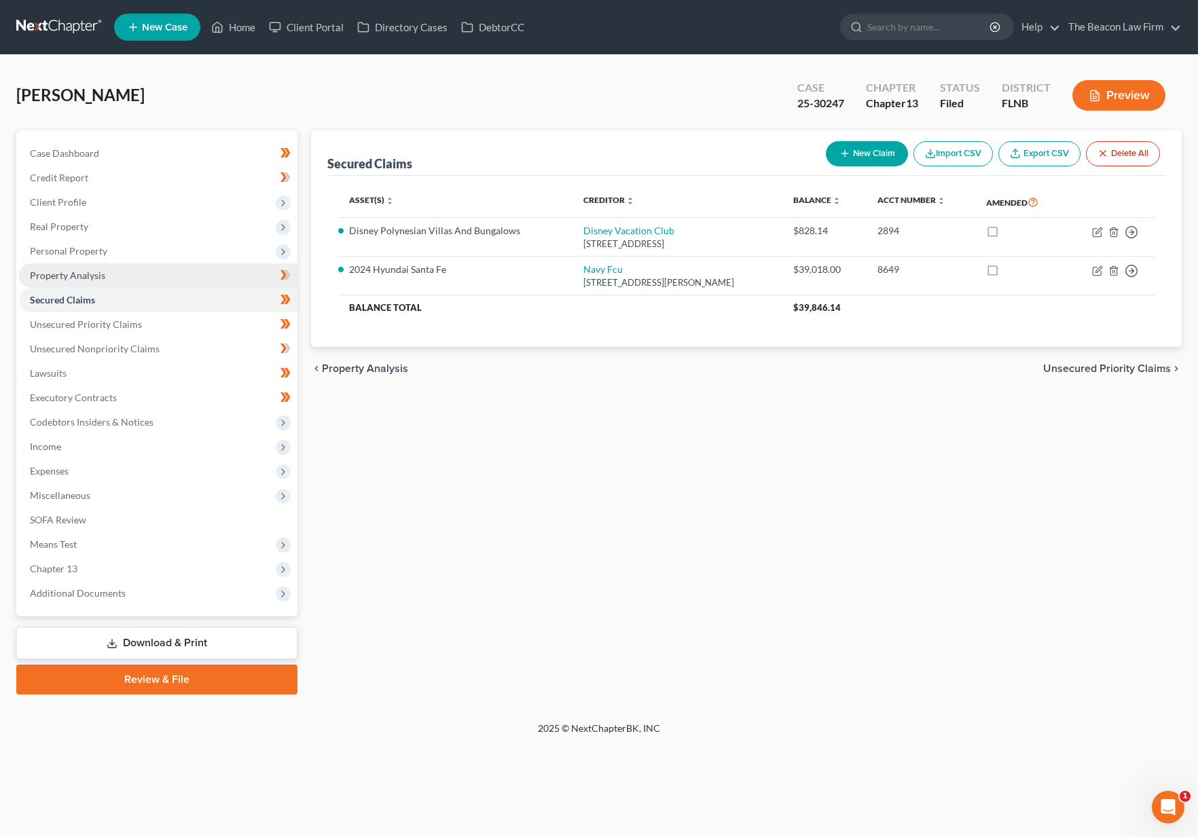
click at [69, 277] on span "Property Analysis" at bounding box center [67, 276] width 75 height 12
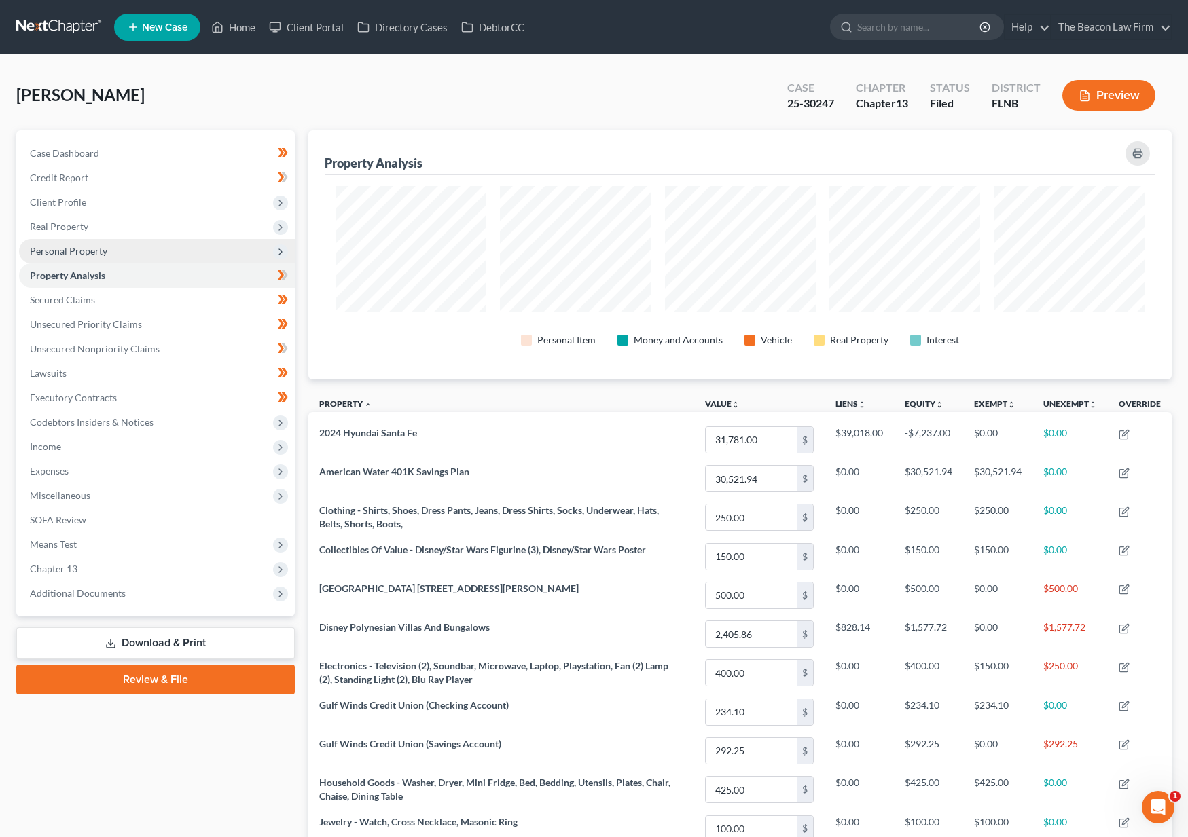
scroll to position [249, 863]
click at [62, 245] on span "Personal Property" at bounding box center [68, 251] width 77 height 12
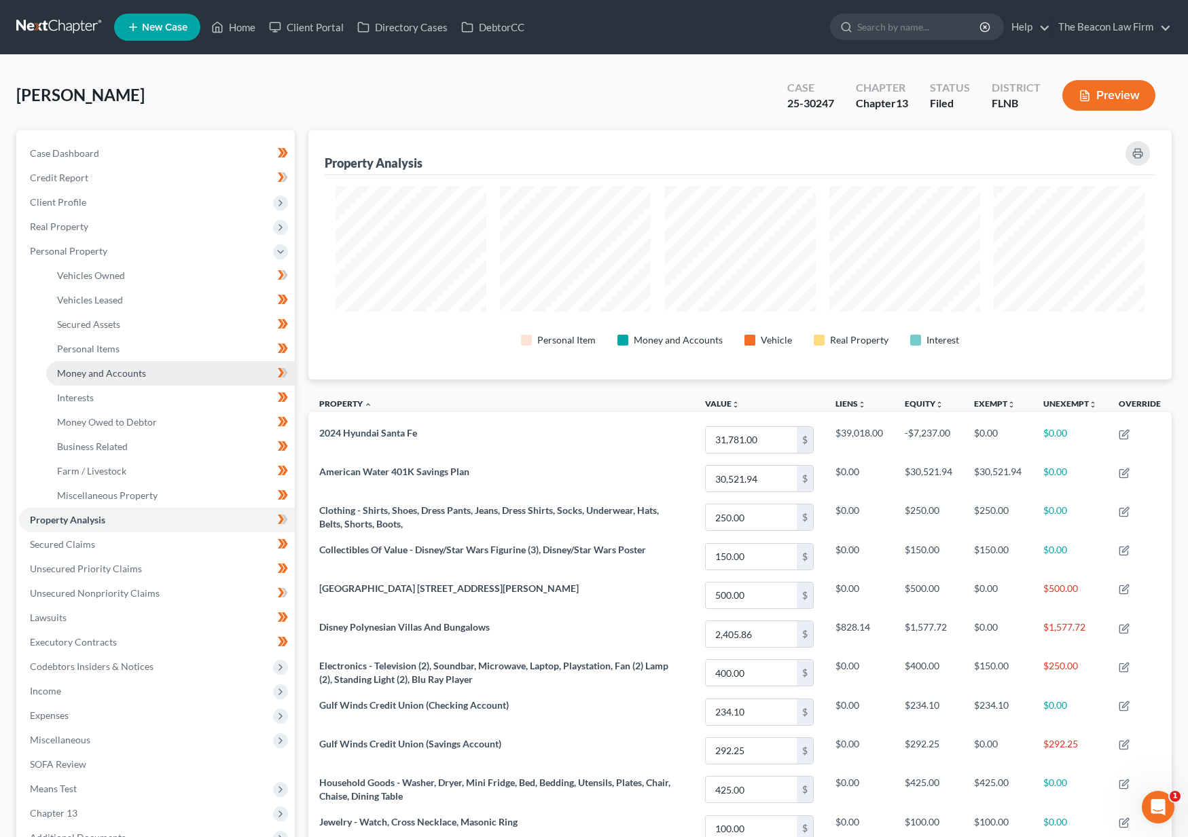
click at [95, 369] on span "Money and Accounts" at bounding box center [101, 373] width 89 height 12
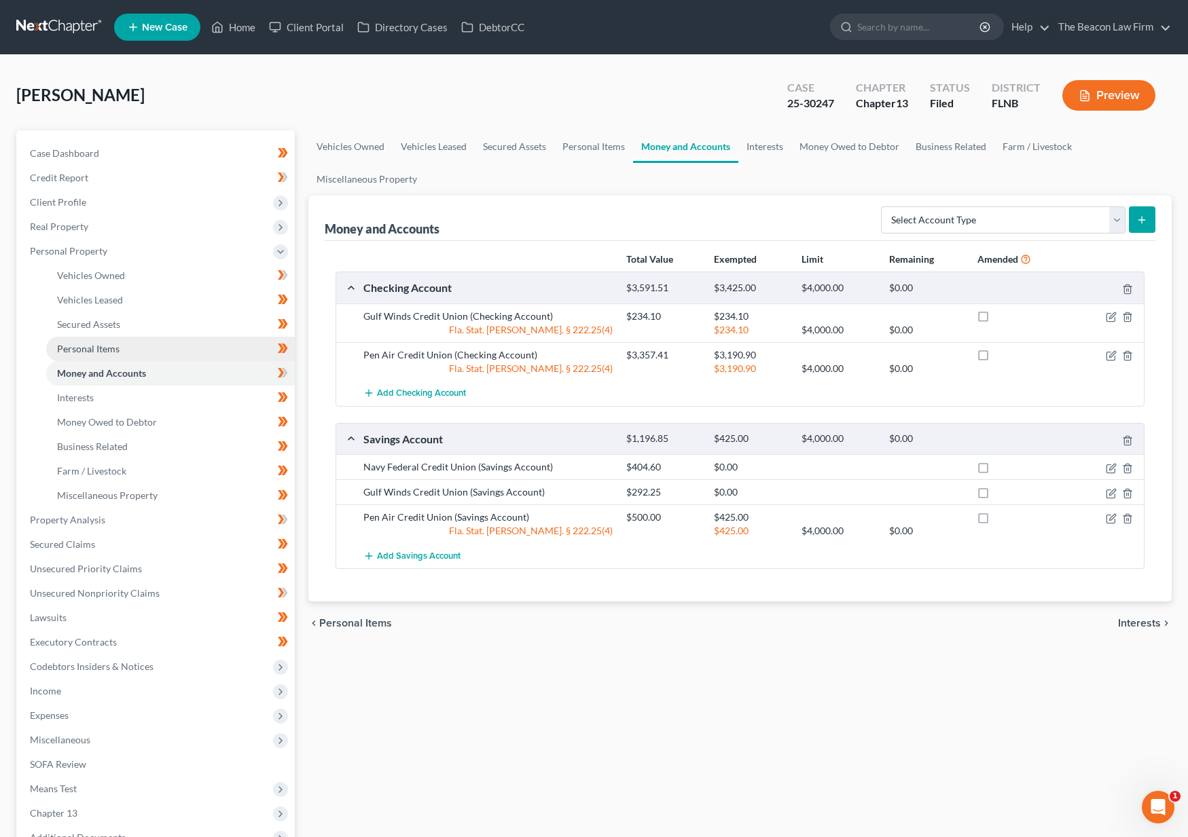
click at [92, 355] on link "Personal Items" at bounding box center [170, 349] width 249 height 24
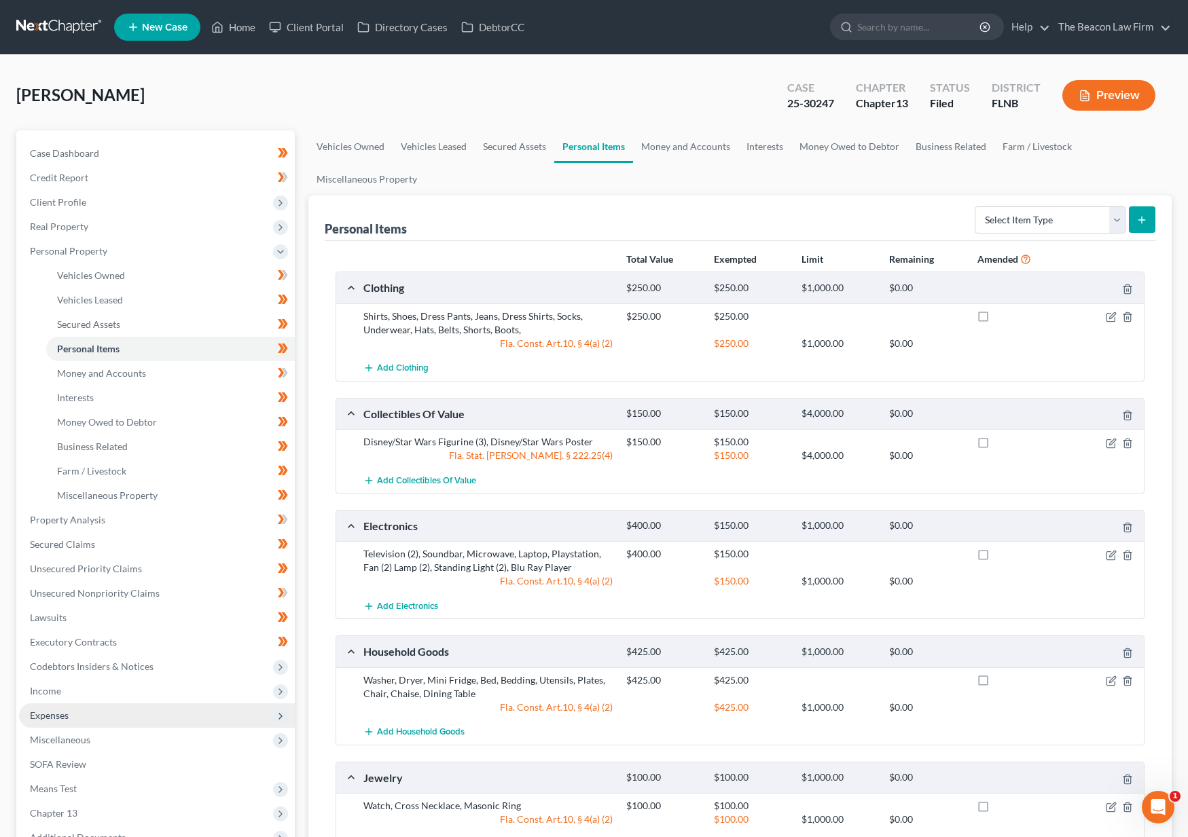
click at [72, 718] on span "Expenses" at bounding box center [157, 715] width 276 height 24
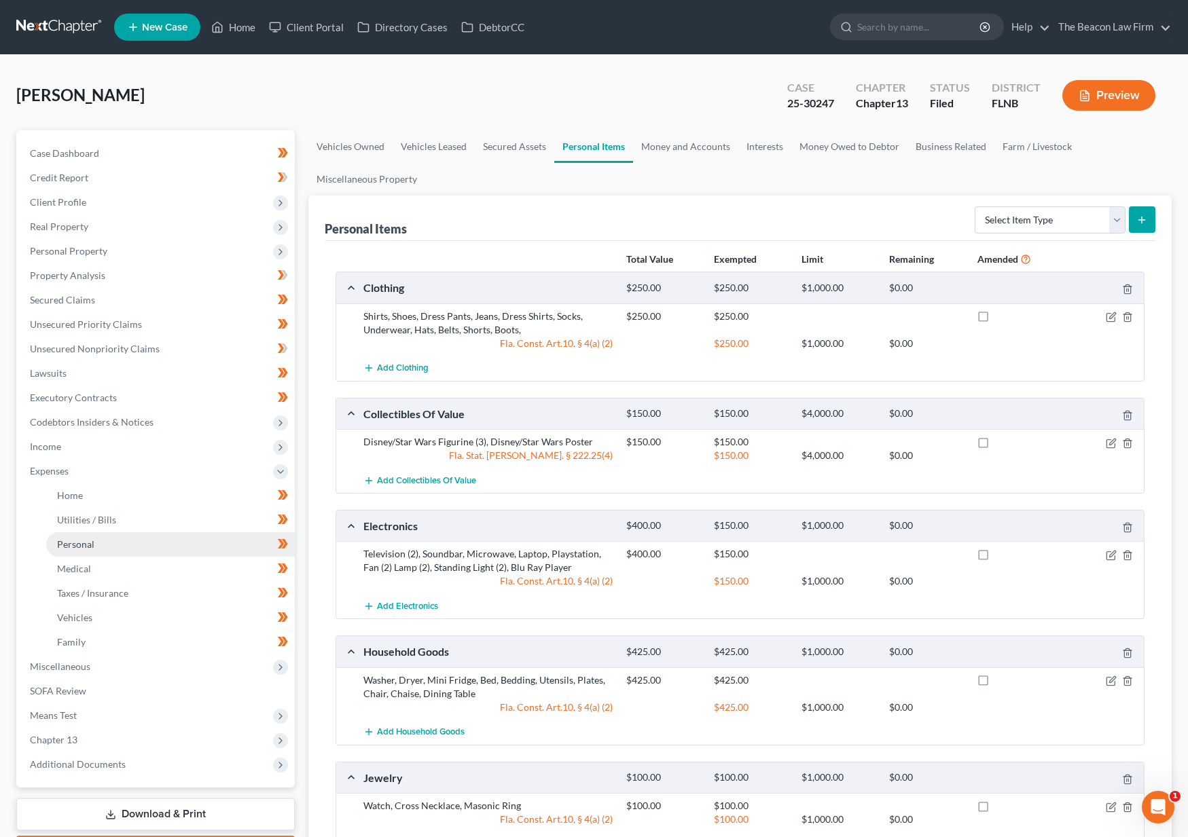
click at [67, 545] on span "Personal" at bounding box center [75, 544] width 37 height 12
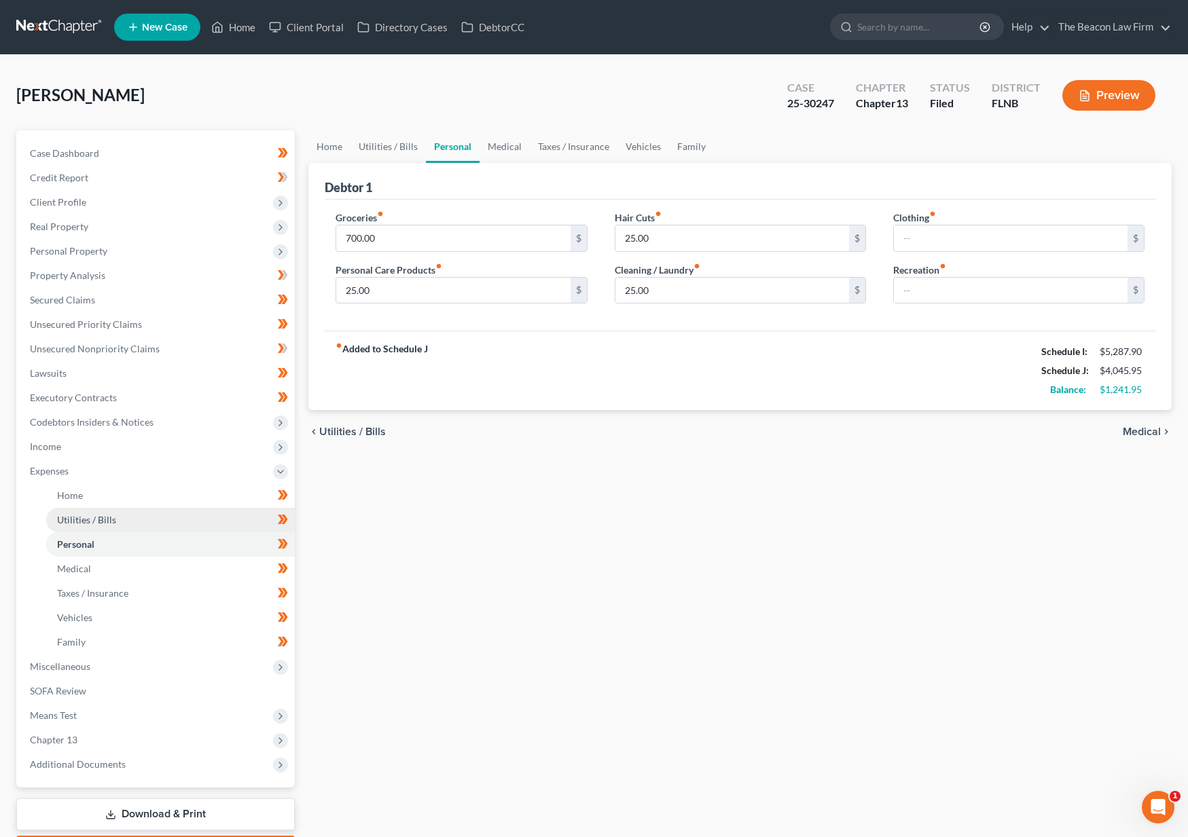
click at [75, 519] on span "Utilities / Bills" at bounding box center [86, 520] width 59 height 12
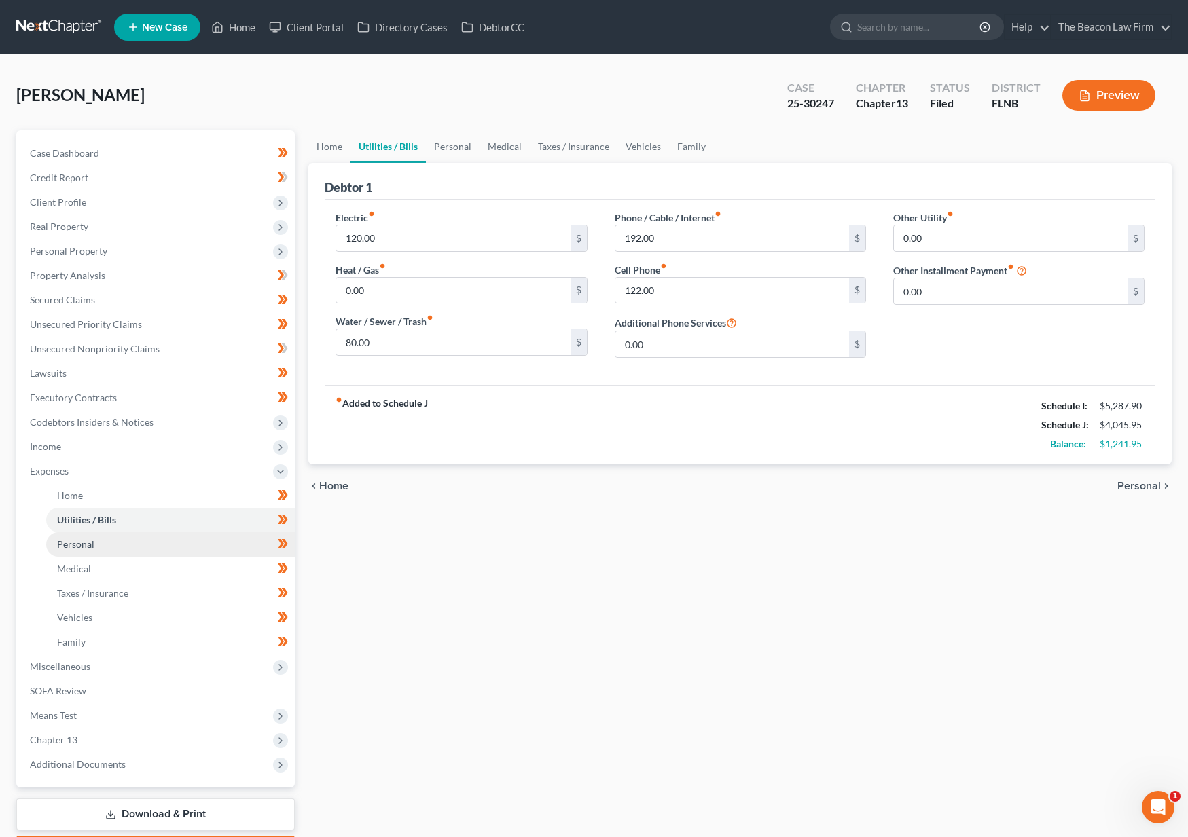
click at [78, 551] on link "Personal" at bounding box center [170, 544] width 249 height 24
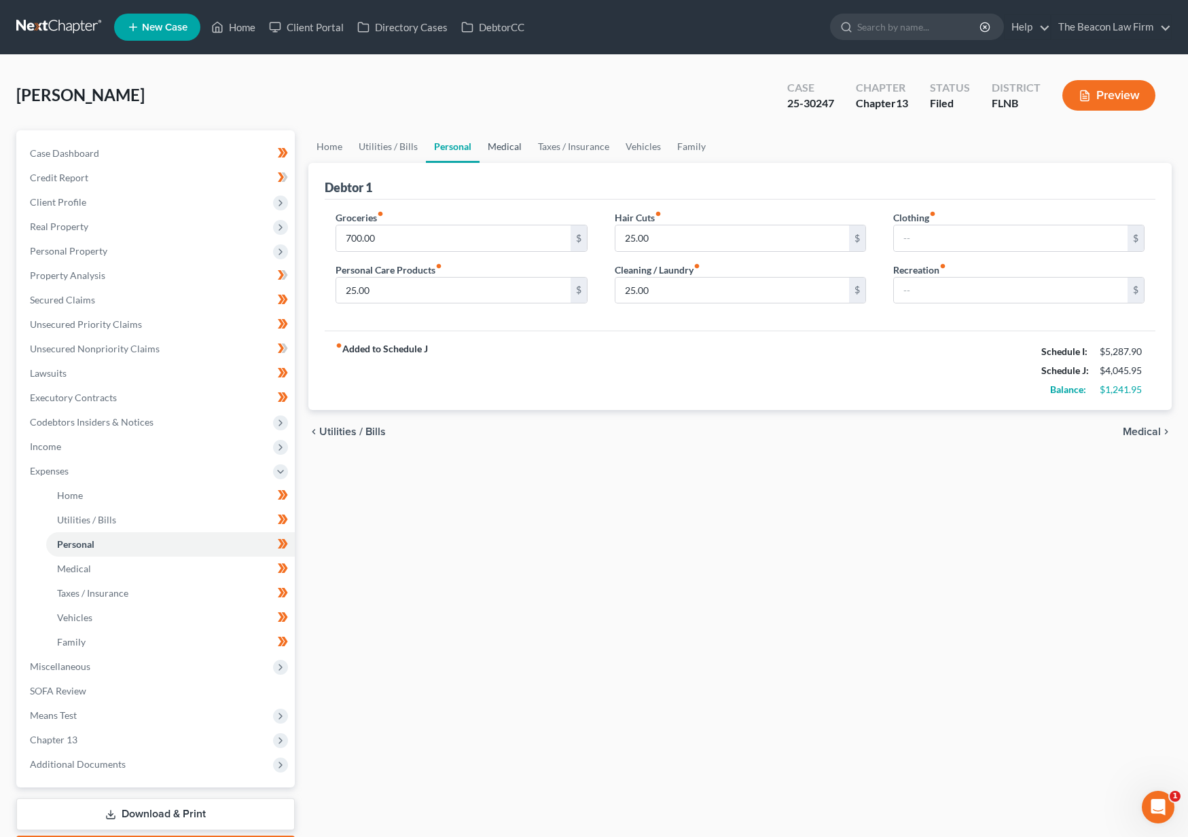
click at [518, 151] on link "Medical" at bounding box center [504, 146] width 50 height 33
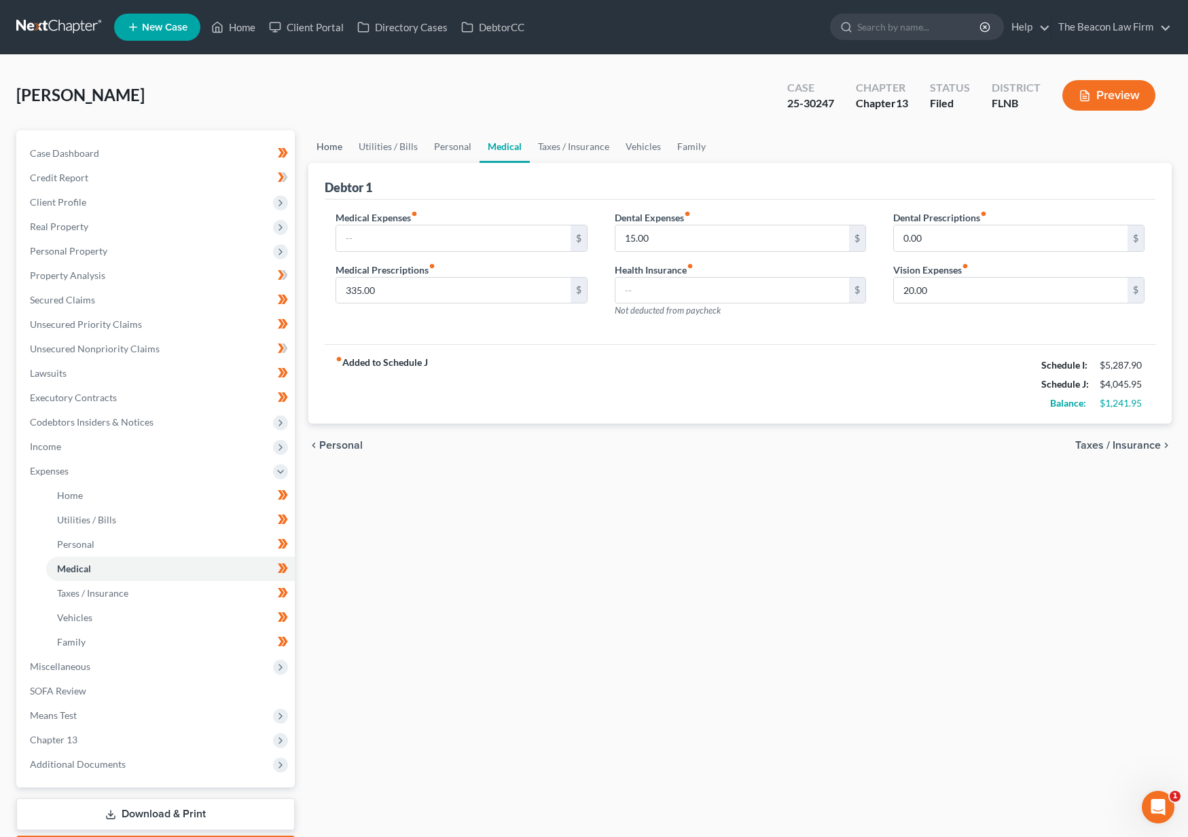
click at [320, 147] on link "Home" at bounding box center [329, 146] width 42 height 33
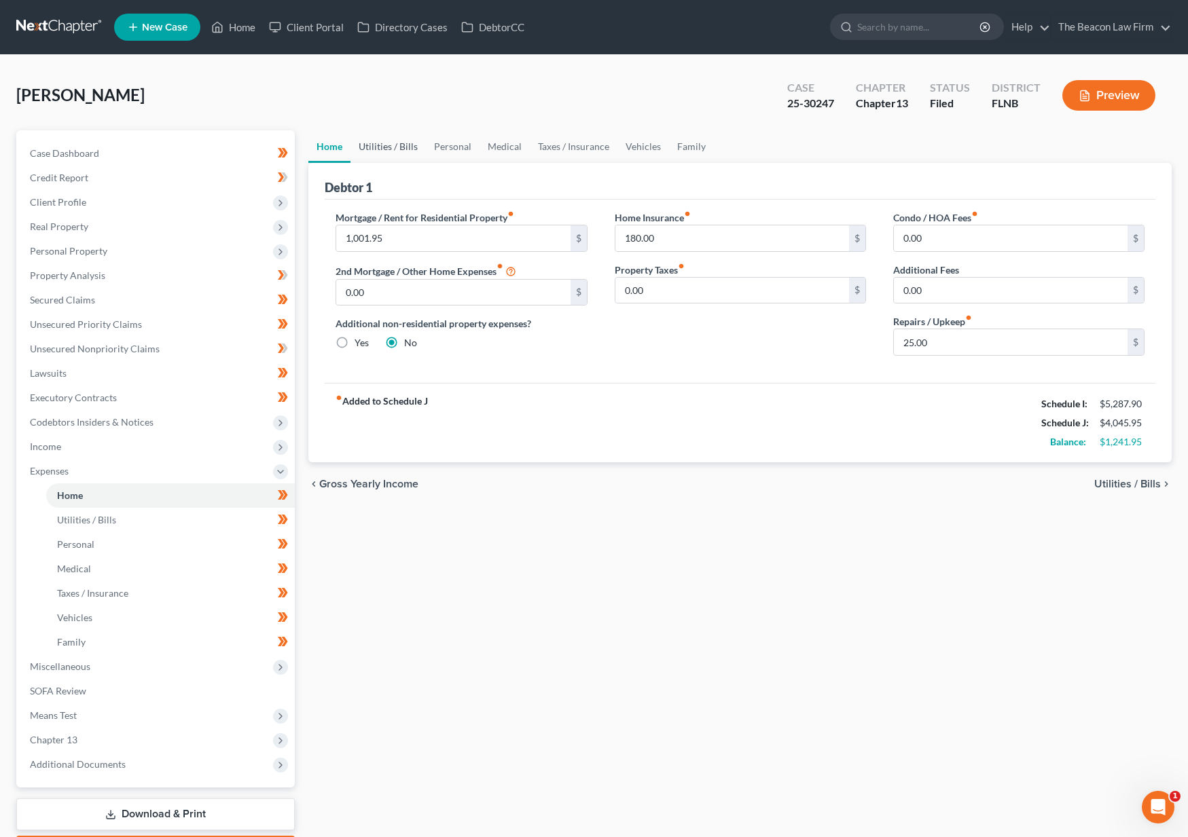
click at [387, 149] on link "Utilities / Bills" at bounding box center [387, 146] width 75 height 33
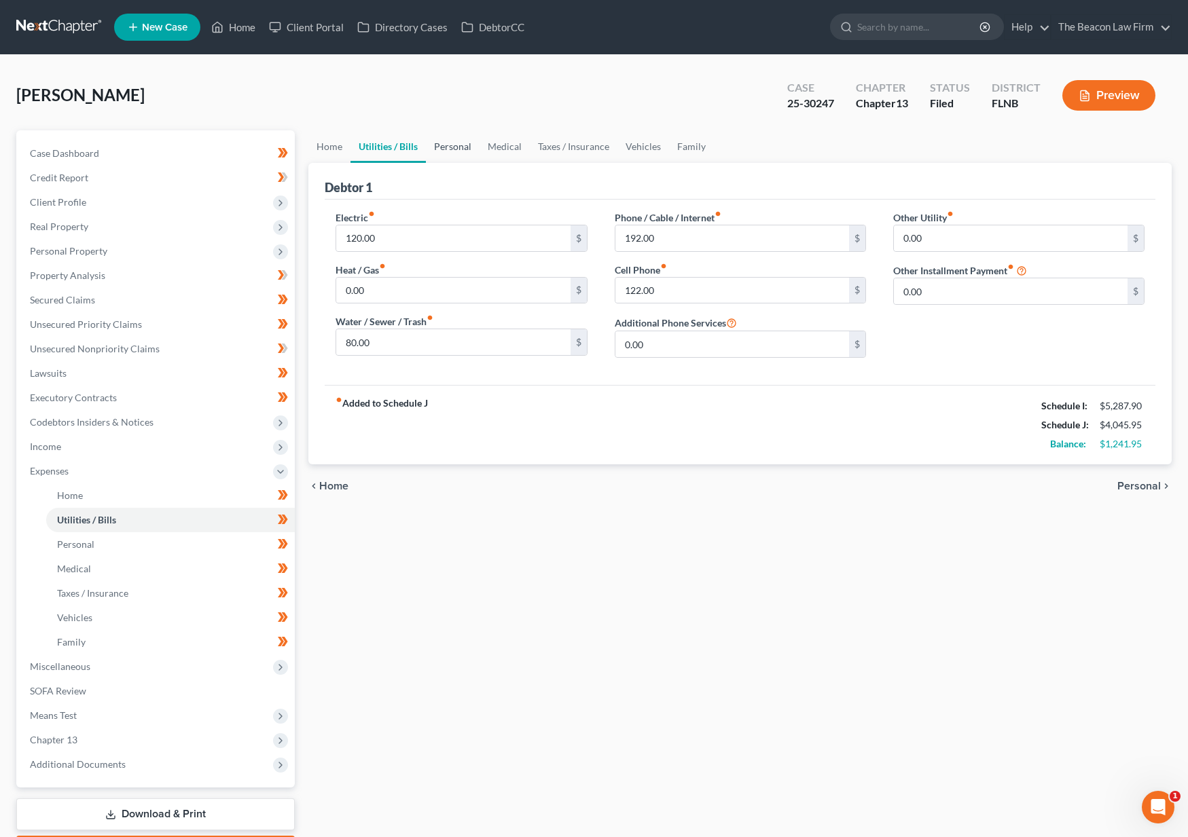
click at [452, 145] on link "Personal" at bounding box center [453, 146] width 54 height 33
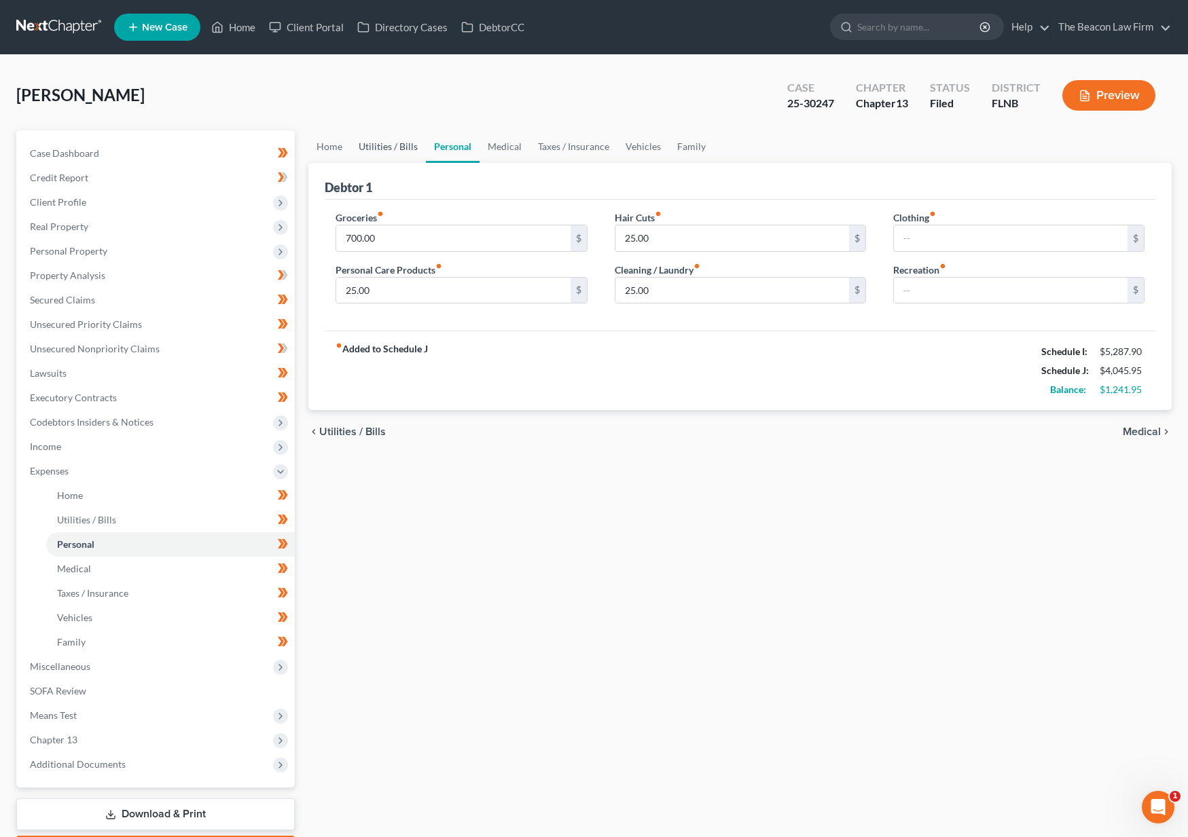
click at [383, 149] on link "Utilities / Bills" at bounding box center [387, 146] width 75 height 33
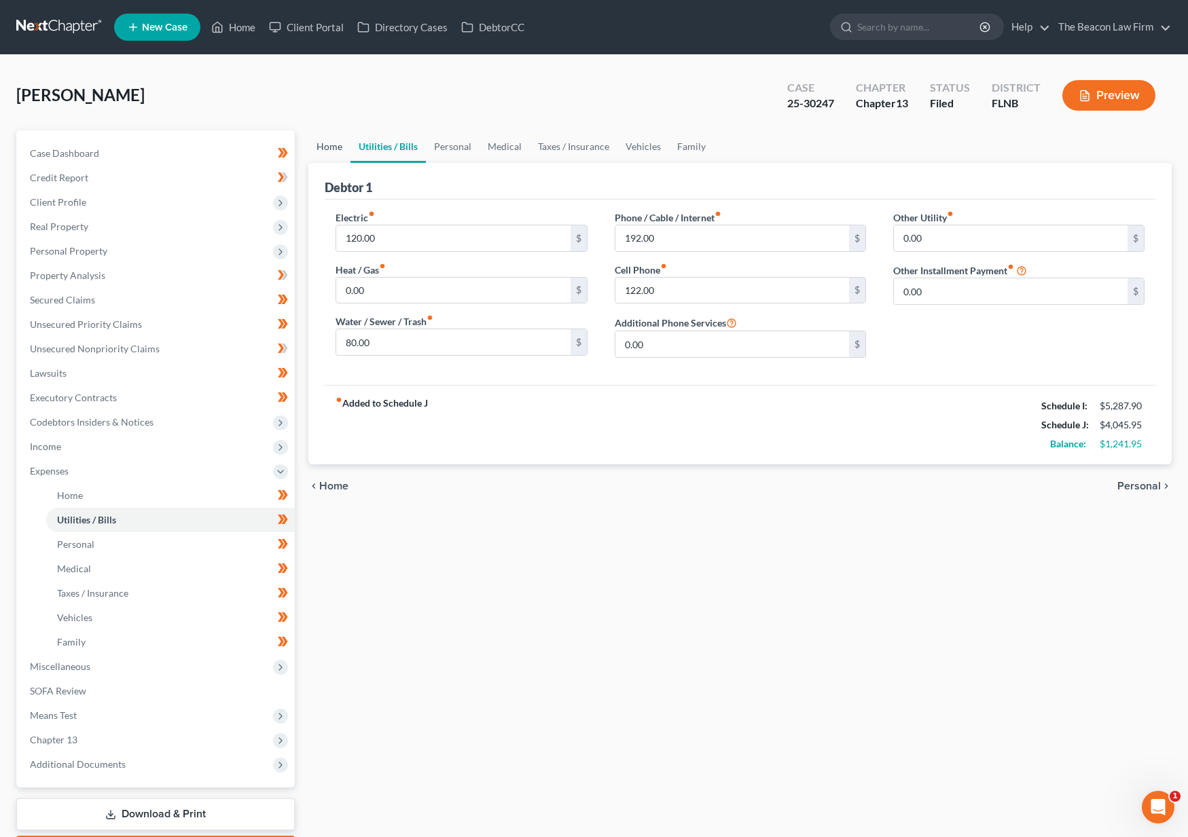
click at [331, 141] on link "Home" at bounding box center [329, 146] width 42 height 33
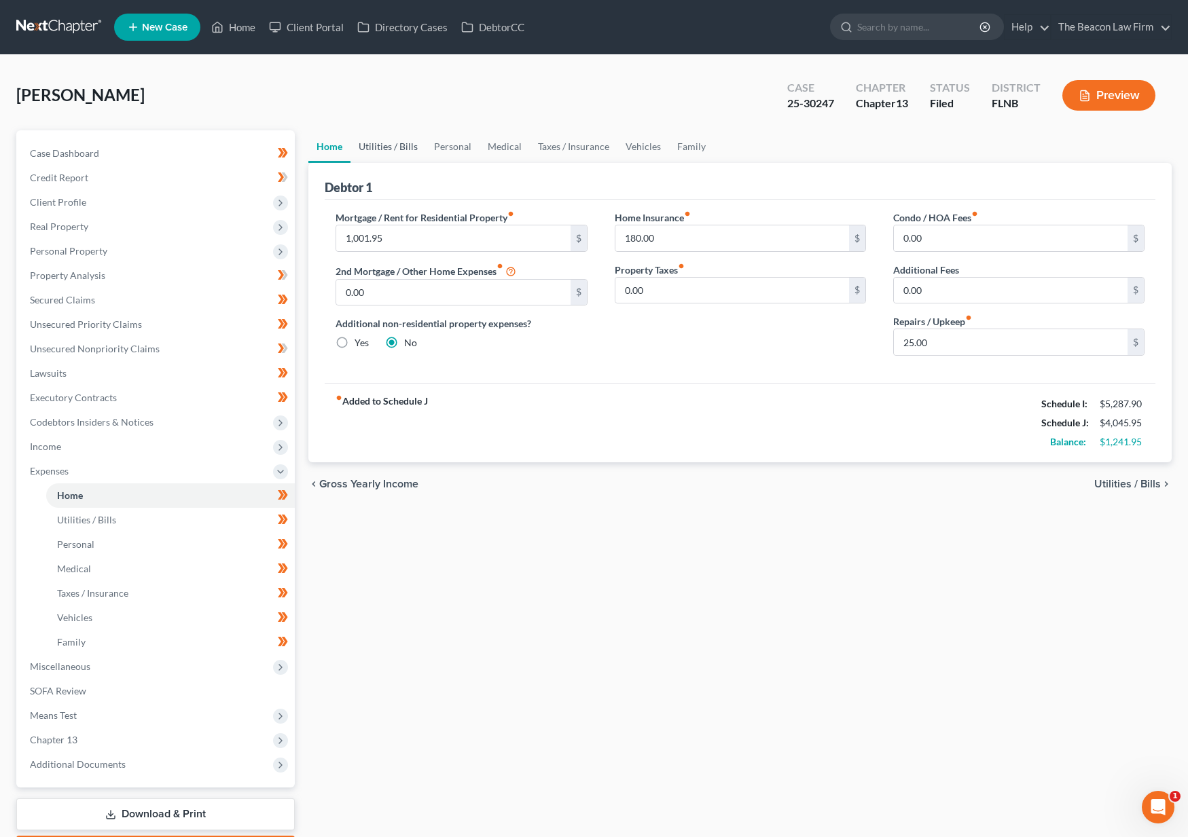
click at [388, 145] on link "Utilities / Bills" at bounding box center [387, 146] width 75 height 33
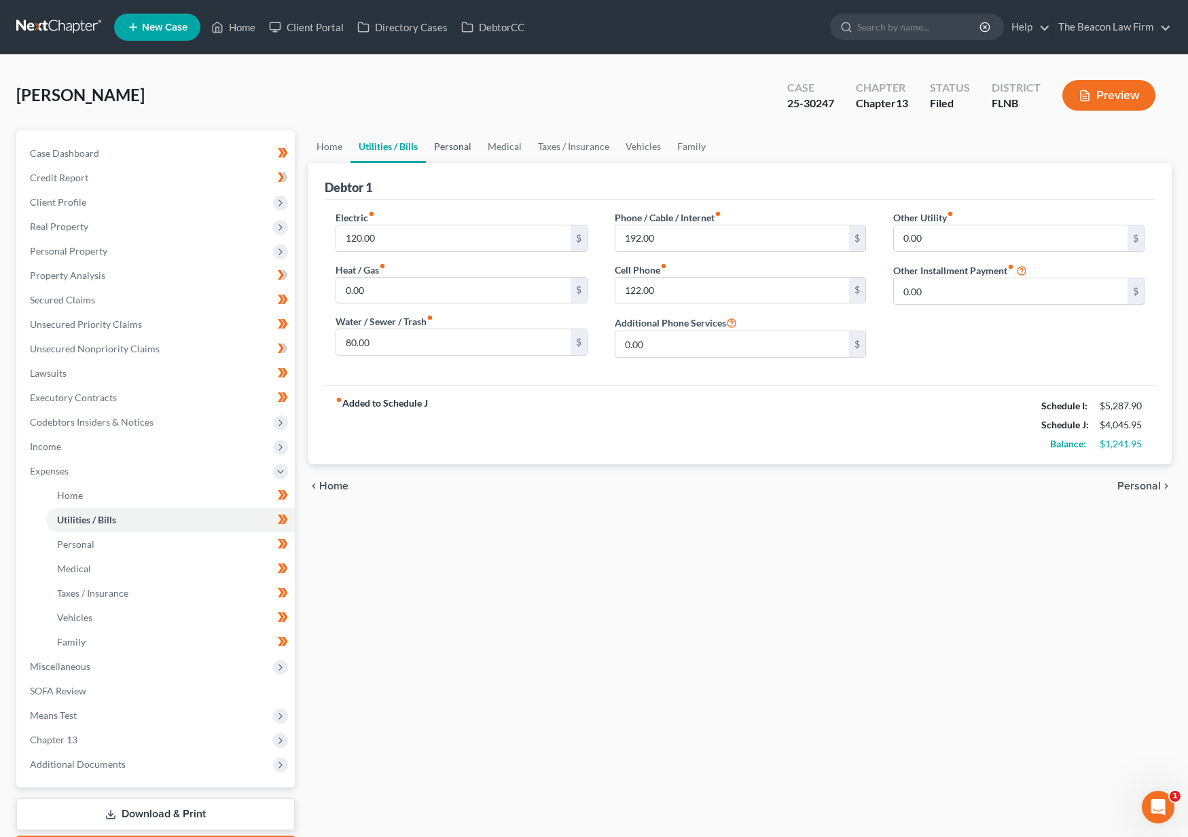
click at [443, 146] on link "Personal" at bounding box center [453, 146] width 54 height 33
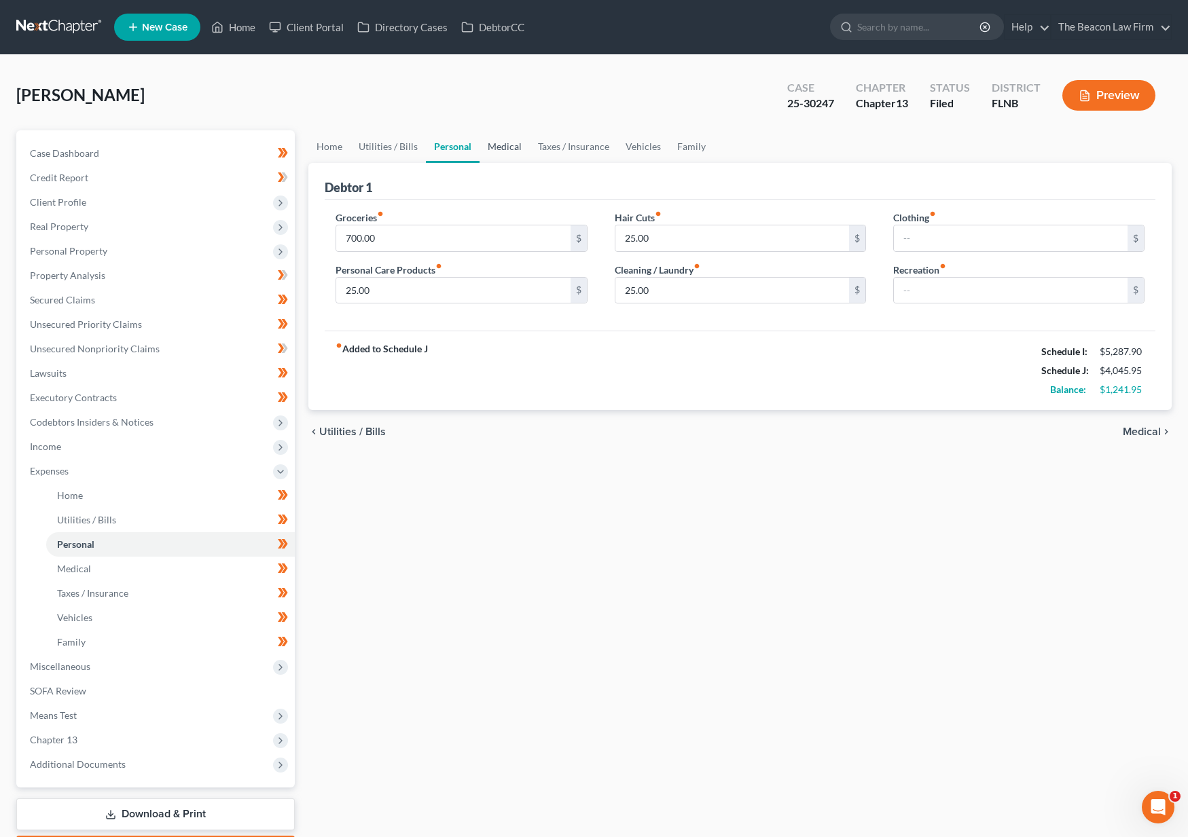
click at [482, 145] on link "Medical" at bounding box center [504, 146] width 50 height 33
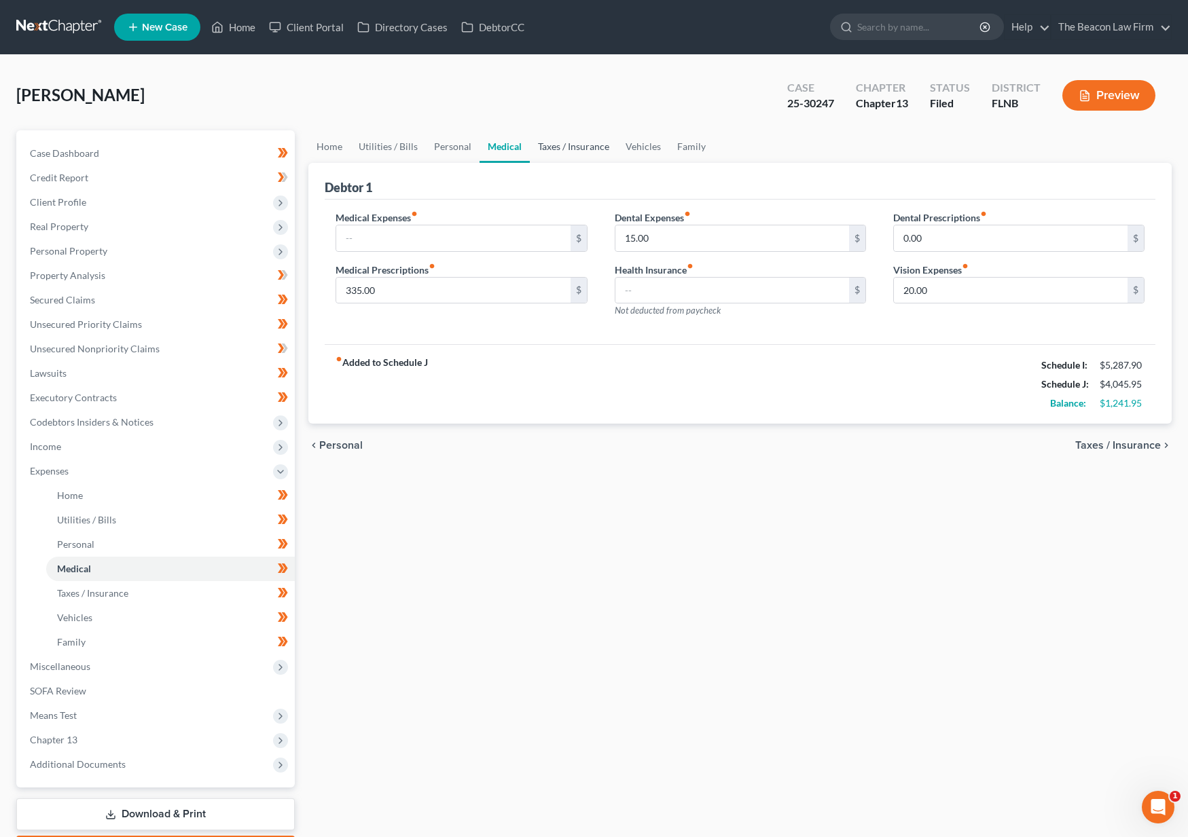
click at [577, 147] on link "Taxes / Insurance" at bounding box center [574, 146] width 88 height 33
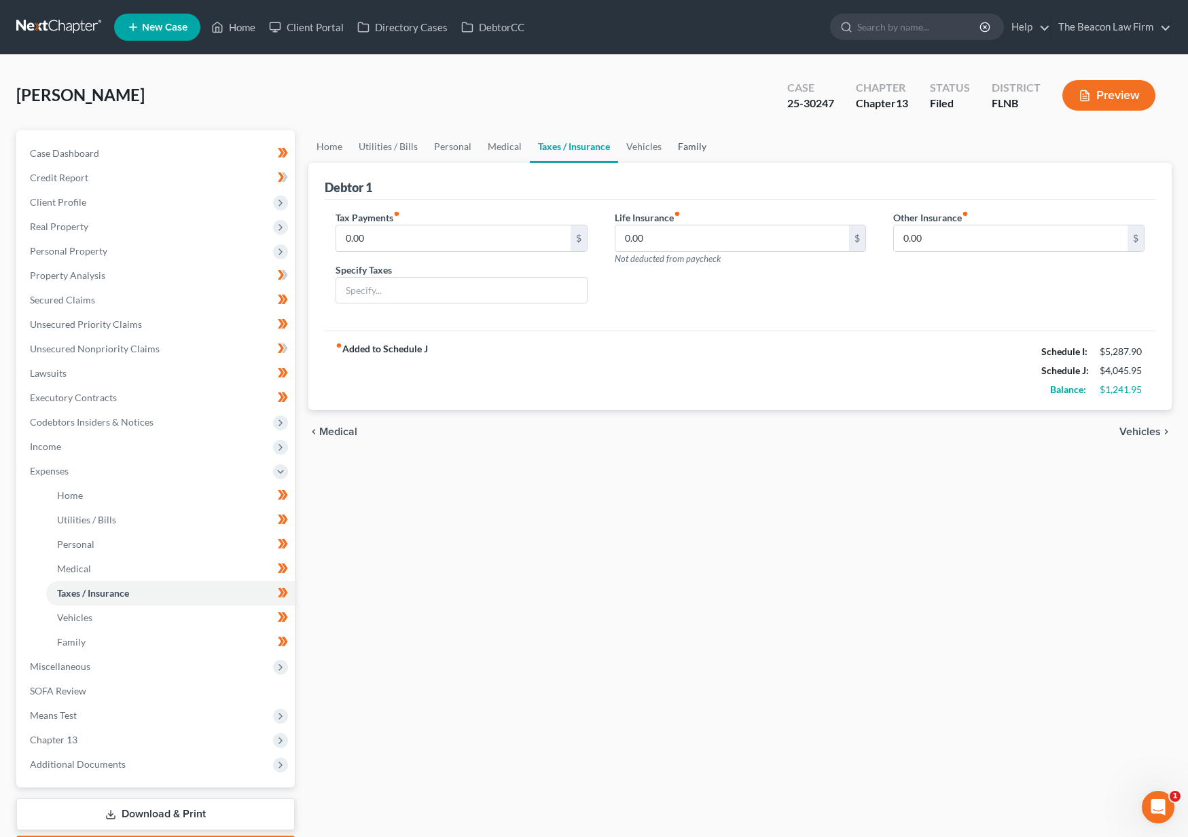
click at [674, 137] on link "Family" at bounding box center [692, 146] width 45 height 33
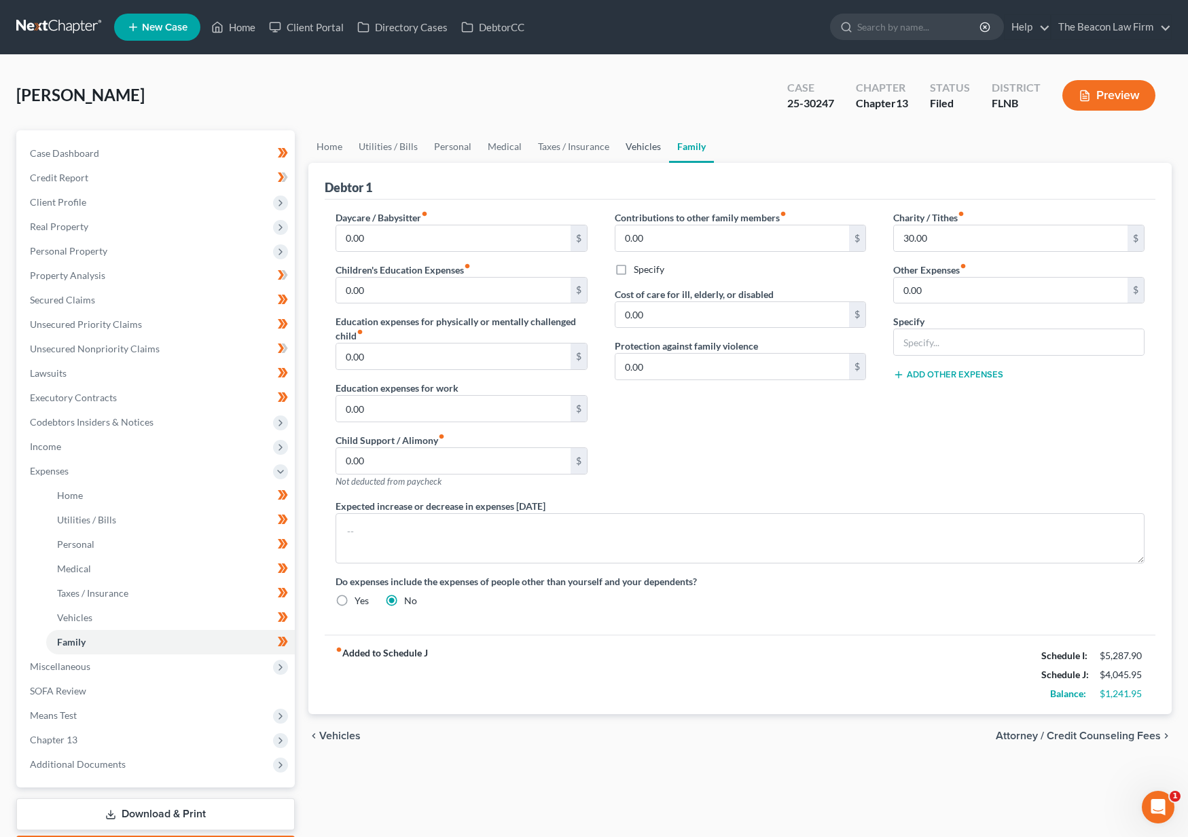
click at [652, 145] on link "Vehicles" at bounding box center [643, 146] width 52 height 33
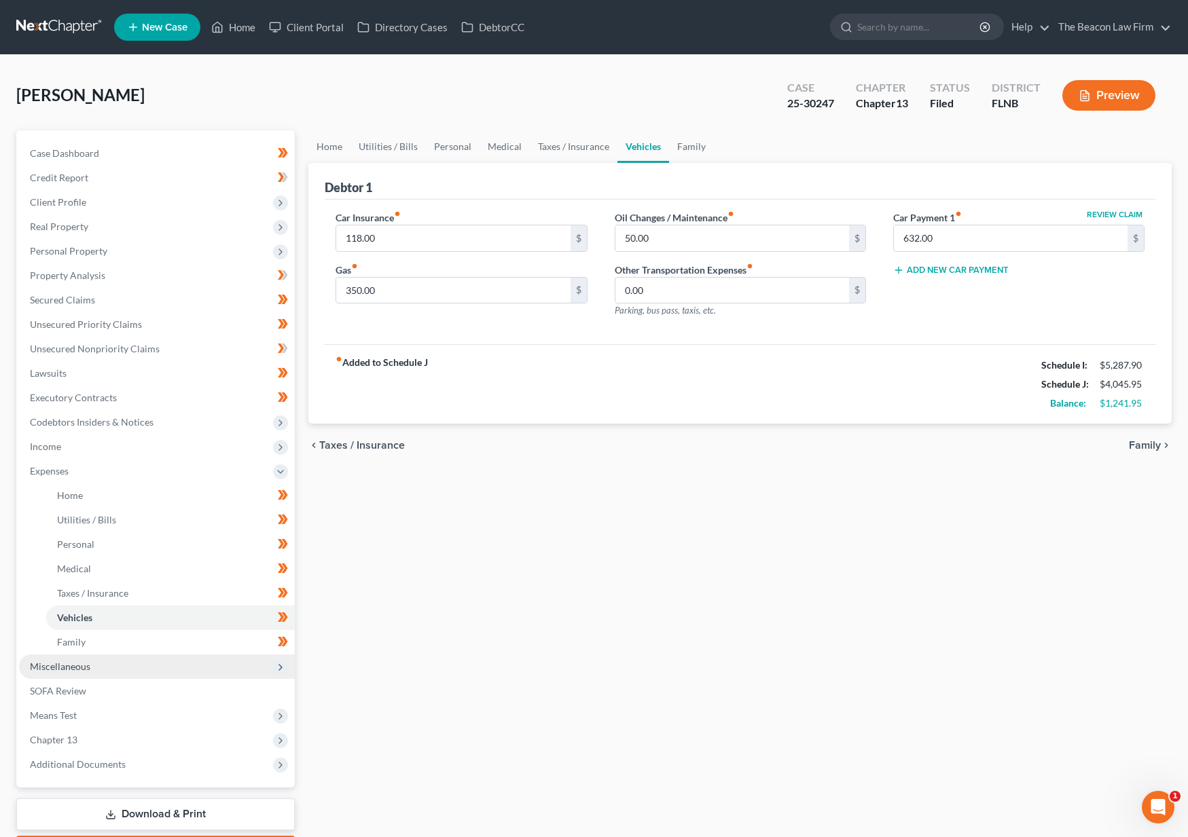
scroll to position [80, 0]
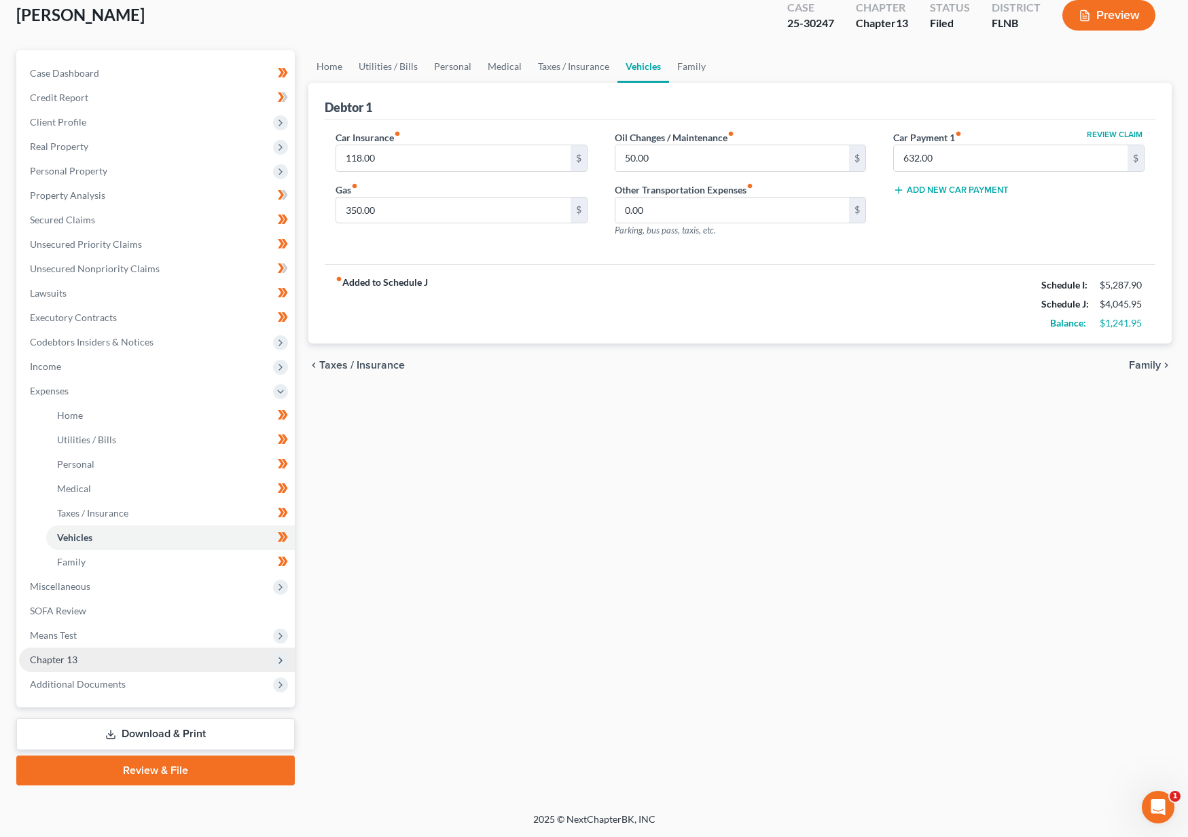
click at [95, 652] on span "Chapter 13" at bounding box center [157, 660] width 276 height 24
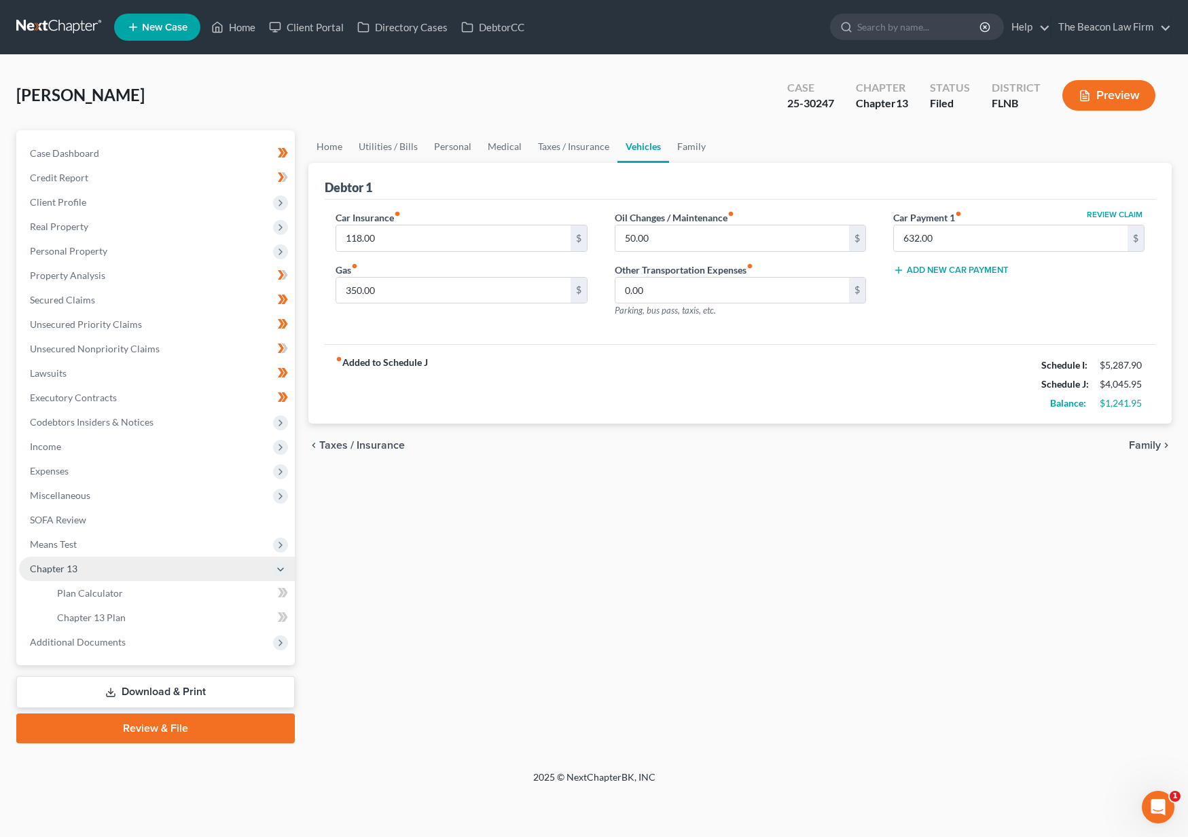
scroll to position [0, 0]
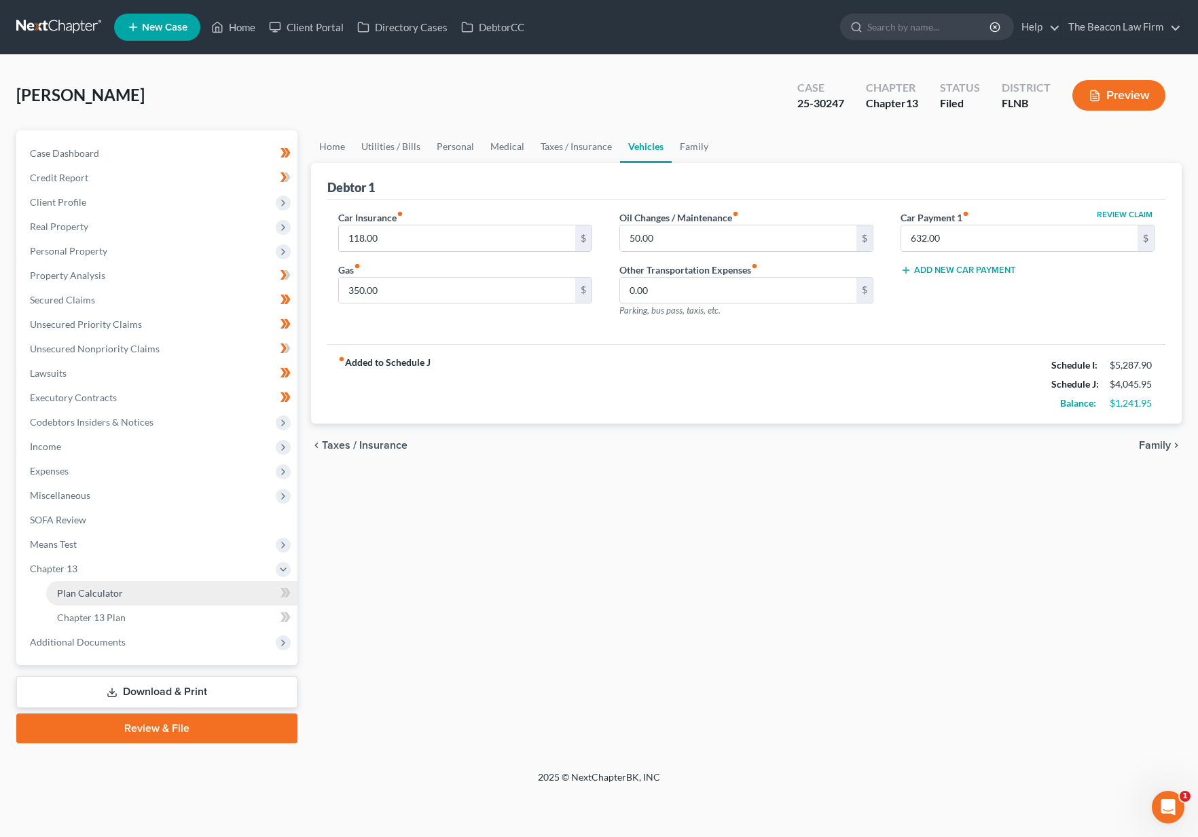
click at [102, 596] on span "Plan Calculator" at bounding box center [90, 593] width 66 height 12
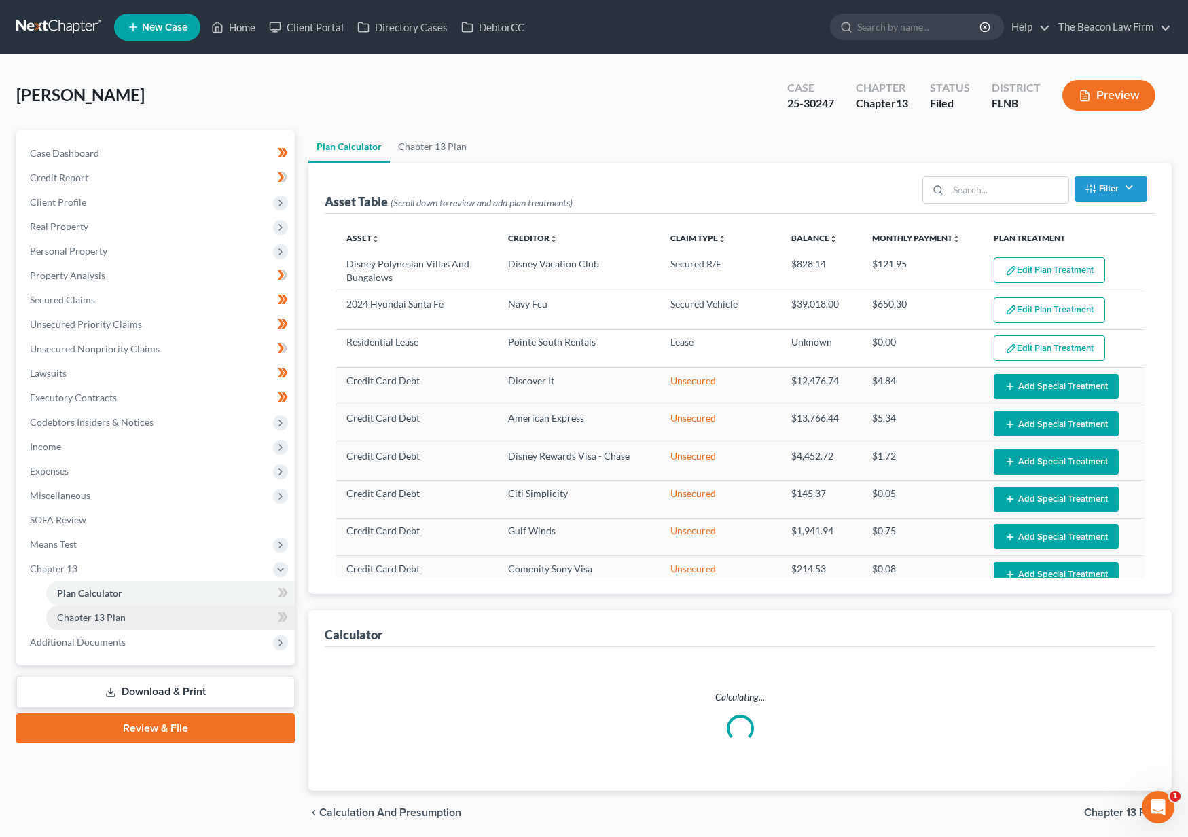
select select "59"
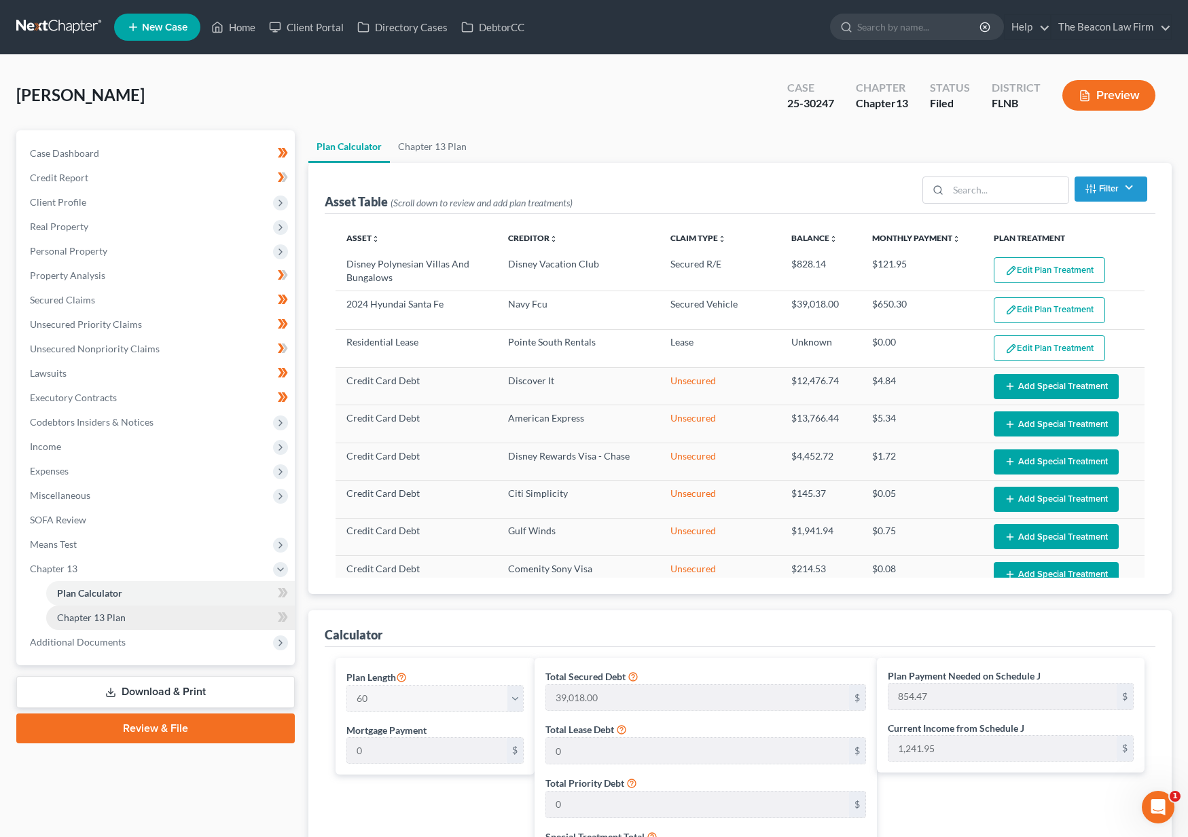
click at [102, 616] on span "Chapter 13 Plan" at bounding box center [91, 618] width 69 height 12
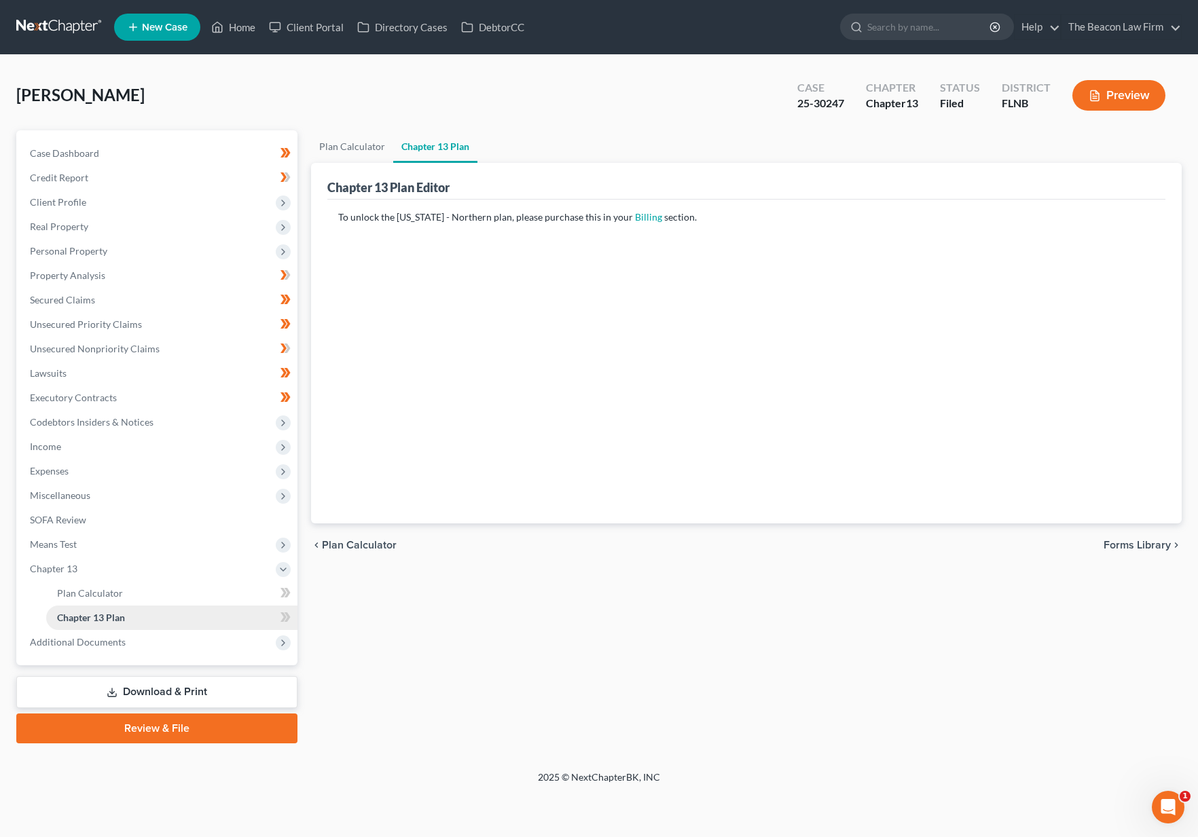
click at [98, 629] on ul "Case Dashboard Payments Invoices Payments Payments Credit Report Client Profile" at bounding box center [158, 397] width 278 height 513
click at [99, 610] on link "Chapter 13 Plan" at bounding box center [171, 618] width 251 height 24
click at [98, 595] on span "Plan Calculator" at bounding box center [90, 593] width 66 height 12
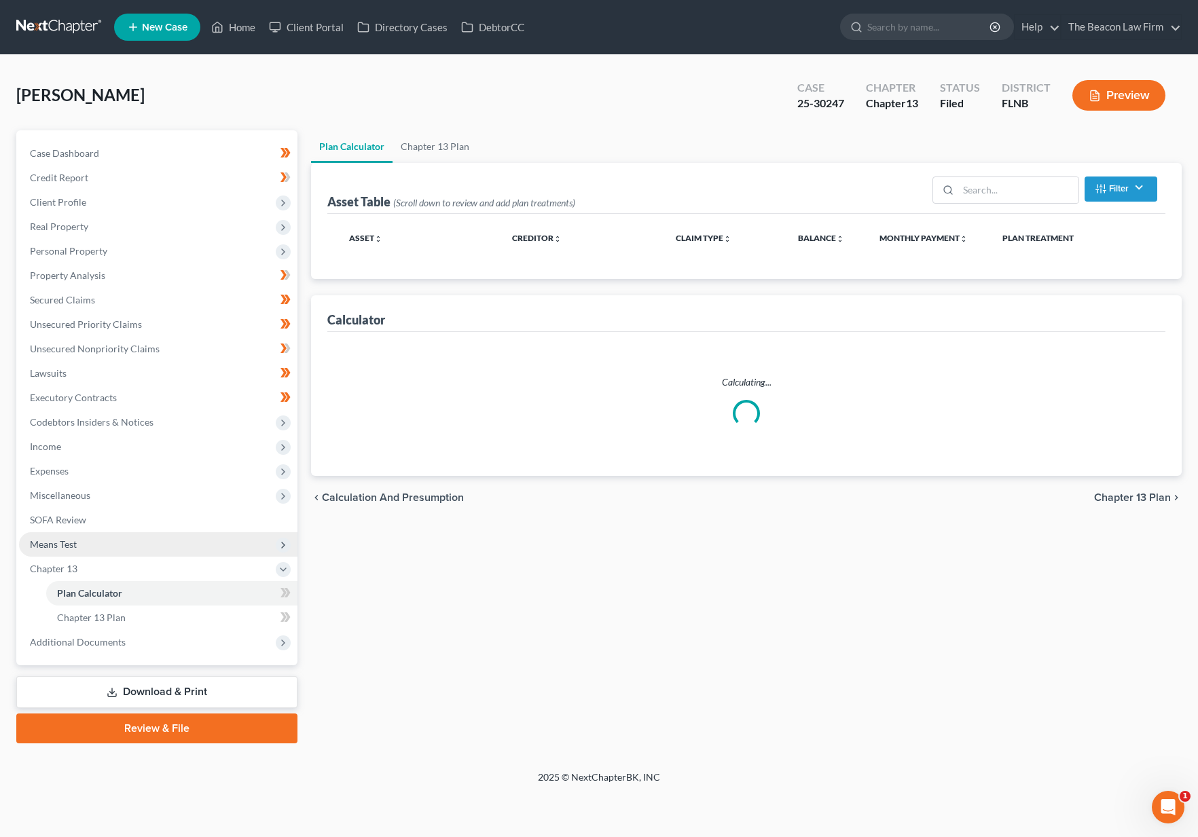
click at [71, 544] on span "Means Test" at bounding box center [53, 544] width 47 height 12
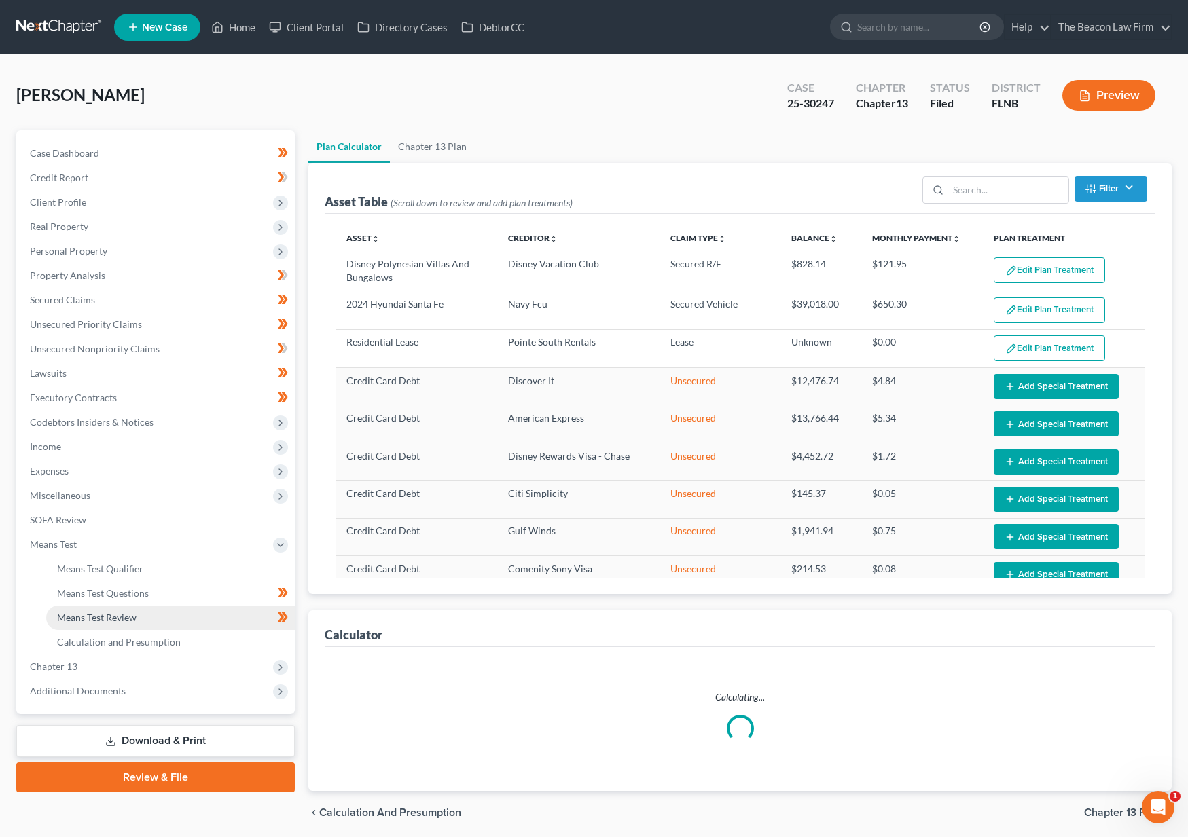
select select "59"
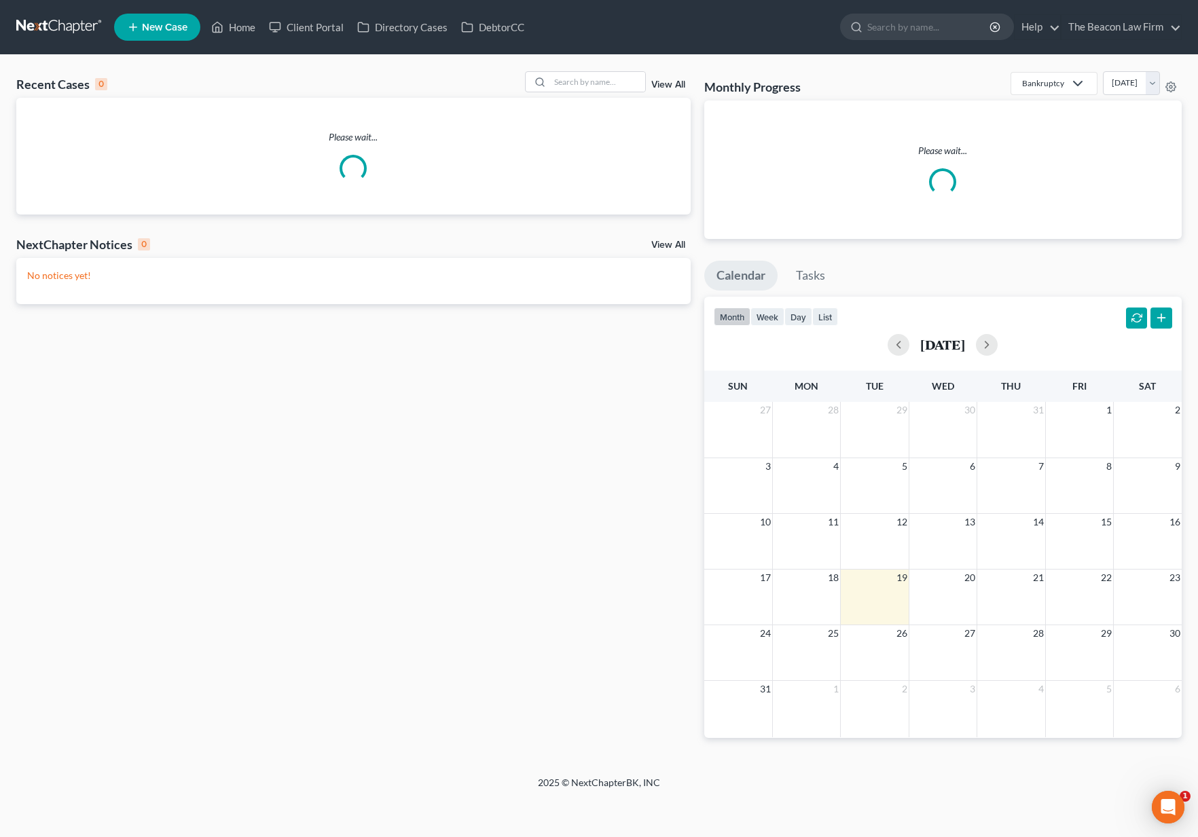
click at [72, 26] on link at bounding box center [59, 27] width 87 height 24
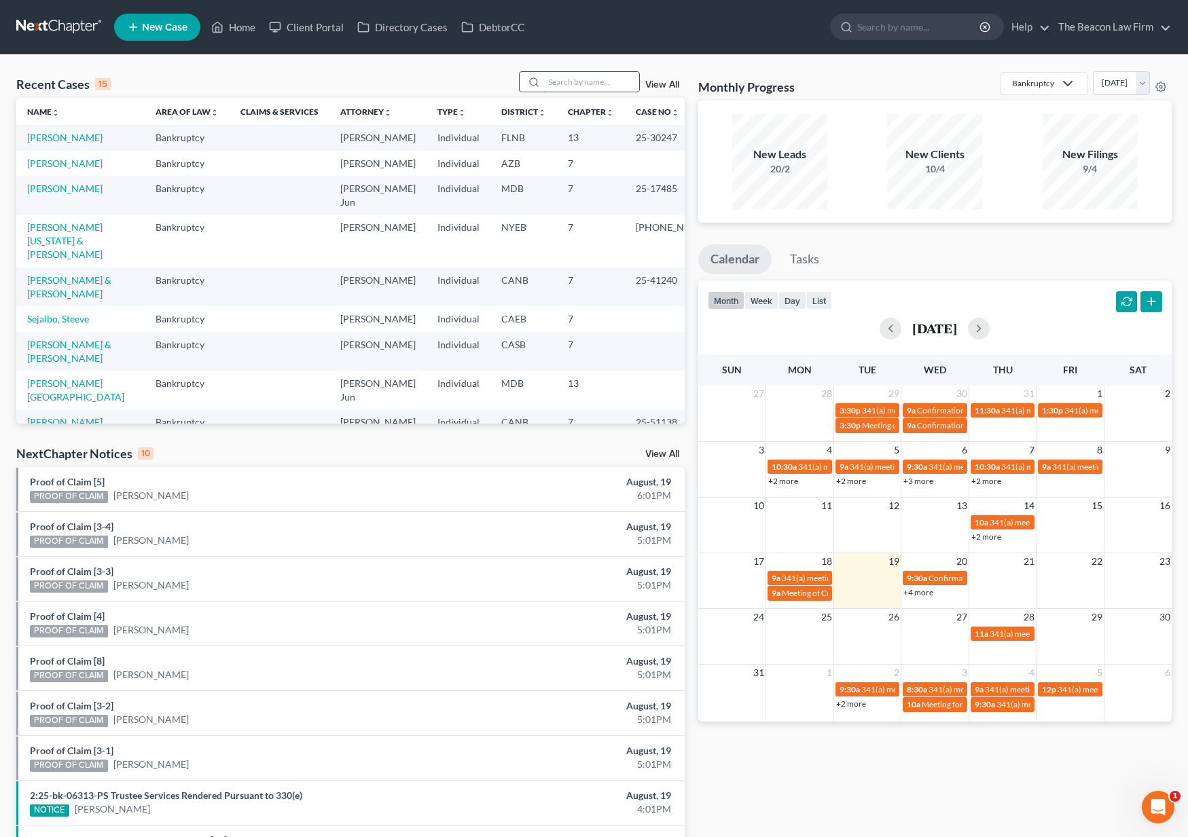
click at [583, 86] on input "search" at bounding box center [591, 82] width 95 height 20
type input "Ropon"
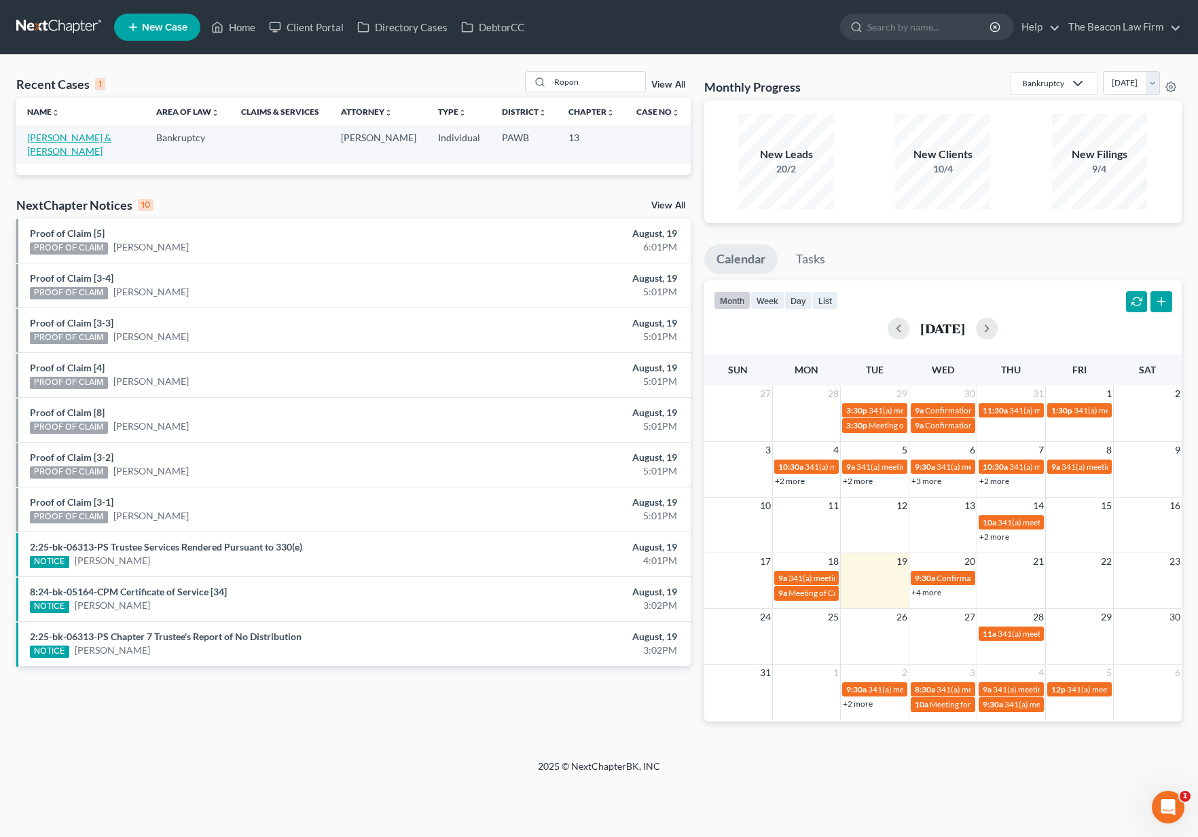
click at [62, 134] on link "[PERSON_NAME] & [PERSON_NAME]" at bounding box center [69, 144] width 84 height 25
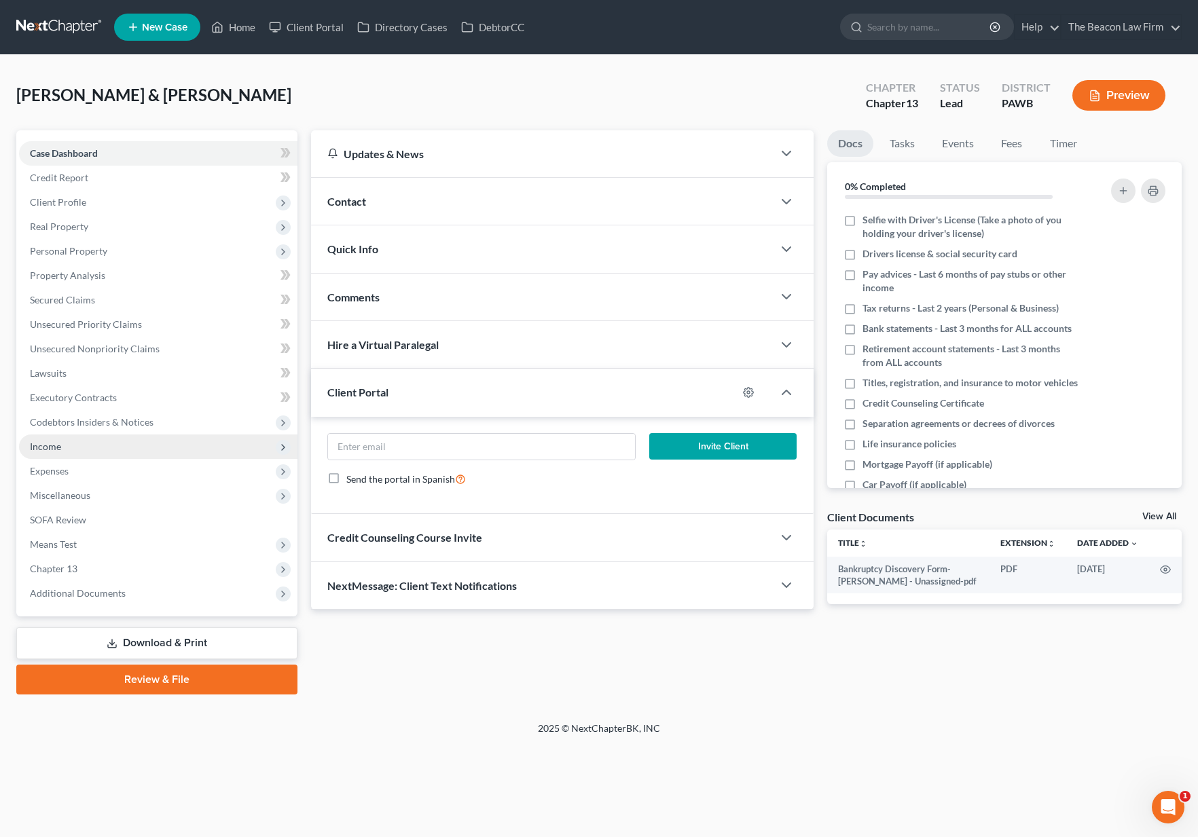
click at [165, 444] on span "Income" at bounding box center [158, 447] width 278 height 24
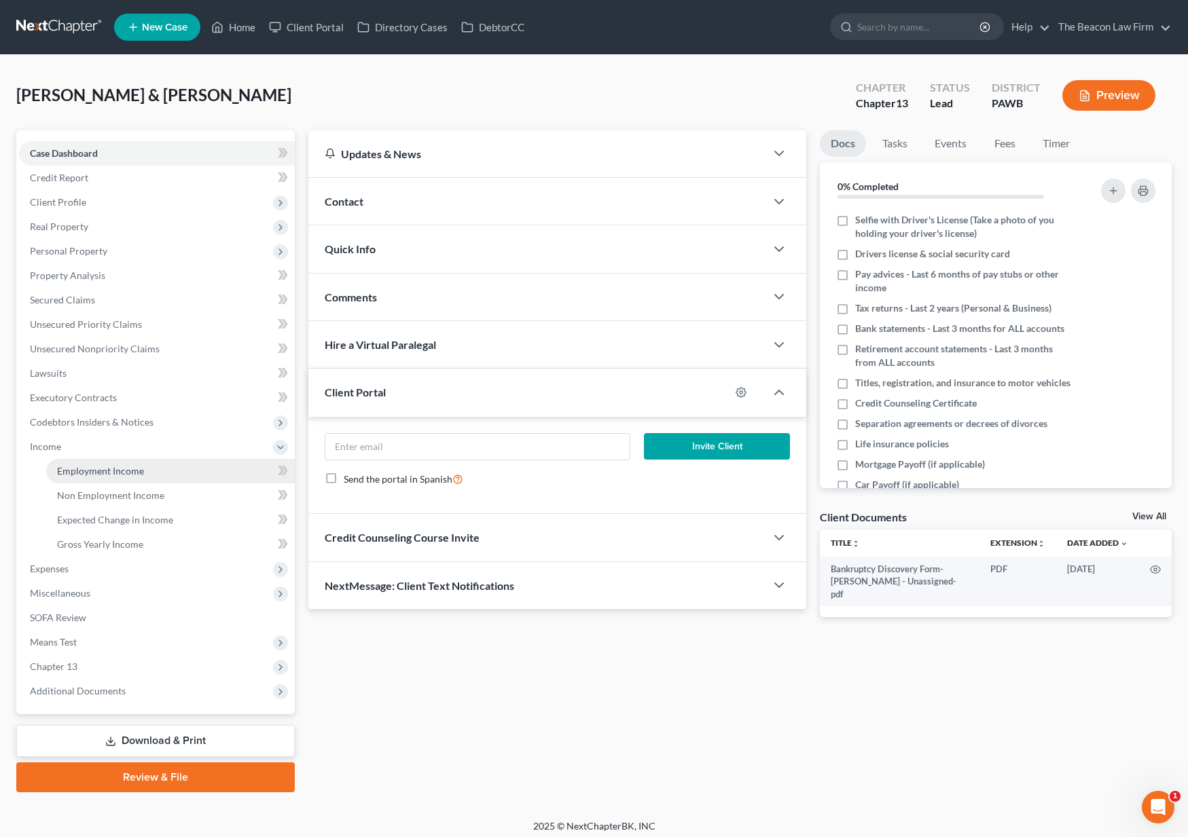
click at [123, 471] on span "Employment Income" at bounding box center [100, 471] width 87 height 12
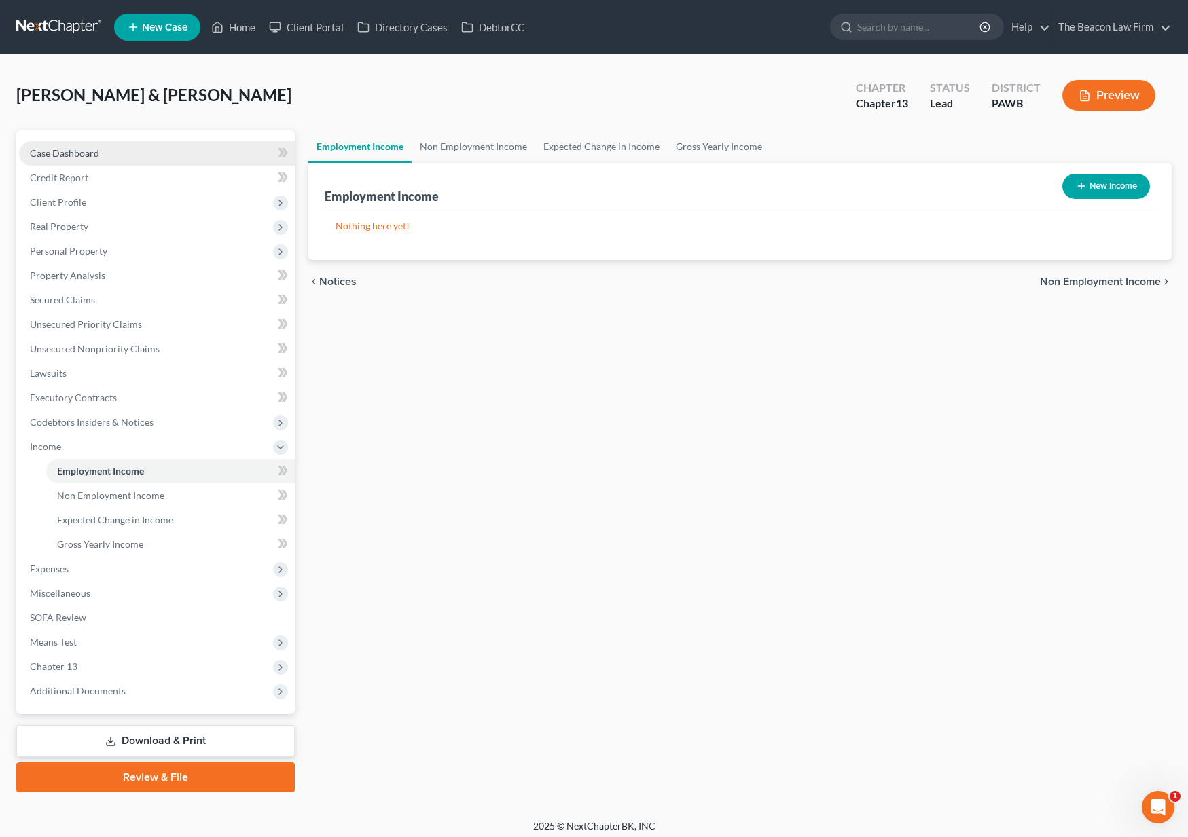
click at [98, 152] on span "Case Dashboard" at bounding box center [64, 153] width 69 height 12
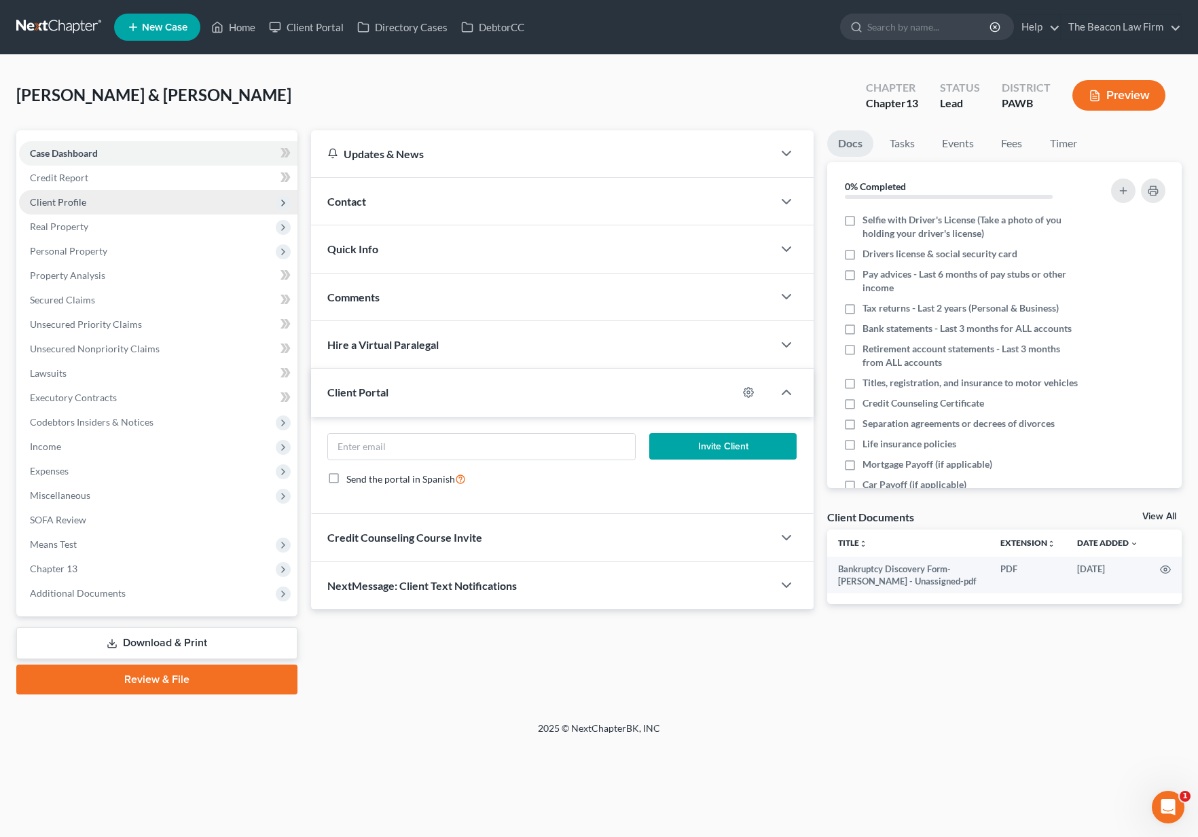
click at [93, 200] on span "Client Profile" at bounding box center [158, 202] width 278 height 24
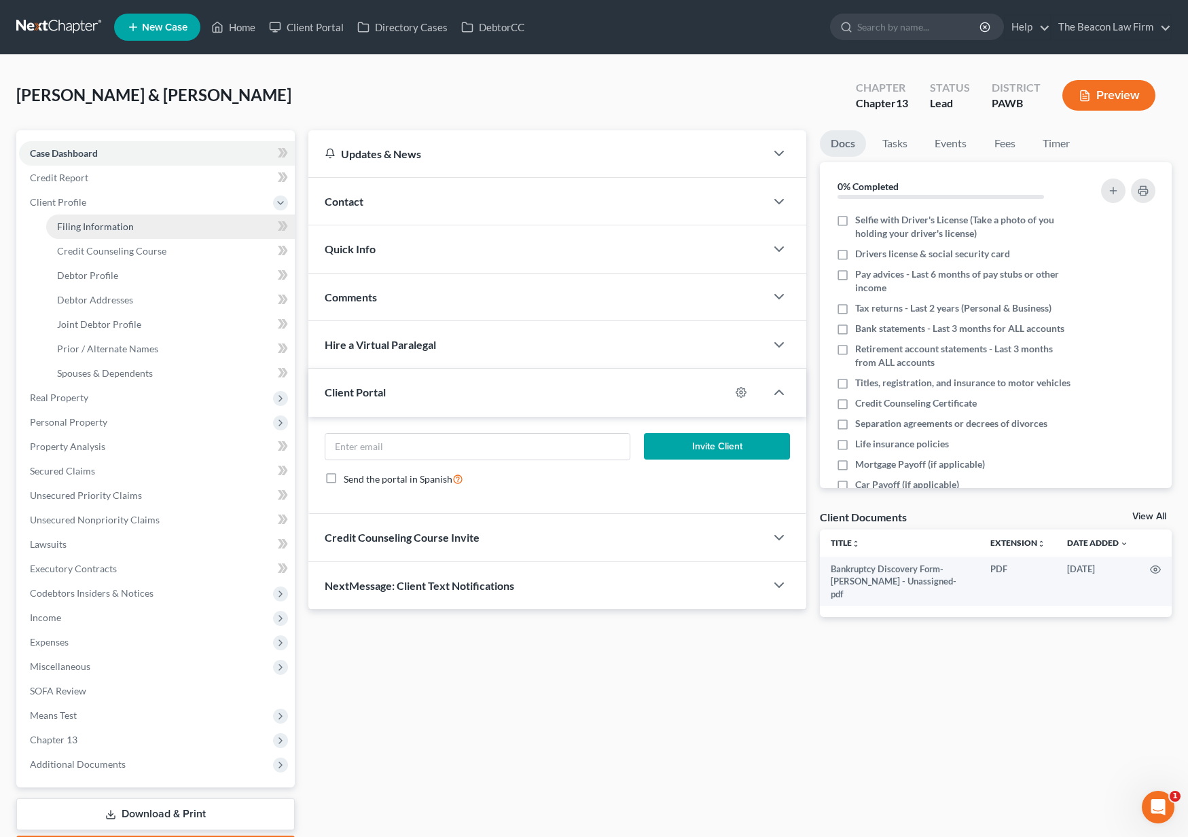
click at [95, 225] on span "Filing Information" at bounding box center [95, 227] width 77 height 12
select select "1"
select select "3"
select select "2"
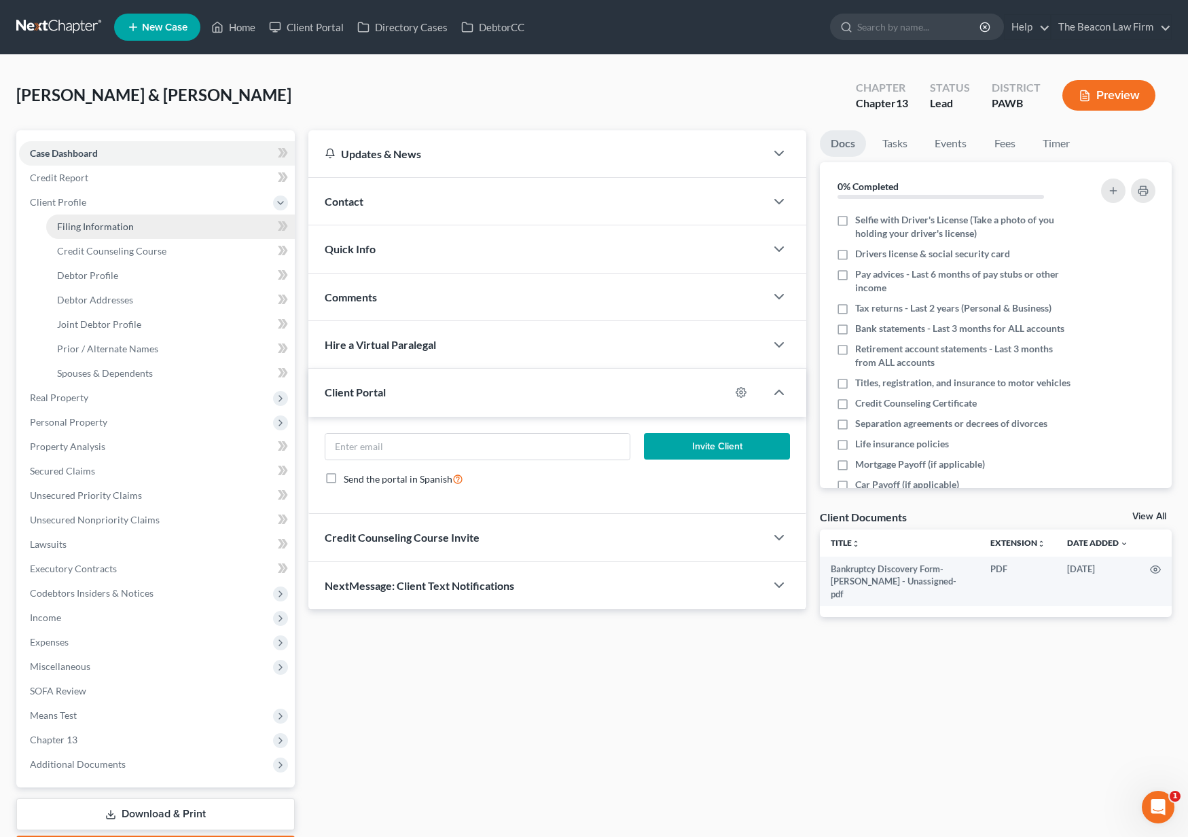
select select "39"
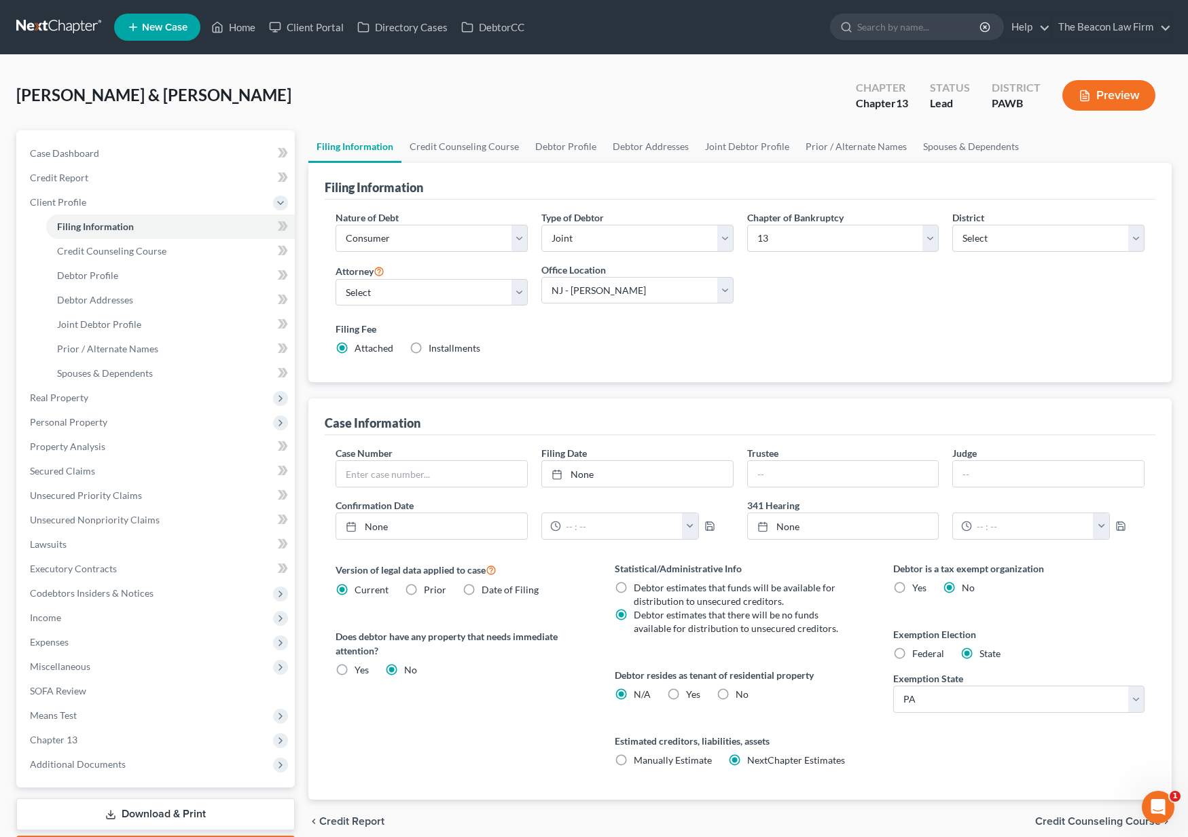
click at [735, 696] on label "No" at bounding box center [741, 695] width 13 height 14
click at [741, 696] on input "No" at bounding box center [745, 692] width 9 height 9
radio input "true"
radio input "false"
click at [92, 273] on span "Debtor Profile" at bounding box center [87, 276] width 61 height 12
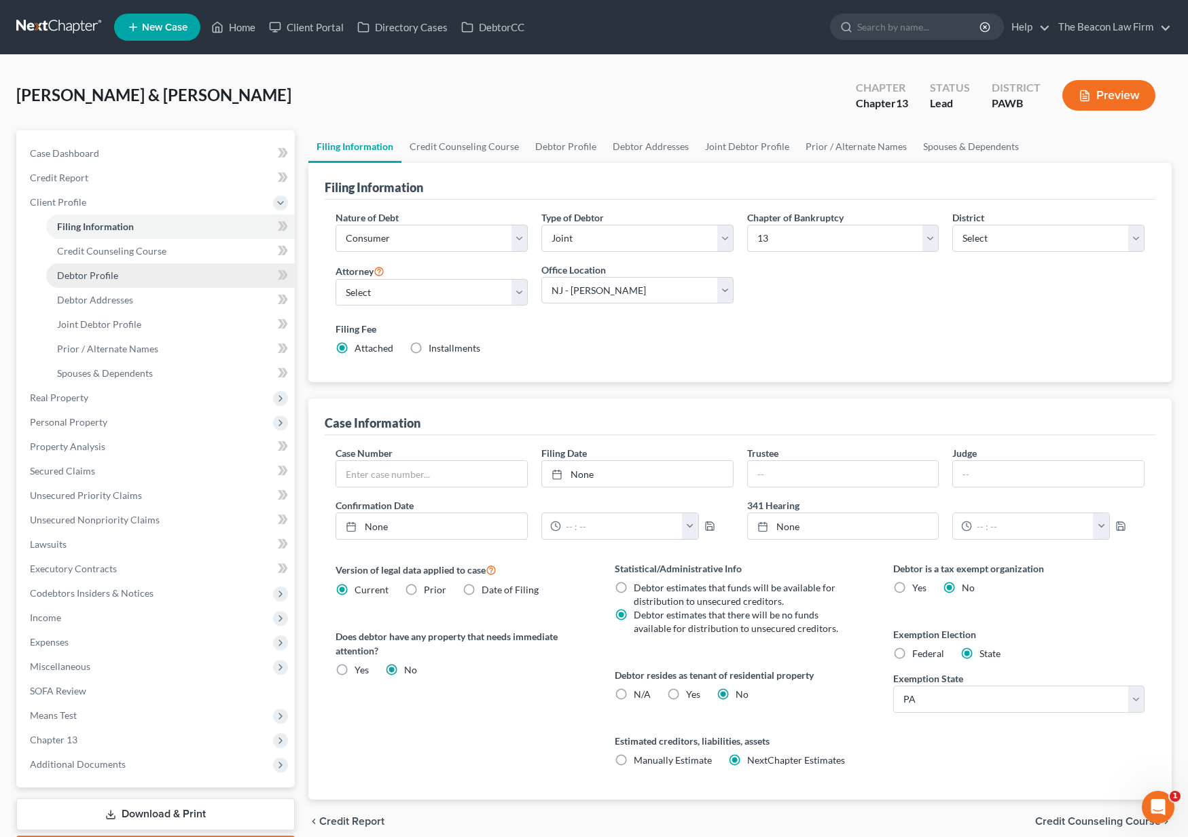
select select "1"
select select "0"
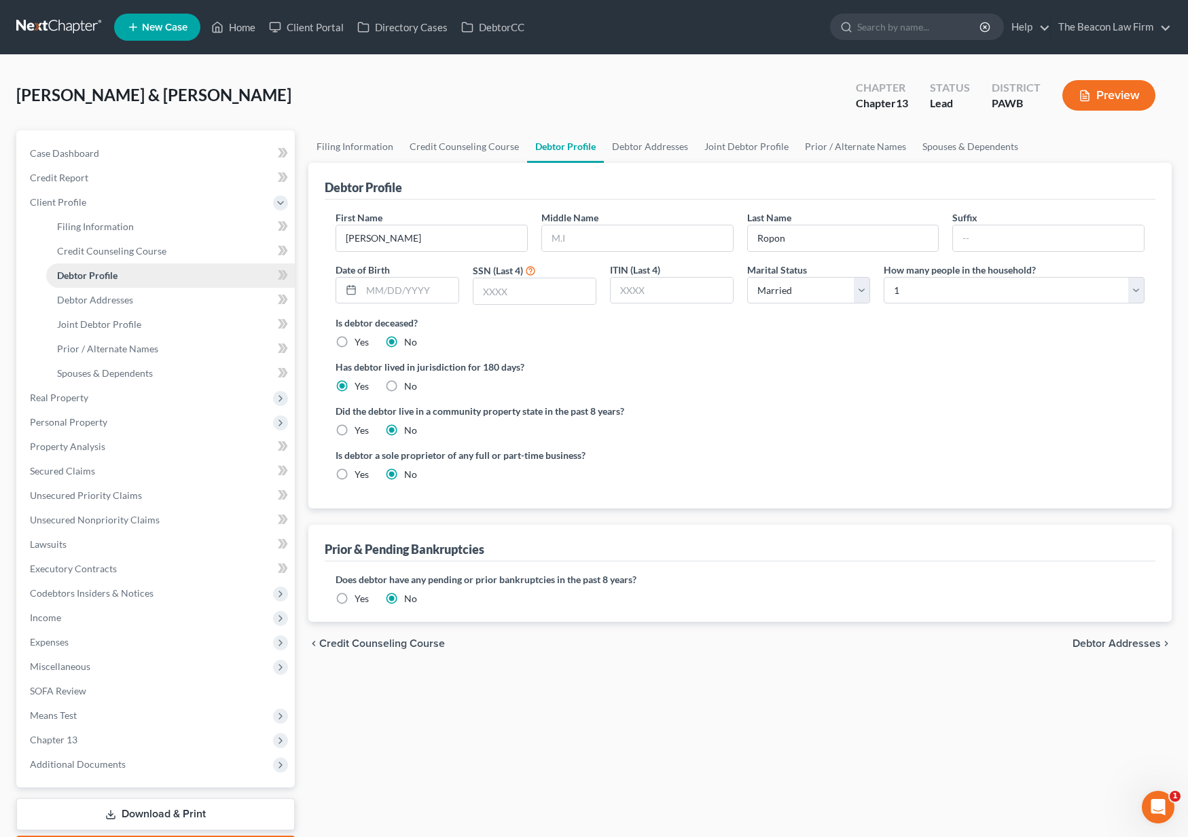
click at [92, 276] on span "Debtor Profile" at bounding box center [87, 276] width 60 height 12
click at [98, 297] on span "Debtor Addresses" at bounding box center [95, 300] width 76 height 12
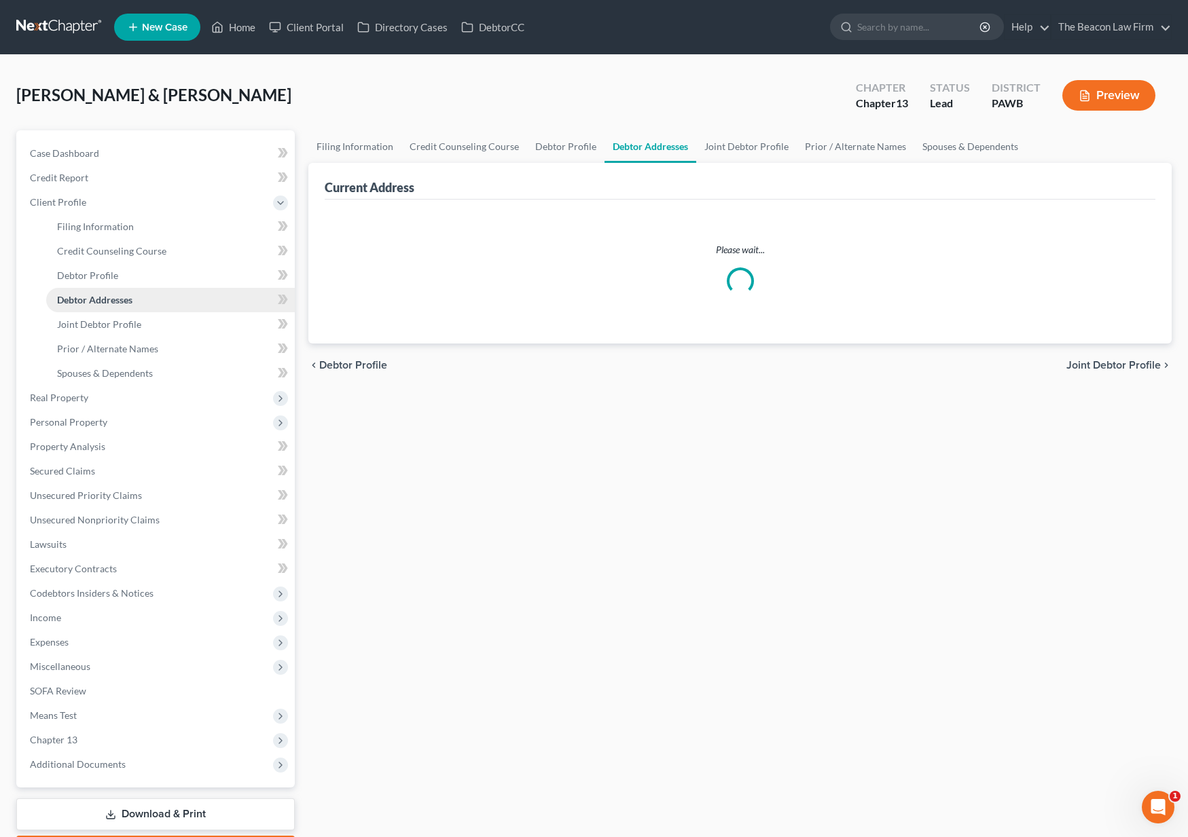
select select "0"
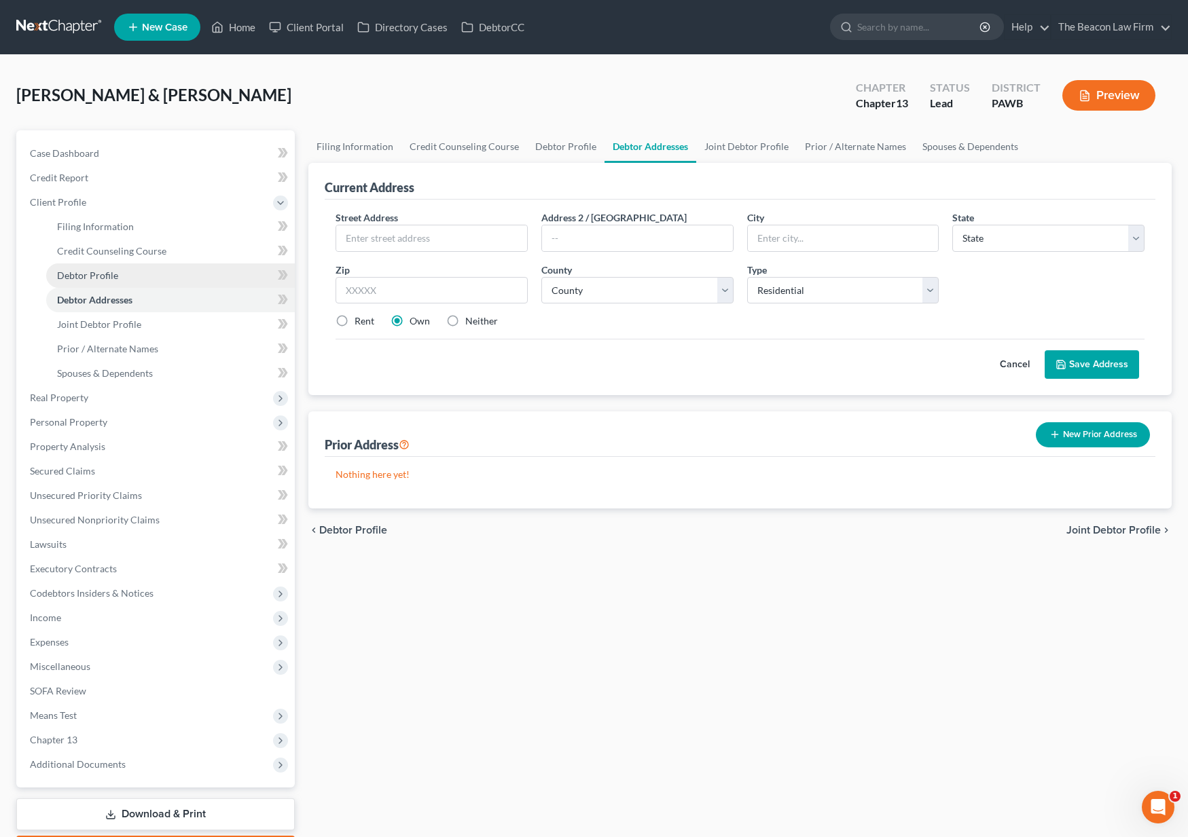
click at [106, 279] on span "Debtor Profile" at bounding box center [87, 276] width 61 height 12
select select "1"
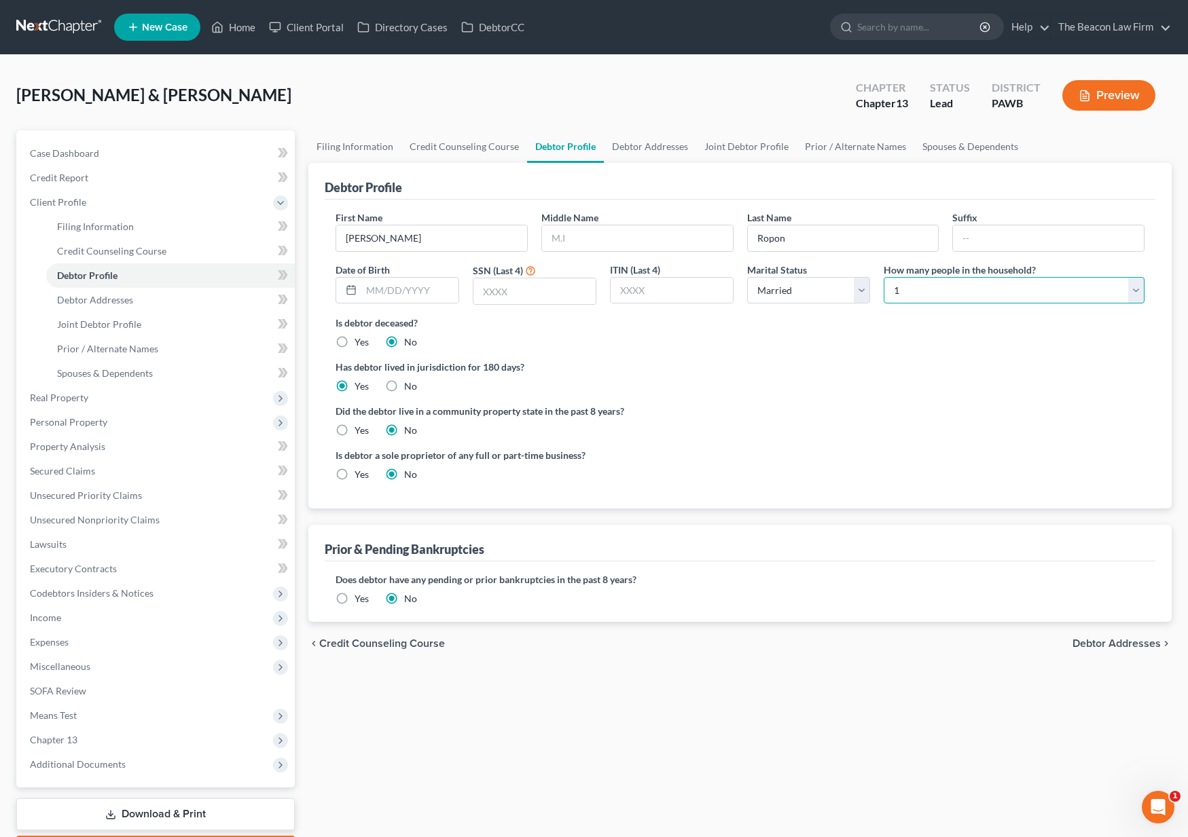
select select "1"
click at [96, 612] on span "Income" at bounding box center [157, 618] width 276 height 24
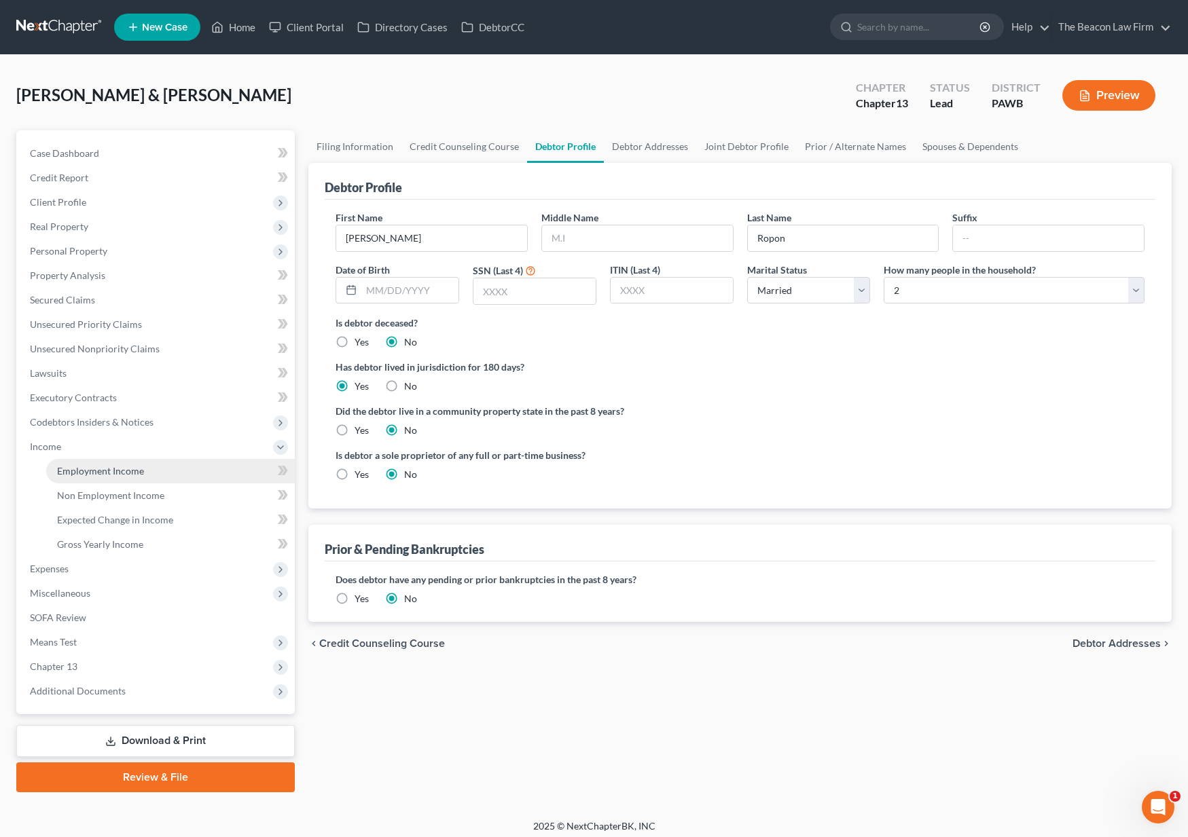
click at [105, 465] on span "Employment Income" at bounding box center [100, 471] width 87 height 12
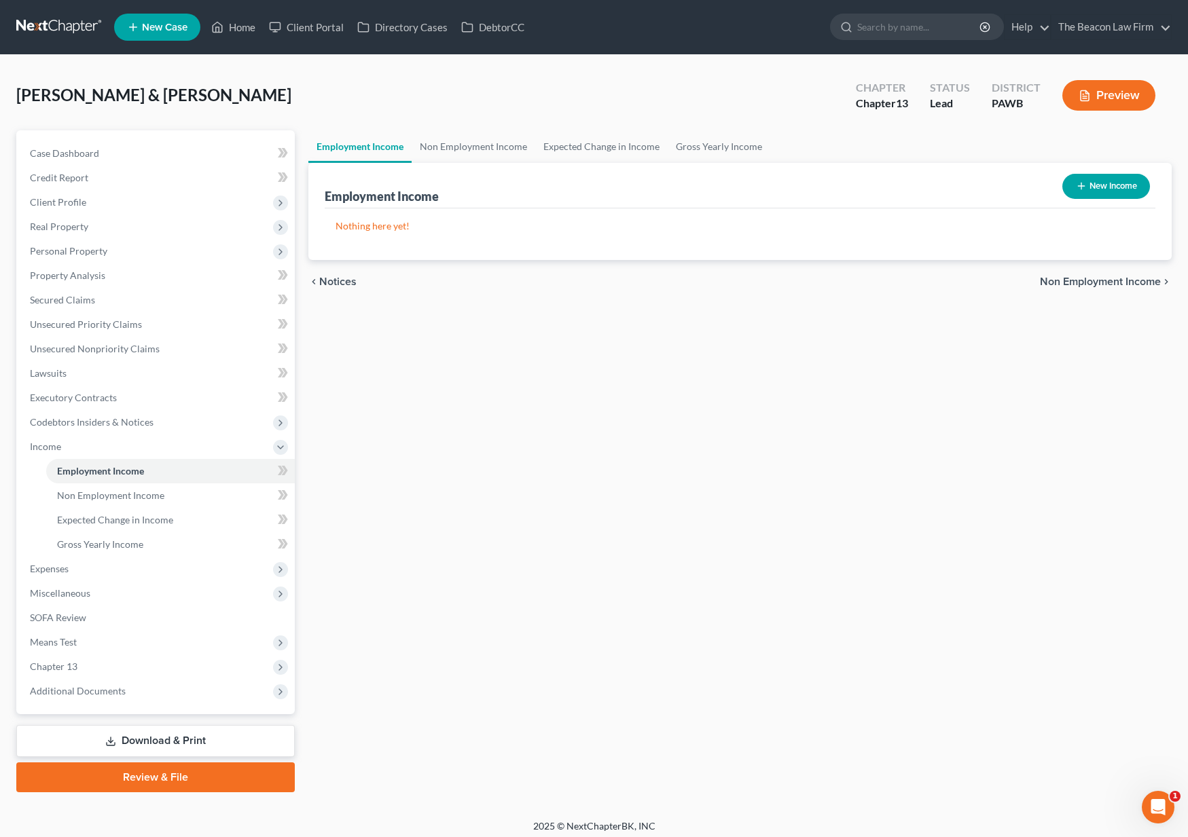
click at [1120, 190] on button "New Income" at bounding box center [1106, 186] width 88 height 25
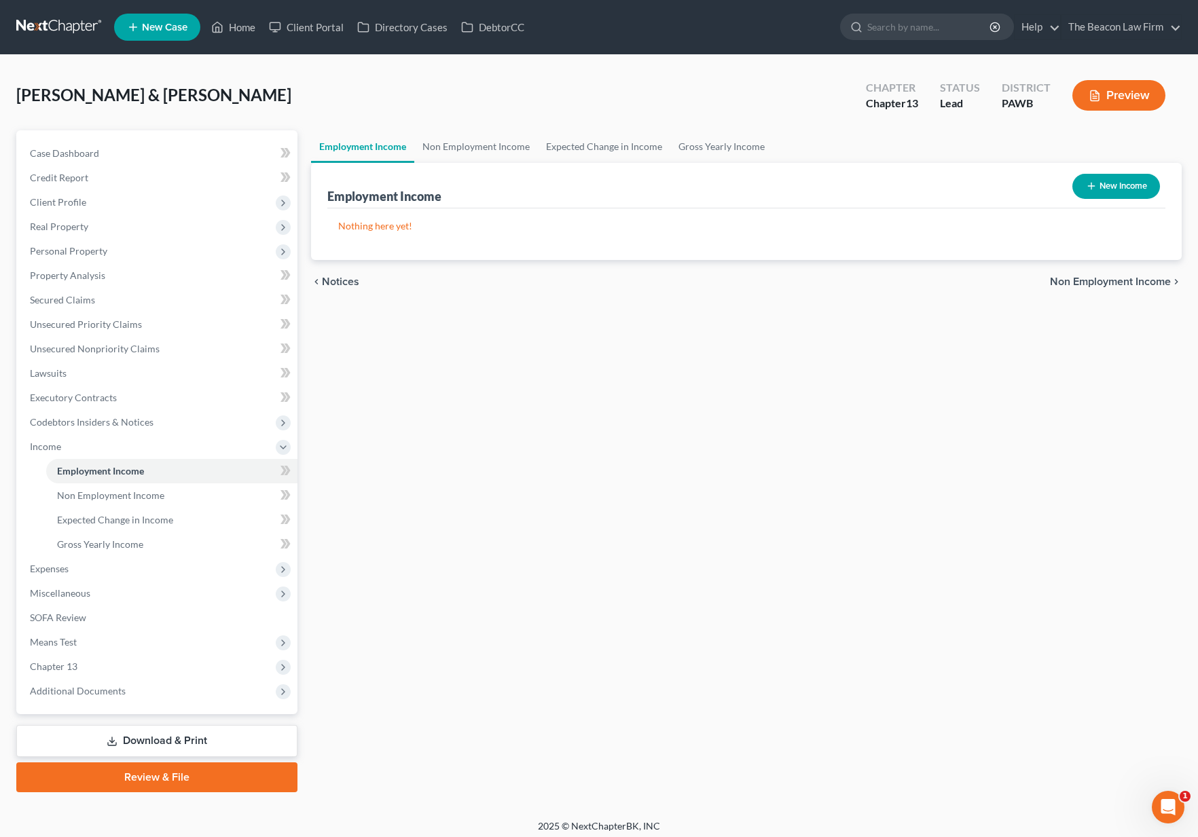
select select "0"
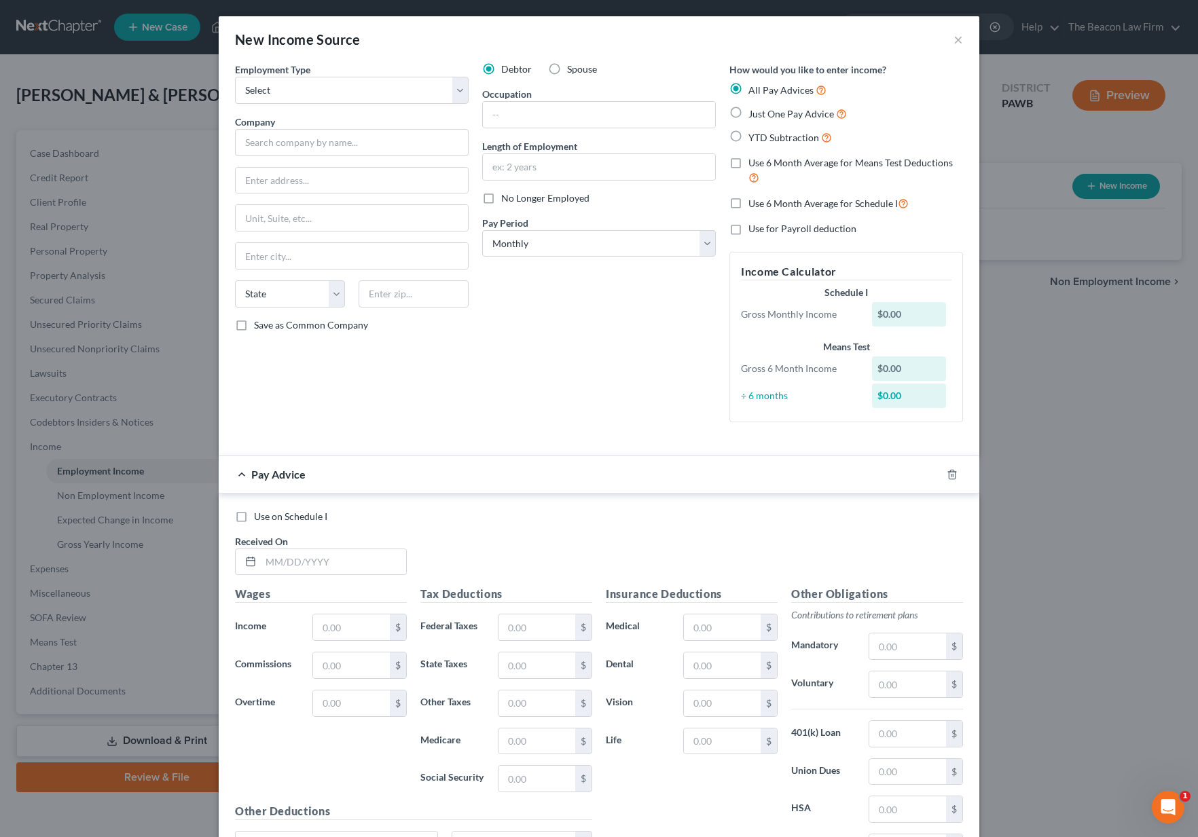
click at [761, 136] on span "YTD Subtraction" at bounding box center [783, 138] width 71 height 12
click at [761, 136] on input "YTD Subtraction" at bounding box center [758, 134] width 9 height 9
radio input "true"
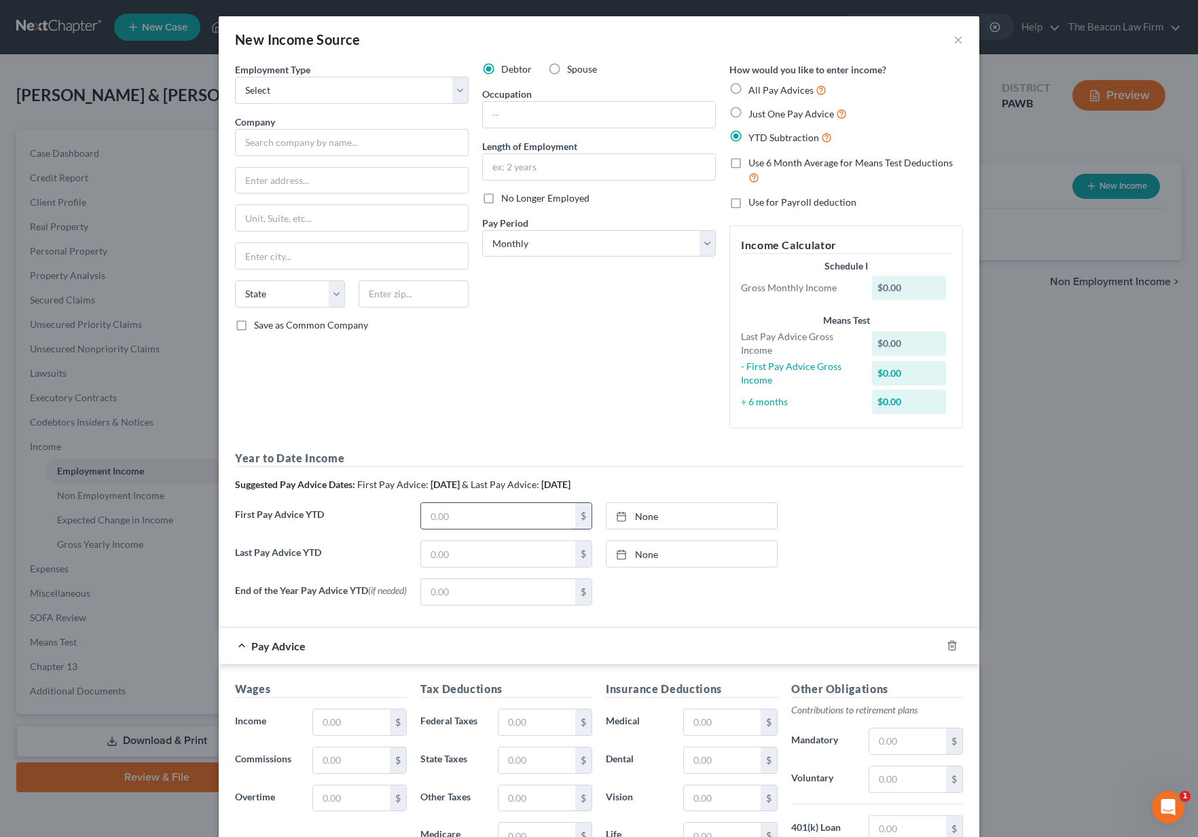
click at [523, 512] on input "text" at bounding box center [498, 516] width 154 height 26
click at [629, 515] on div at bounding box center [625, 517] width 19 height 12
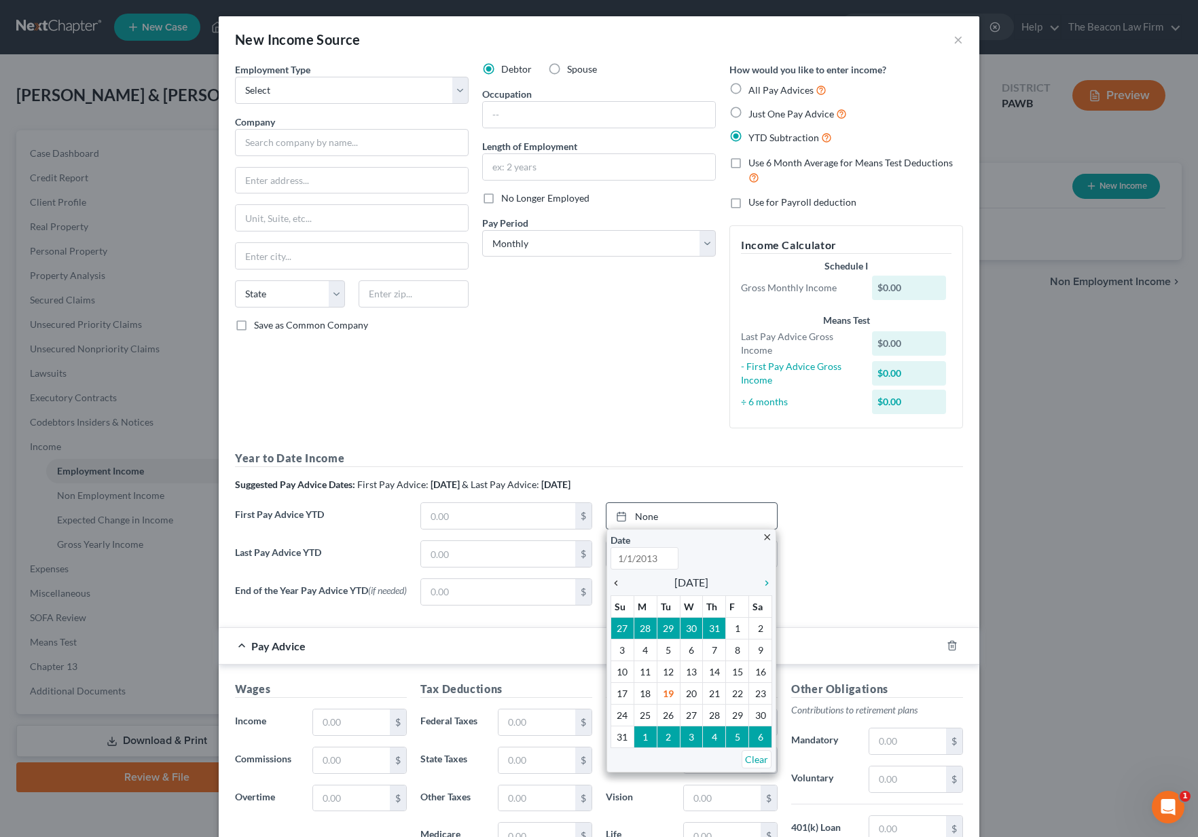
type input "8/19/2025"
click at [610, 581] on icon "chevron_left" at bounding box center [619, 583] width 18 height 11
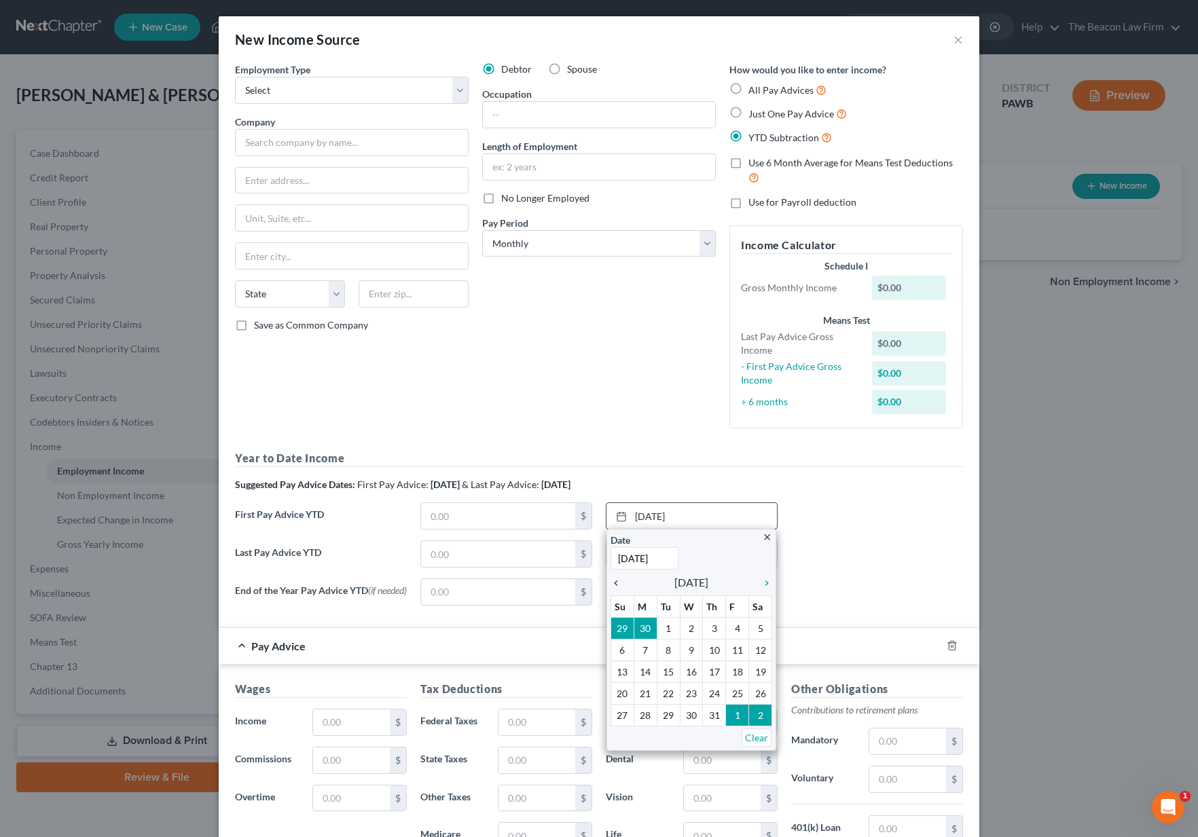
click at [610, 581] on icon "chevron_left" at bounding box center [619, 583] width 18 height 11
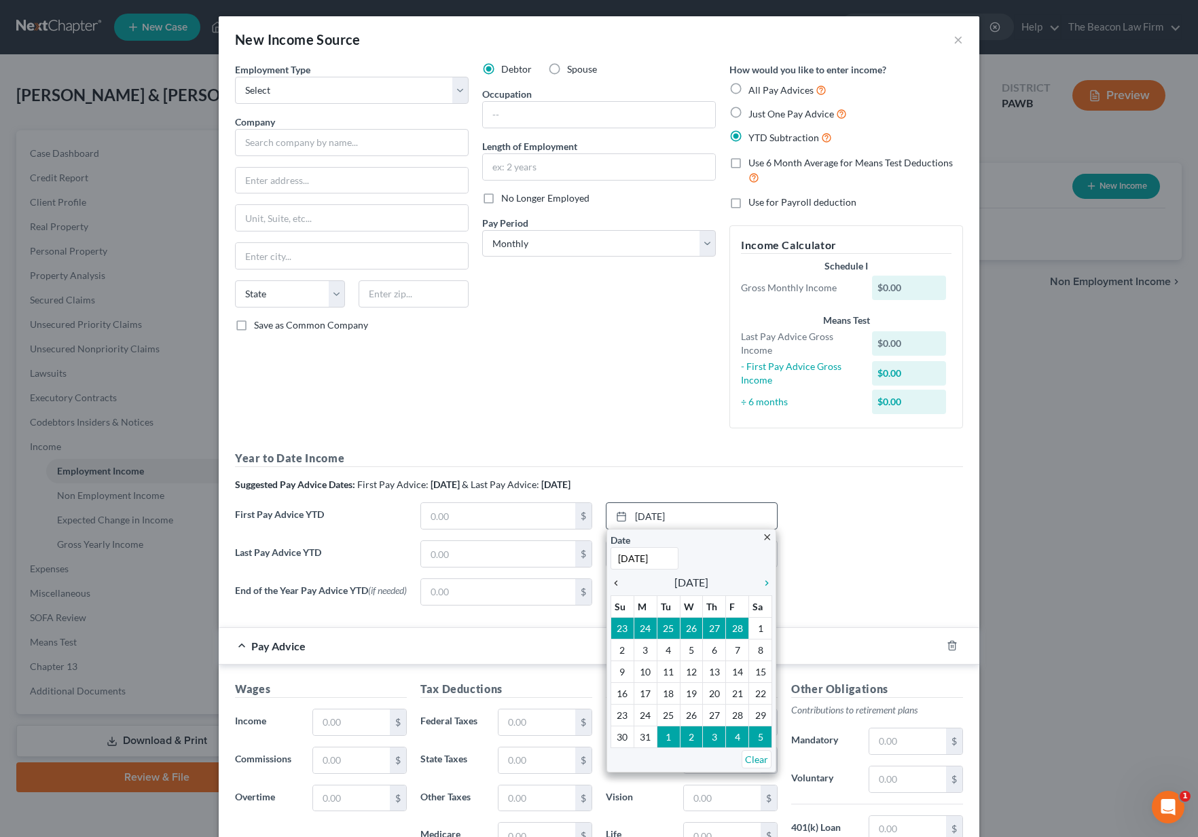
click at [611, 580] on icon "chevron_left" at bounding box center [619, 583] width 18 height 11
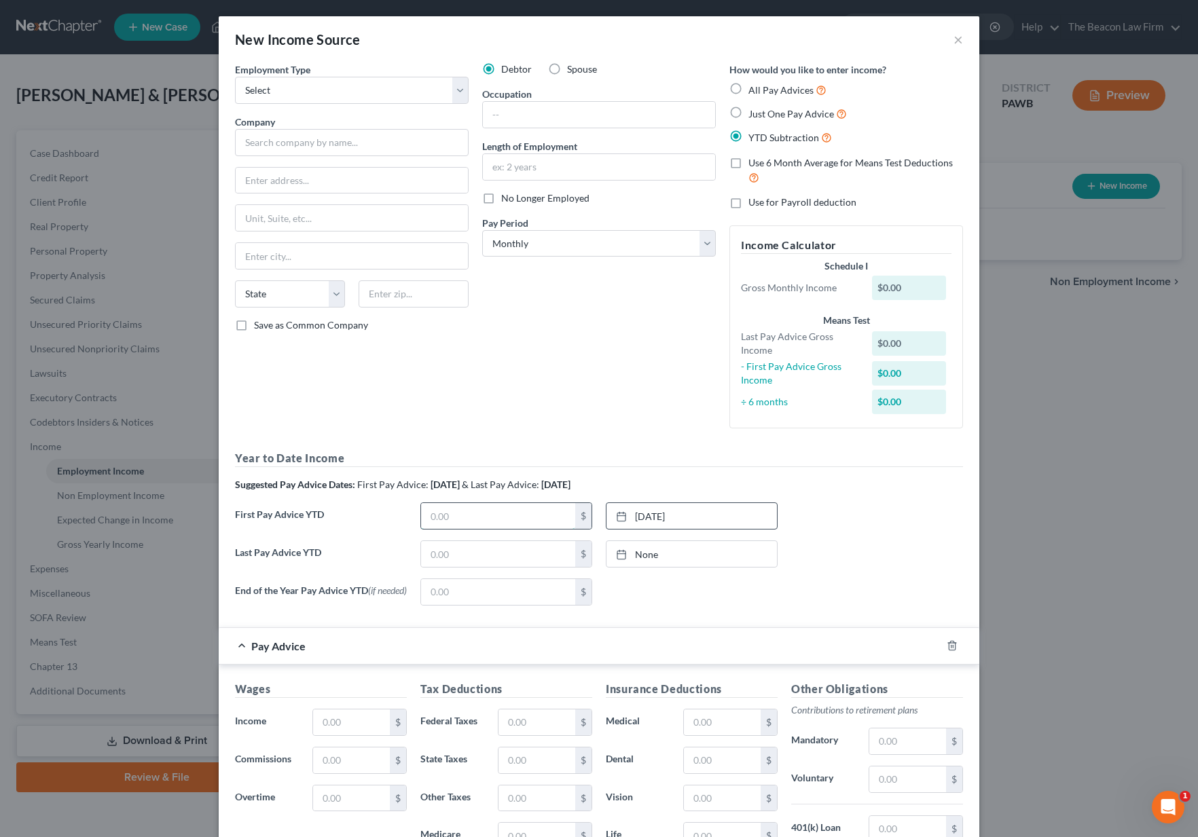
click at [447, 520] on input "text" at bounding box center [498, 516] width 154 height 26
paste input "1,504.13"
type input "1,504.13"
click at [437, 549] on input "text" at bounding box center [498, 554] width 154 height 26
